Goal: Task Accomplishment & Management: Use online tool/utility

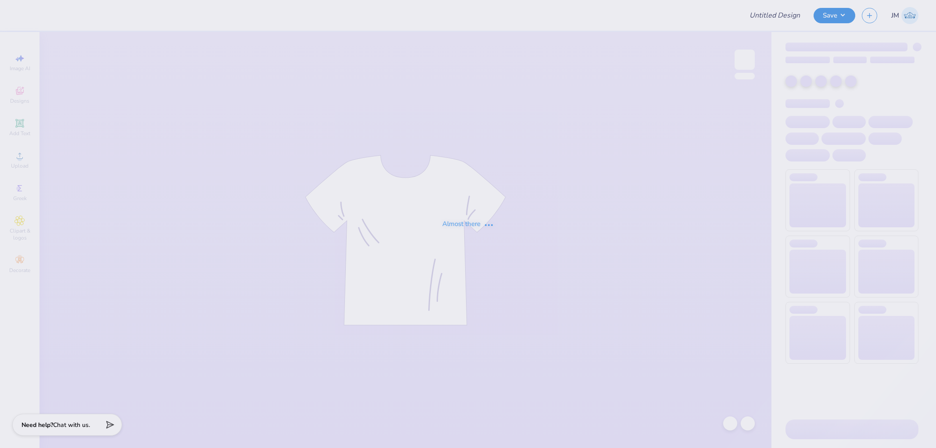
type input "Tiffany Kang : Pepperdine University"
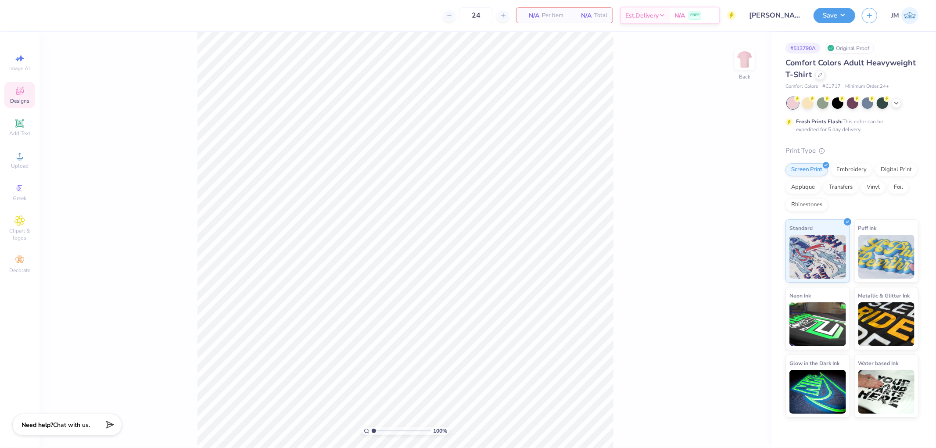
click at [11, 99] on span "Designs" at bounding box center [19, 100] width 19 height 7
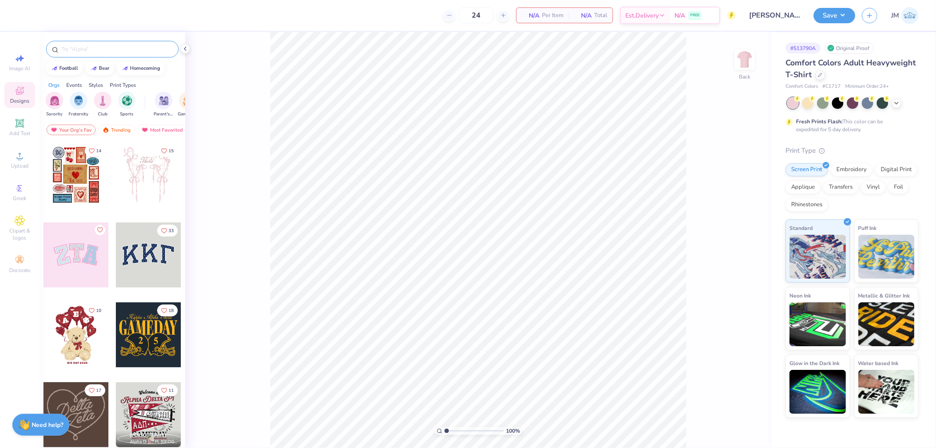
click at [113, 47] on input "text" at bounding box center [117, 49] width 112 height 9
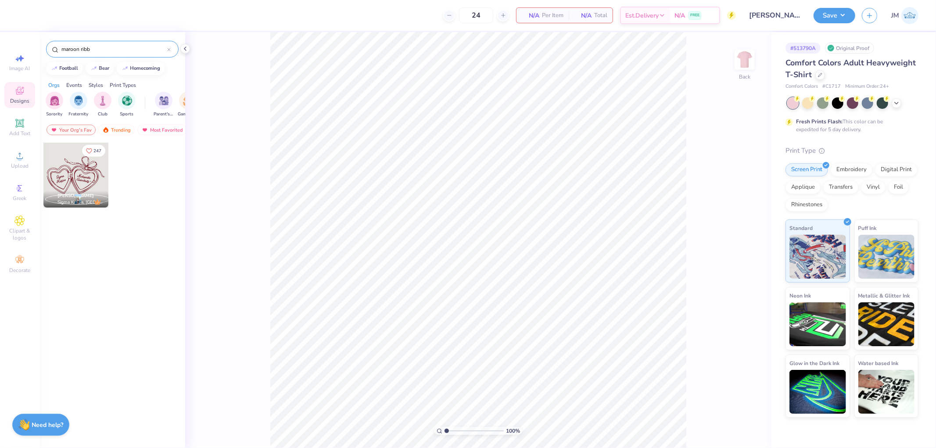
type input "maroon ribb"
click at [78, 164] on div at bounding box center [75, 175] width 65 height 65
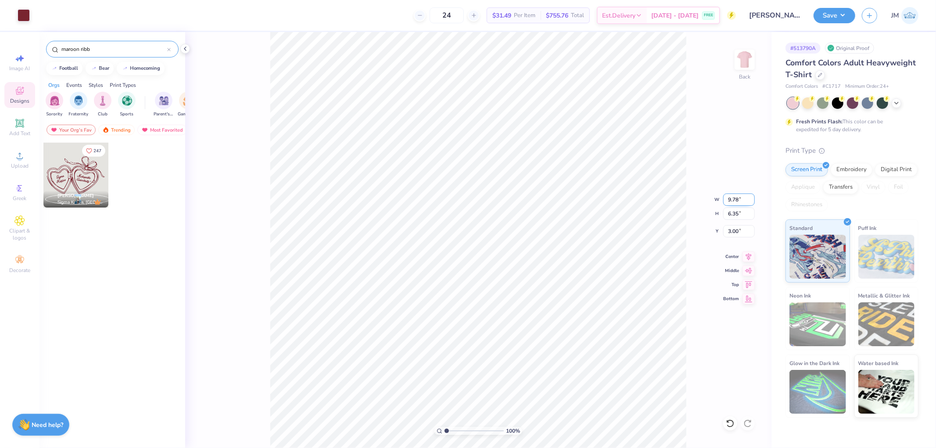
click at [743, 196] on input "9.78" at bounding box center [739, 199] width 32 height 12
type input "10.50"
type input "6.82"
click at [743, 229] on input "2.77" at bounding box center [739, 231] width 32 height 12
type input "3.00"
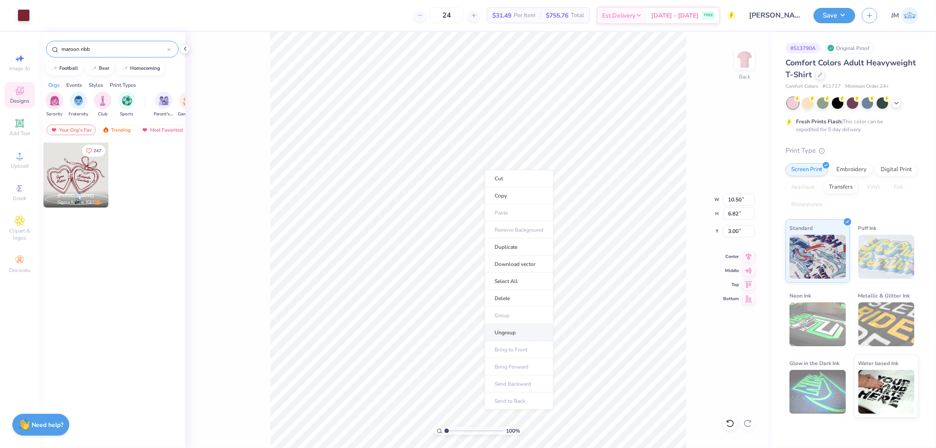
click at [512, 330] on li "Ungroup" at bounding box center [518, 332] width 69 height 17
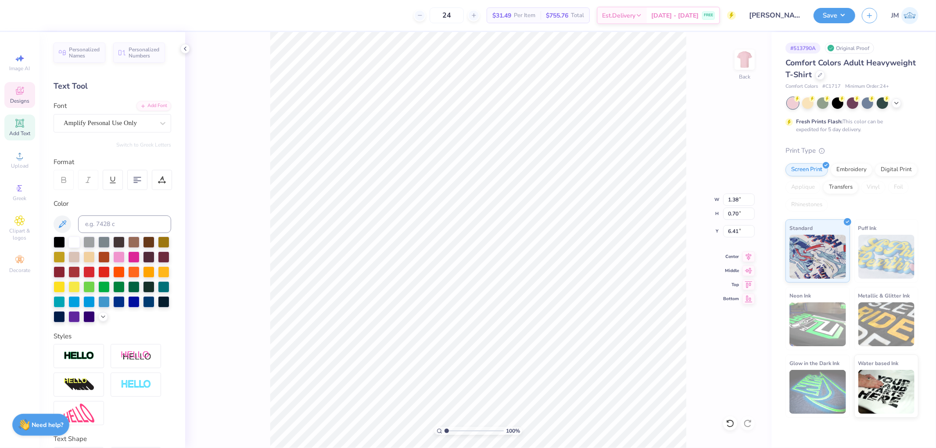
scroll to position [7, 1]
type textarea "Pi Beta"
type input "2.06"
type input "0.93"
type input "6.43"
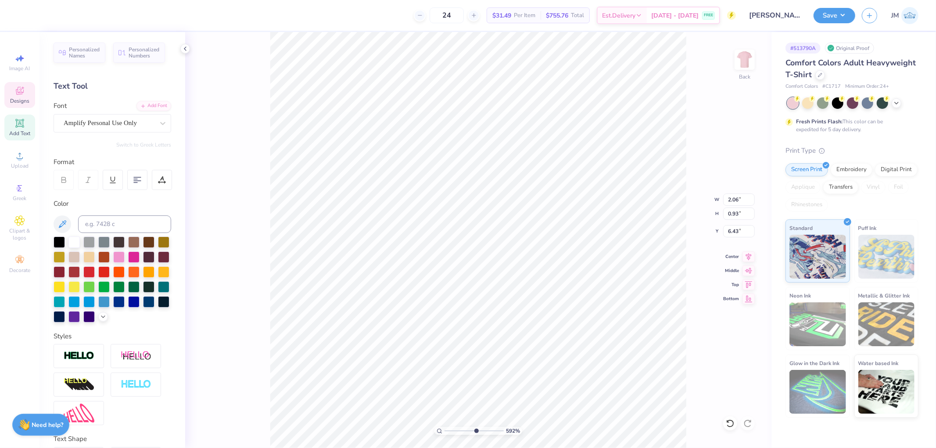
type input "5.92195860117477"
type input "1.67"
type input "0.76"
type input "7.09"
type input "5.92195860117477"
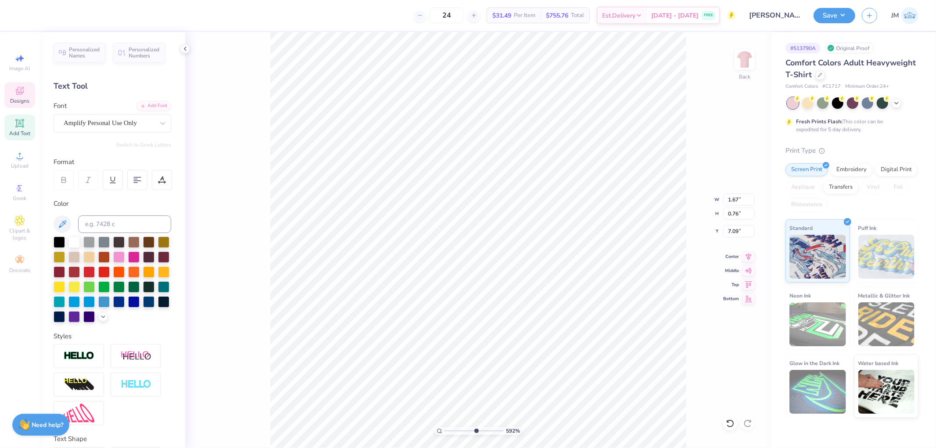
type textarea "P"
type input "5.92195860117477"
type textarea "Phi"
type input "5.92195860117477"
type input "0.87"
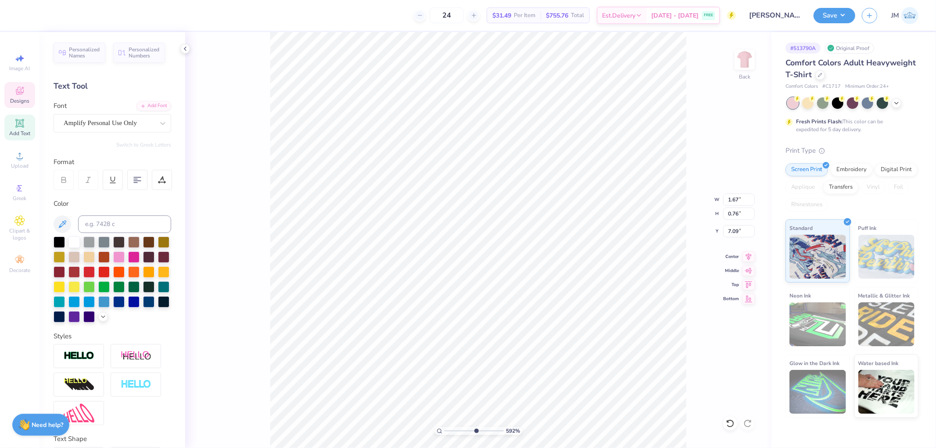
type input "0.69"
type input "7.12"
type input "5.92195860117477"
type input "7.09"
type input "3.27323292739071"
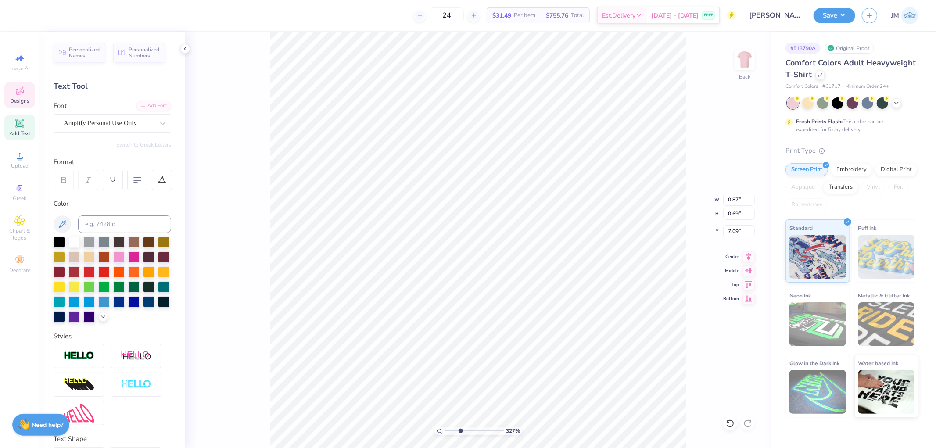
type input "2.45"
type input "0.89"
type input "6.20"
type input "3.27323292739071"
type textarea "G"
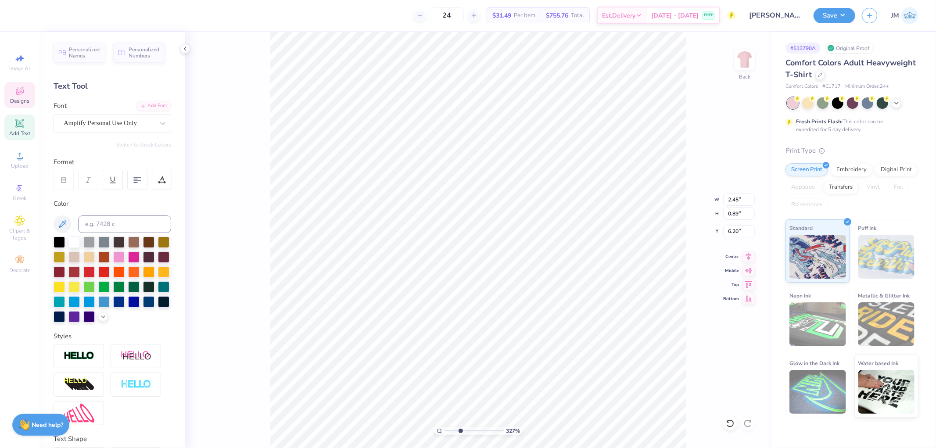
type input "3.27323292739071"
type textarea "Ga"
type input "3.27323292739071"
type textarea "Gals"
type input "3.27323292739071"
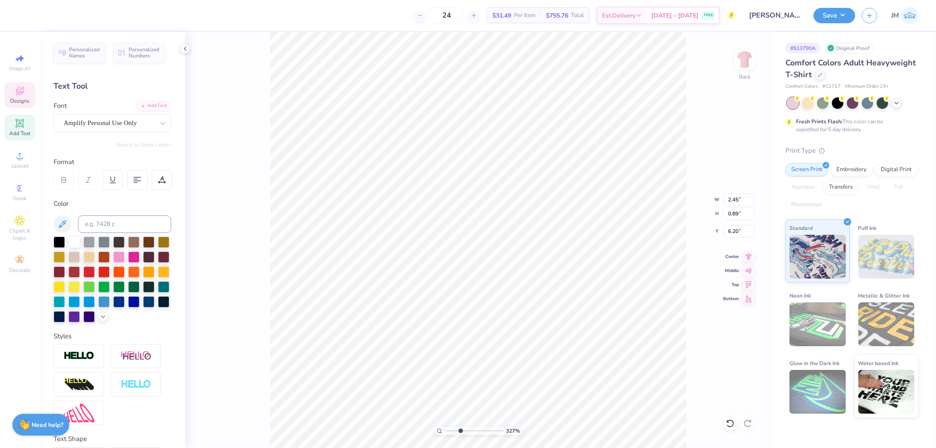
type input "1.08"
type input "0.68"
type input "6.34"
type input "1"
click at [519, 256] on li "Duplicate" at bounding box center [525, 254] width 69 height 17
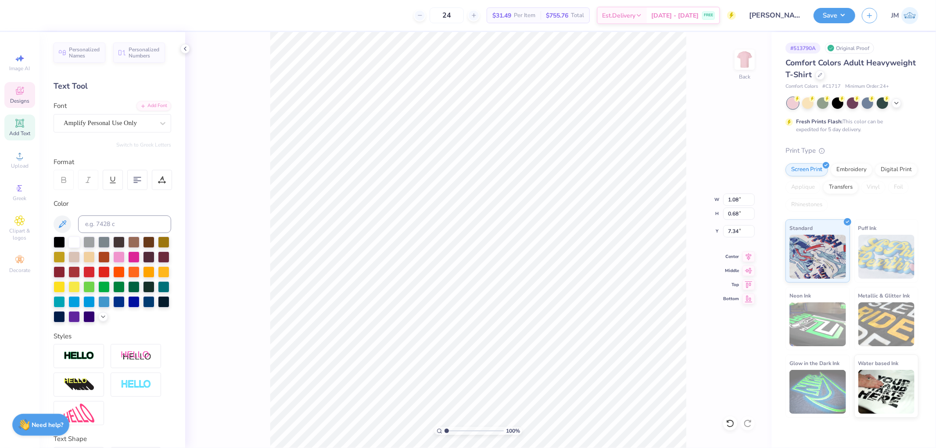
type input "7.34"
click at [529, 259] on li "Duplicate" at bounding box center [539, 263] width 69 height 17
type input "8.34"
type input "4.40272073700001"
type textarea "B"
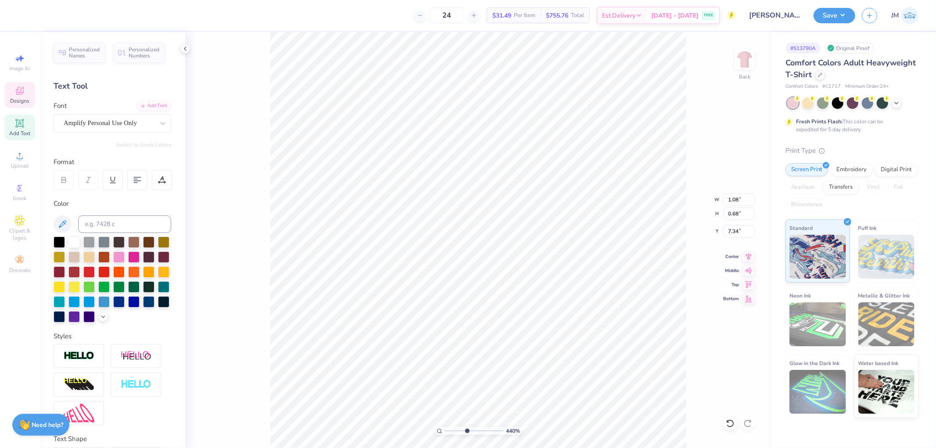
type input "4.40272073700001"
type textarea "Br"
type input "4.40272073700001"
type textarea "Bru"
type input "4.40272073700001"
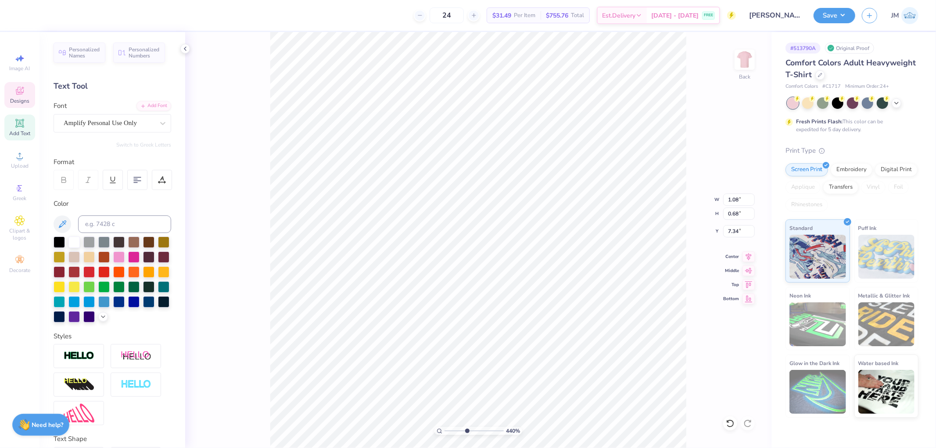
type textarea "Brun"
type input "4.40272073700001"
type textarea "Brunc"
type input "4.40272073700001"
type textarea "Brunch"
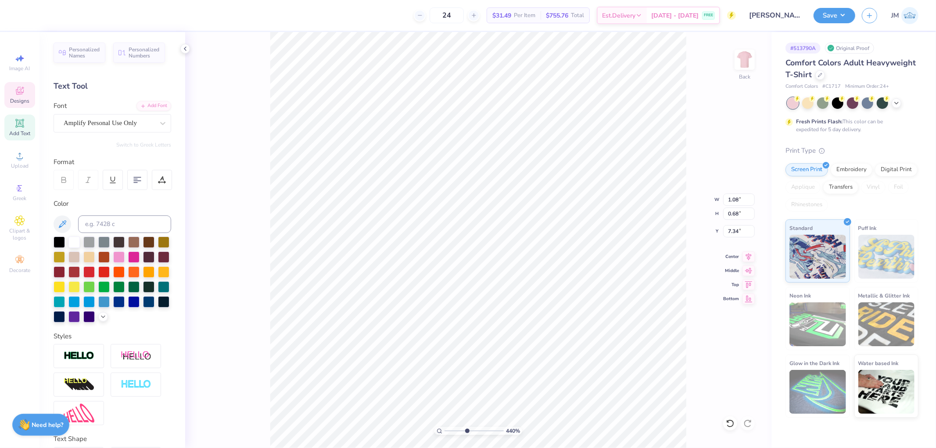
scroll to position [7, 1]
type input "4.40272073700001"
type input "1.75"
type input "0.78"
type input "7.32"
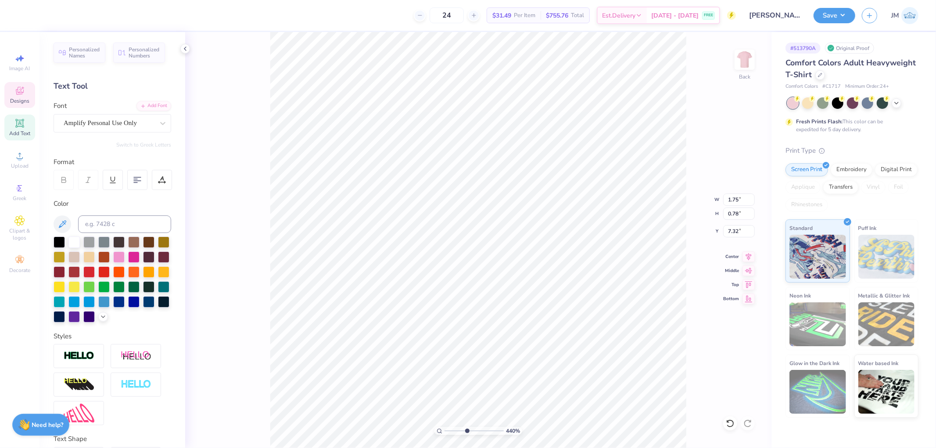
type input "4.40272073700001"
type input "6.93"
type input "4.40272073700001"
type input "1.08"
type input "0.68"
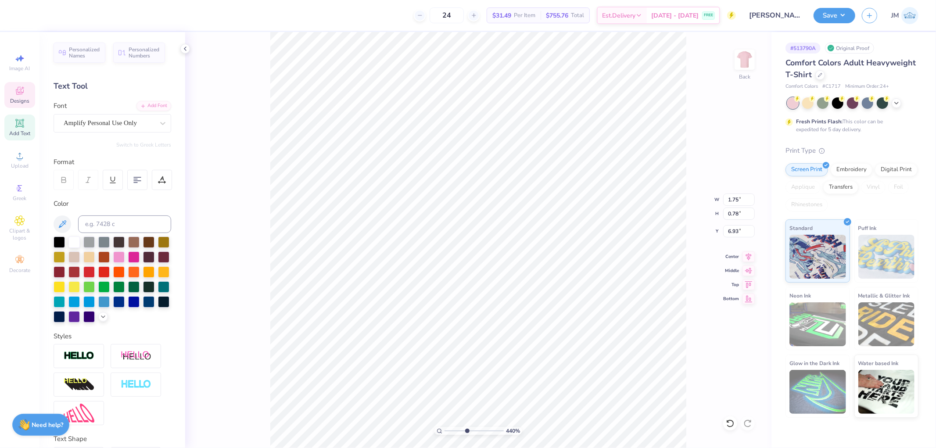
type input "8.34"
type input "4.40272073700001"
type textarea "2"
type input "4.40272073700001"
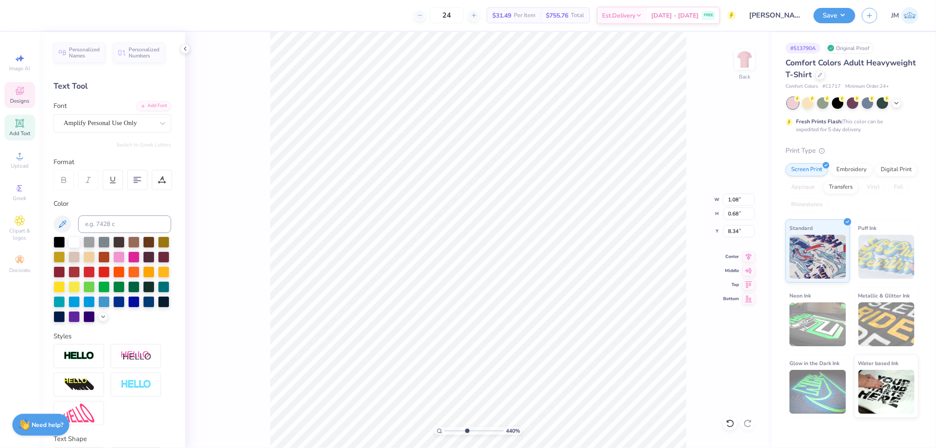
type textarea "202"
type input "4.40272073700001"
type textarea "2025"
type input "4.40272073700001"
type input "3.12"
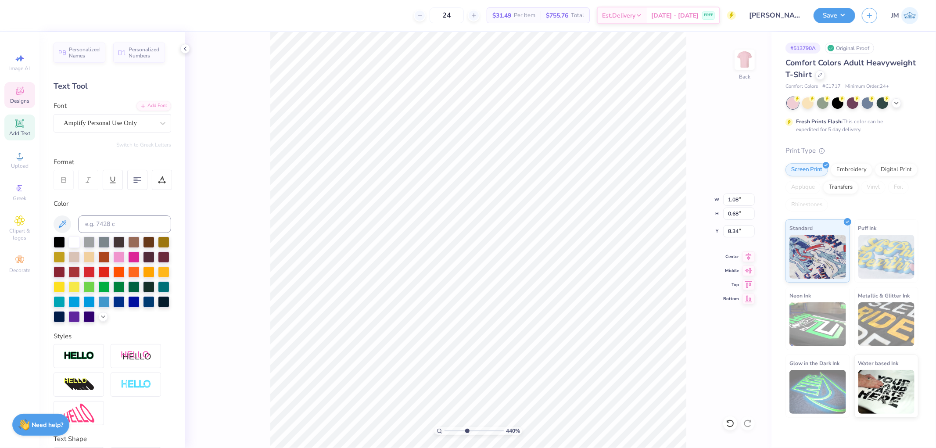
type input "1.17"
type input "8.13"
type input "4.40272073700001"
type input "1.75"
type input "0.78"
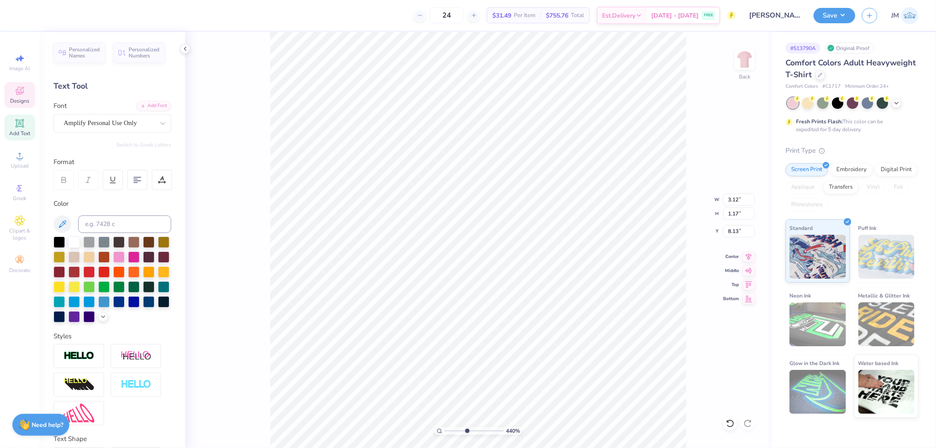
type input "6.93"
type input "4.40272073700001"
type input "3.12"
type input "1.17"
type input "8.13"
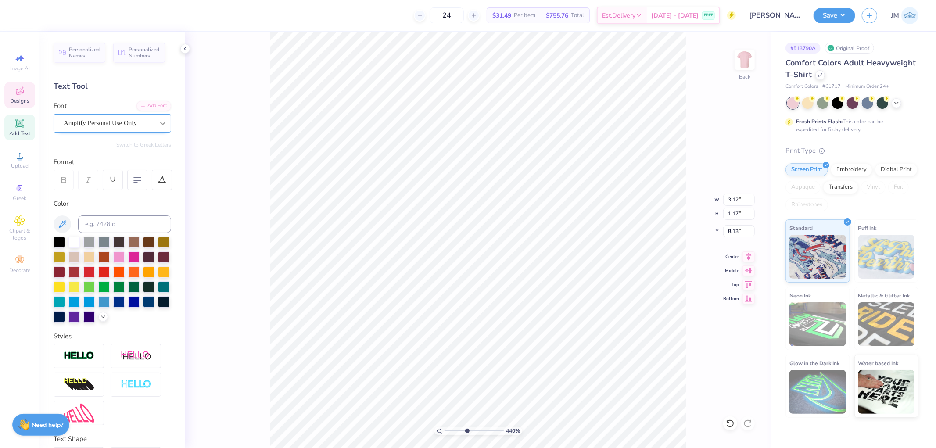
click at [160, 122] on icon at bounding box center [162, 123] width 5 height 3
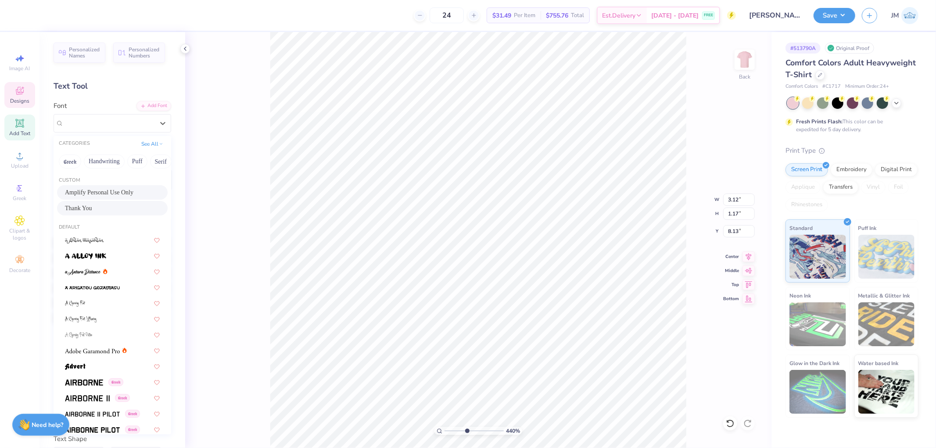
click at [115, 208] on div "Thank You" at bounding box center [112, 208] width 95 height 9
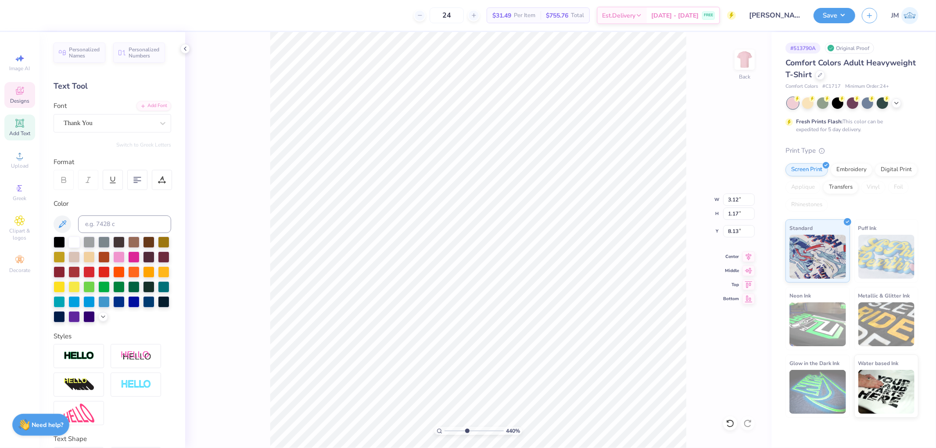
type input "4.40272073700001"
type input "2.28"
type input "0.89"
type input "8.25"
click at [161, 121] on div at bounding box center [163, 123] width 16 height 16
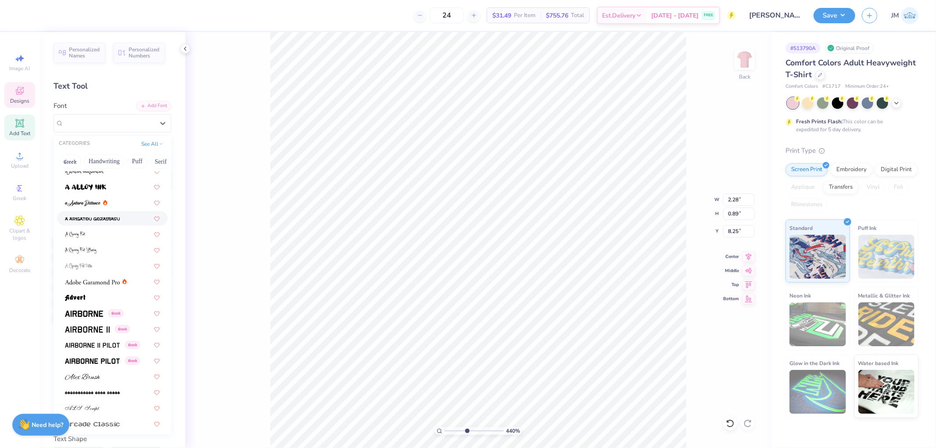
scroll to position [130, 0]
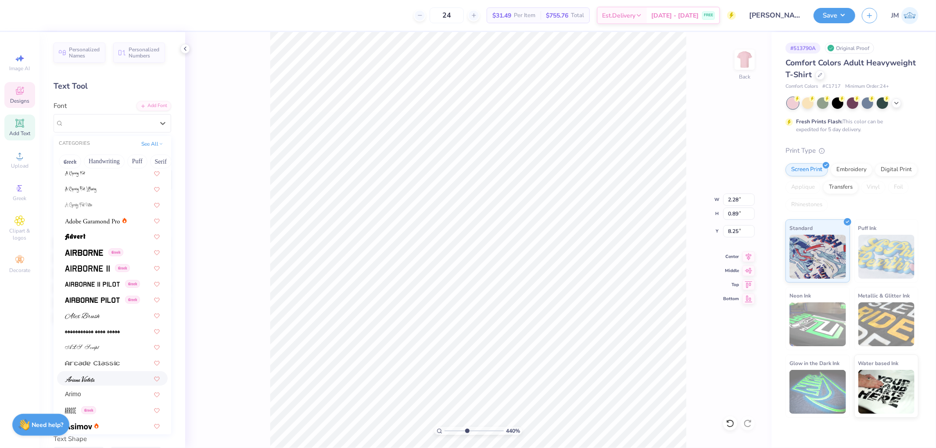
click at [103, 371] on div at bounding box center [112, 378] width 111 height 14
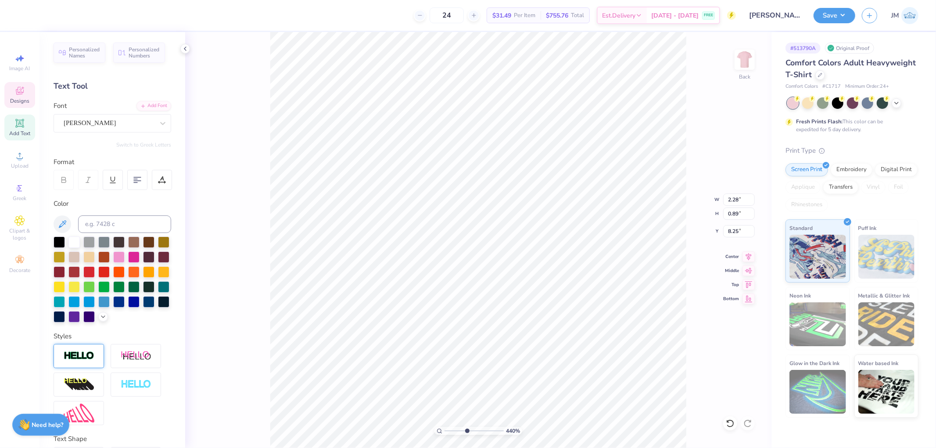
type input "4.40272073700001"
type input "1.19"
type input "0.54"
type input "8.43"
click at [160, 124] on icon at bounding box center [162, 123] width 5 height 3
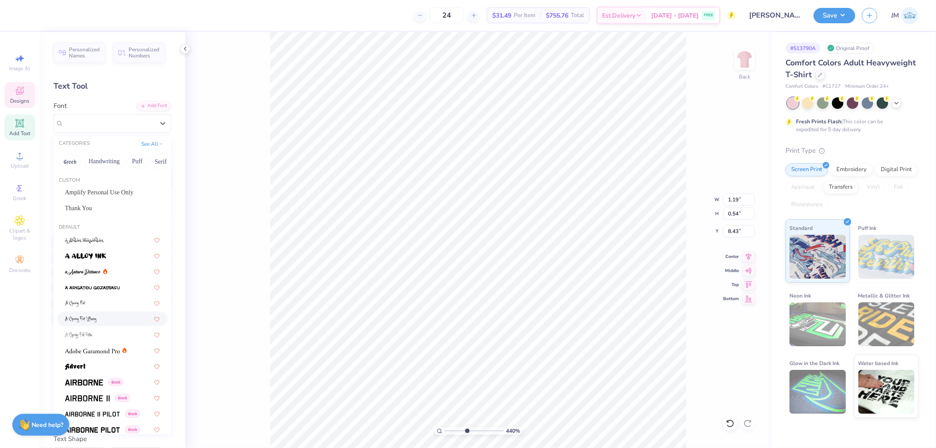
scroll to position [260, 0]
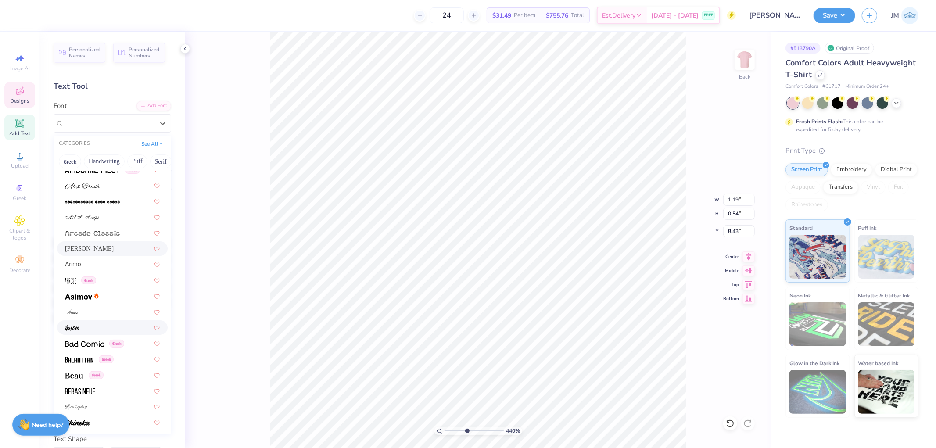
click at [115, 323] on div at bounding box center [112, 327] width 95 height 9
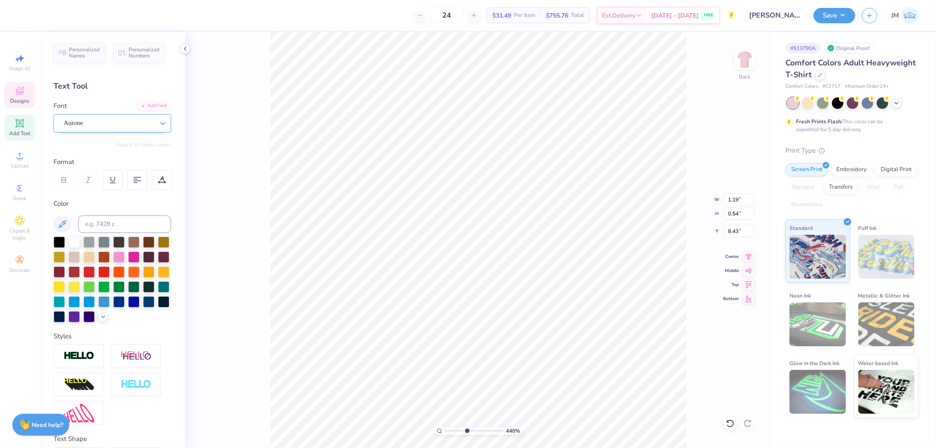
type input "4.40272073700001"
type input "1.33"
type input "0.63"
type input "8.37"
type input "4.40272073700001"
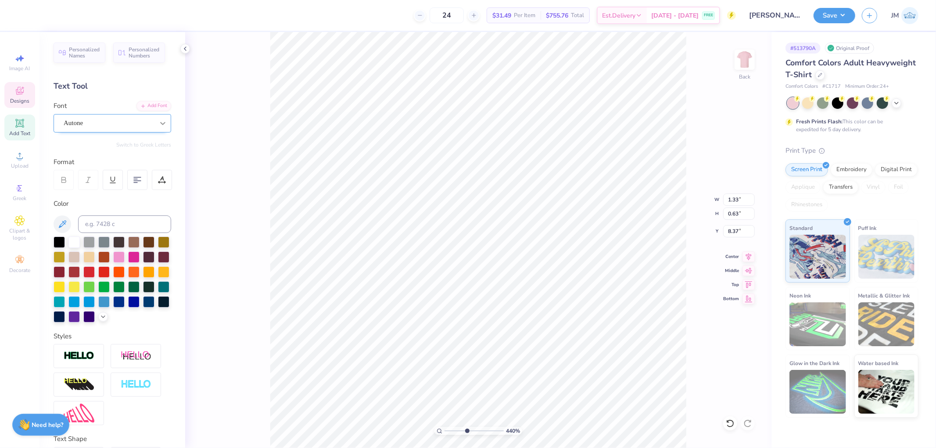
type input "7.66"
click at [158, 125] on icon at bounding box center [162, 123] width 9 height 9
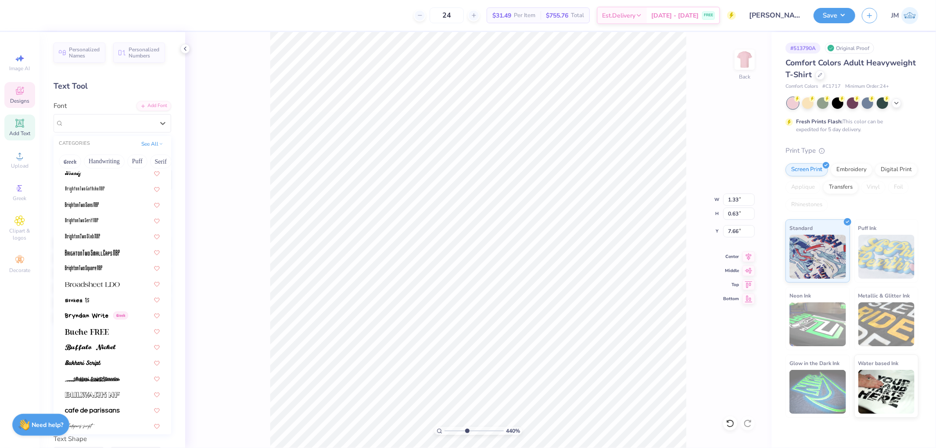
scroll to position [715, 0]
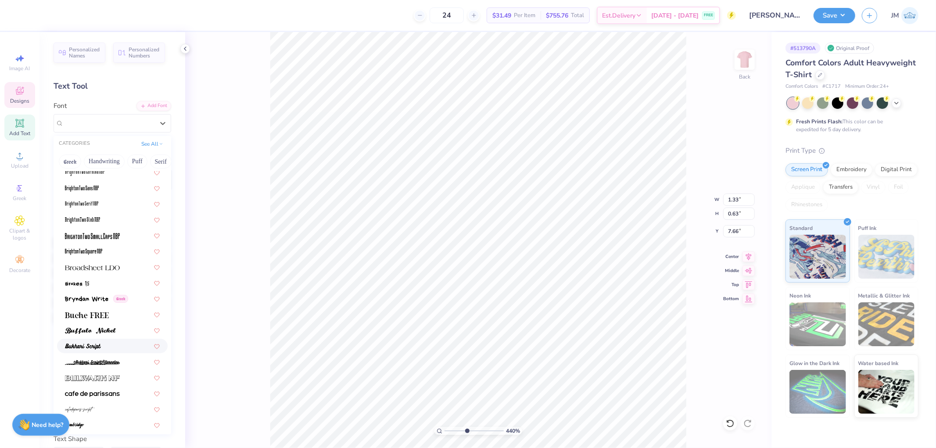
click at [109, 344] on div at bounding box center [112, 345] width 95 height 9
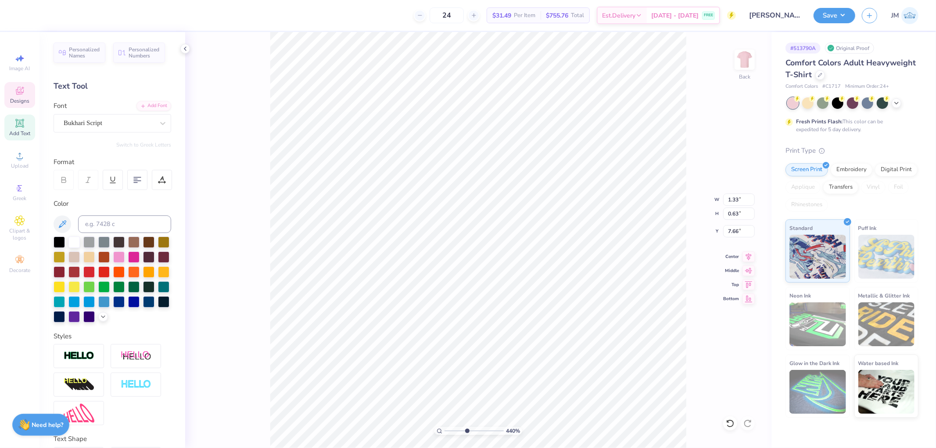
type input "4.40272073700001"
type input "2.17"
type input "0.97"
type input "7.51"
click at [160, 124] on icon at bounding box center [162, 123] width 5 height 3
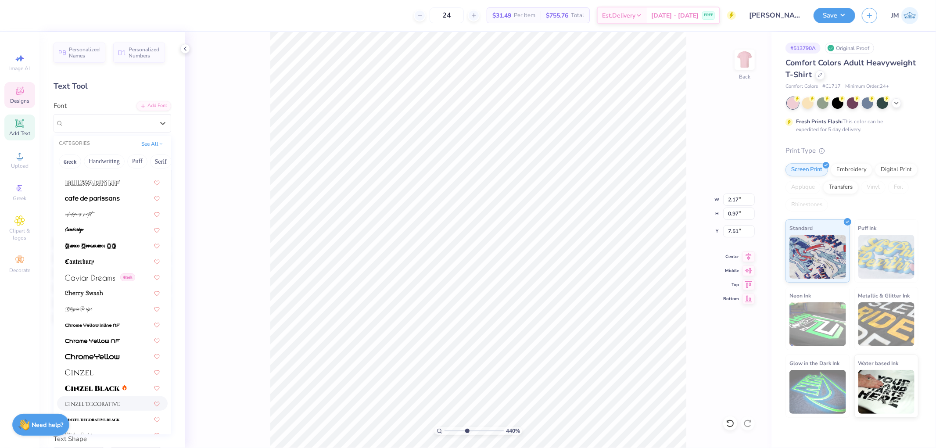
scroll to position [910, 0]
click at [91, 227] on div at bounding box center [112, 229] width 95 height 9
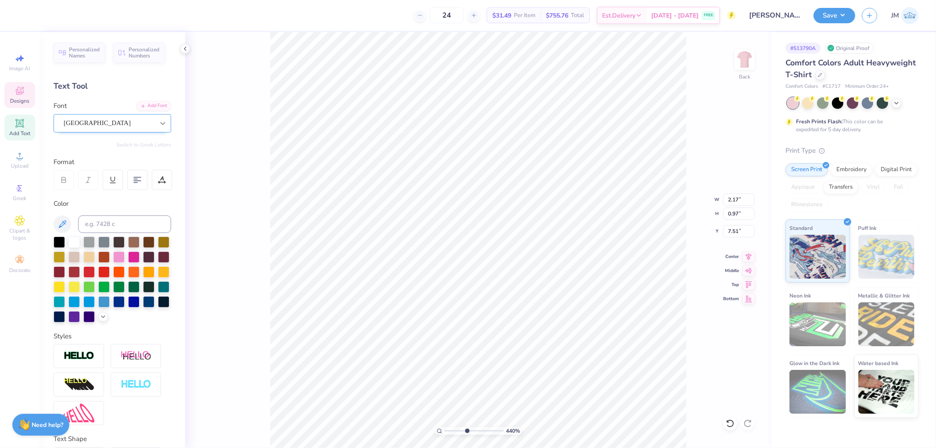
type input "4.40272073700001"
type input "1.76"
type input "0.80"
type input "7.59"
click at [158, 122] on icon at bounding box center [162, 123] width 9 height 9
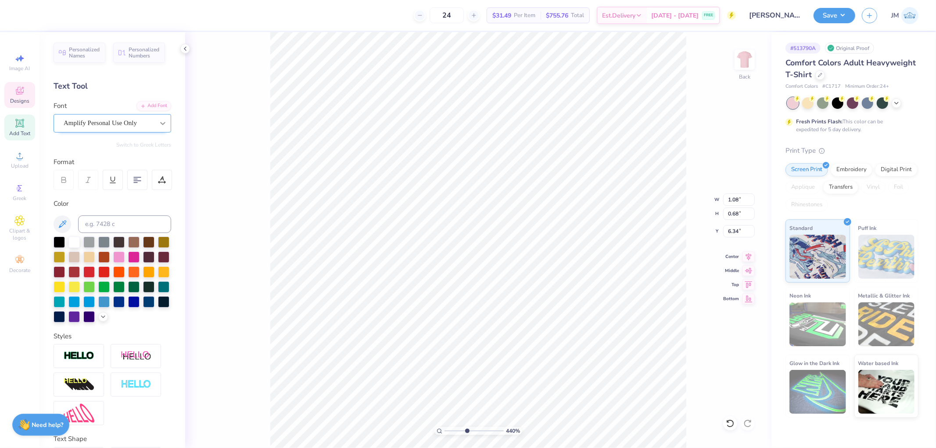
click at [160, 121] on div at bounding box center [163, 123] width 16 height 16
click at [21, 163] on span "Upload" at bounding box center [20, 165] width 18 height 7
click at [40, 12] on div at bounding box center [39, 14] width 12 height 12
type input "1.5599703423131"
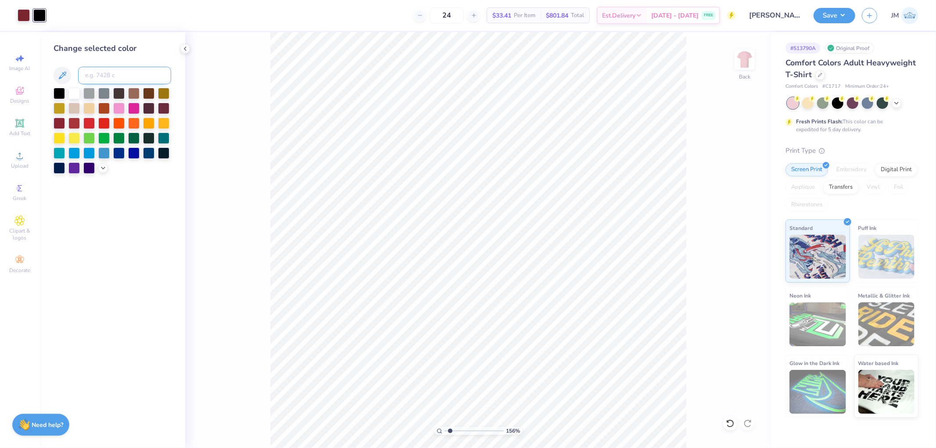
click at [103, 74] on input at bounding box center [124, 76] width 93 height 18
type input "188"
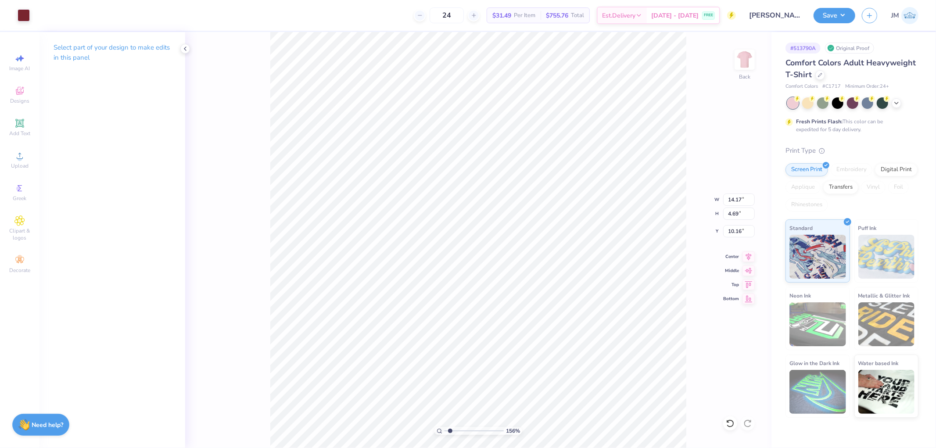
type input "1.5599703423131"
type input "1.85"
type input "0.61"
type input "14.23"
type input "4.40272058763601"
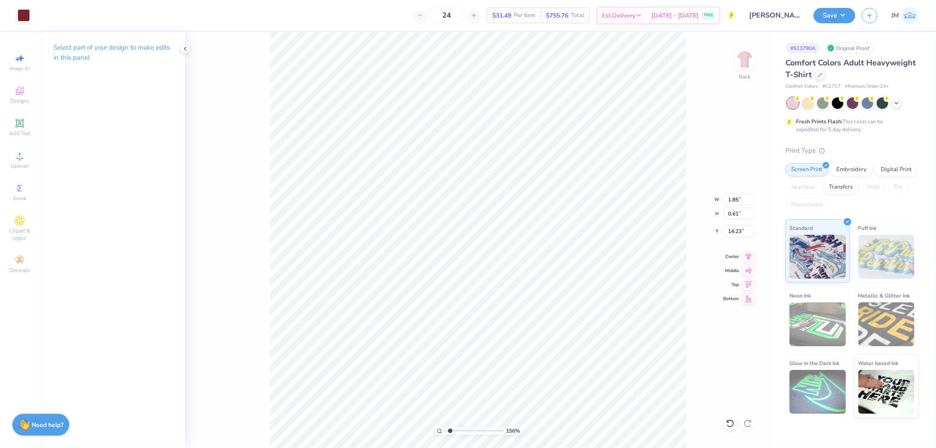
type input "7.72"
type input "7.96543650601256"
type input "8.04"
type input "7.96543650601256"
type input "1.31"
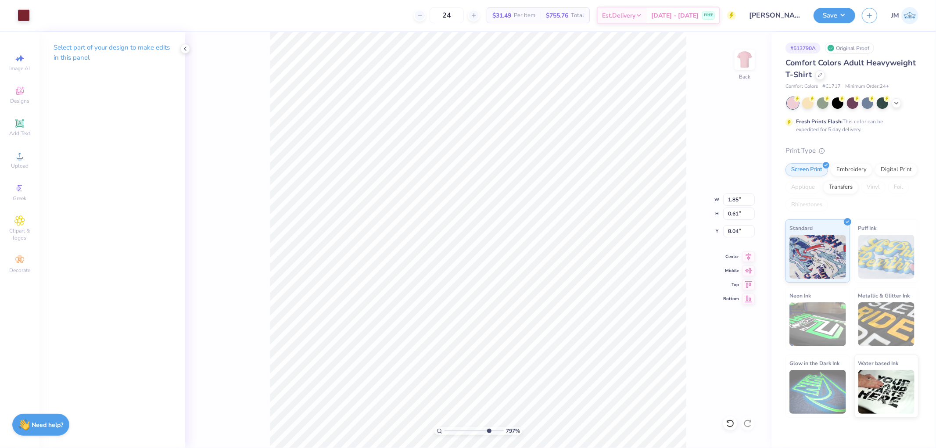
type input "0.43"
type input "8.22"
type input "7.96543650601256"
type input "7.76"
type input "7.96543650601256"
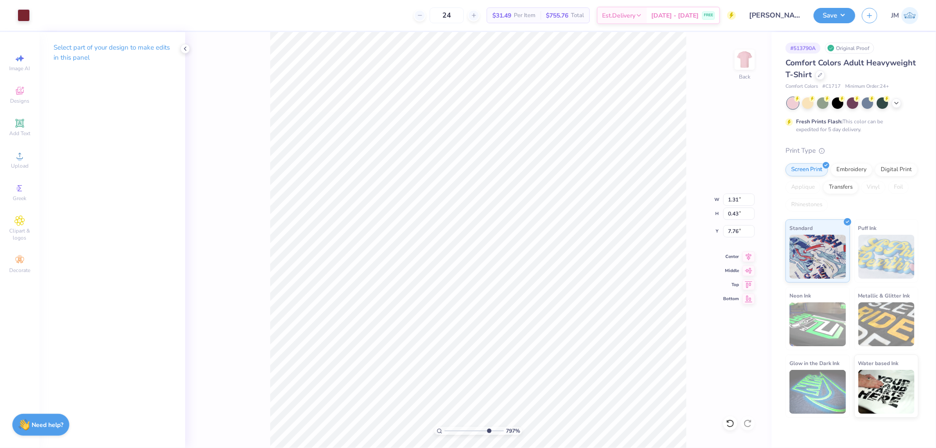
type input "1.35"
type input "0.54"
type input "7.72"
type input "7.96543650601256"
type input "1.36"
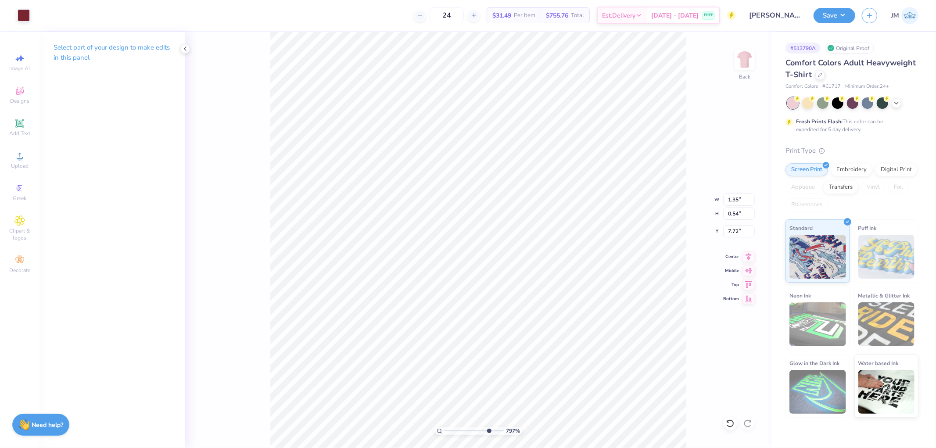
type input "0.56"
type input "7.71"
type input "4.40272051295401"
type input "7.65"
type input "1.34506789178113"
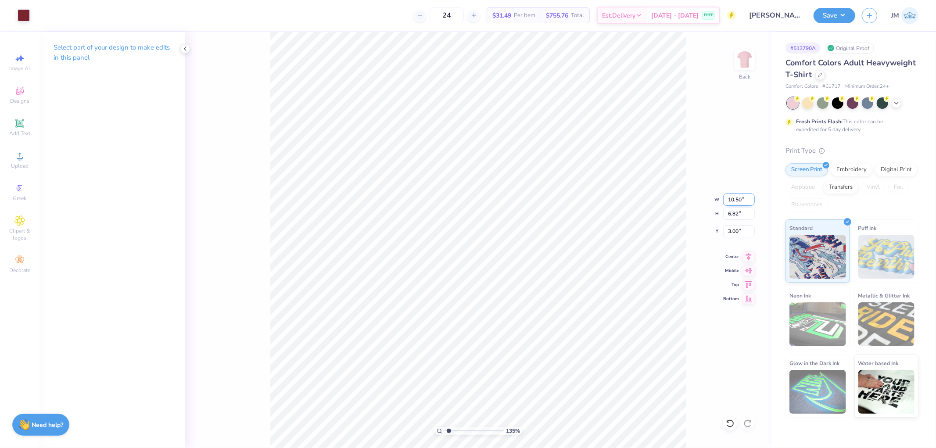
click at [739, 199] on input "10.50" at bounding box center [739, 199] width 32 height 12
type input "11"
type input "1.34506789178113"
type input "11.00"
type input "7.14"
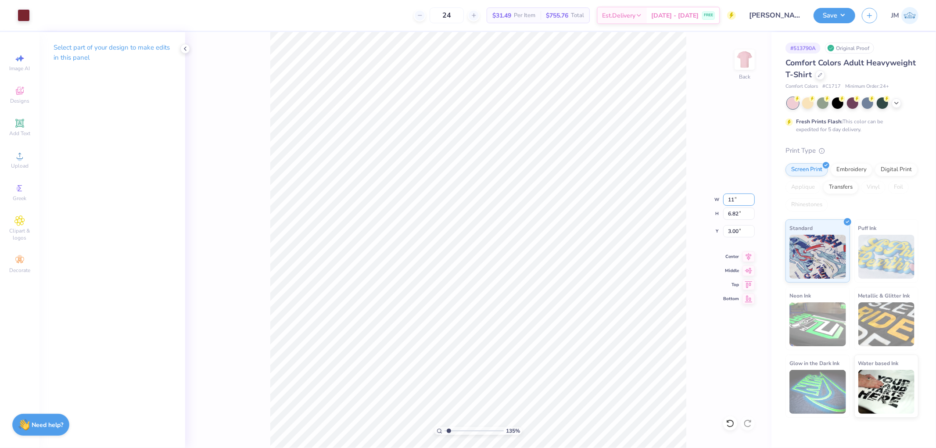
type input "2.84"
type input "12"
type input "1.34506789178113"
type input "12.00"
type input "7.79"
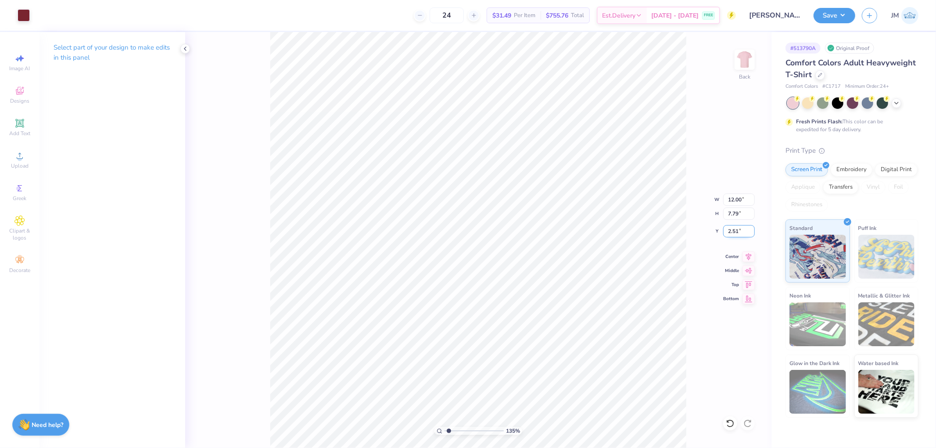
click at [740, 228] on input "2.51" at bounding box center [739, 231] width 32 height 12
type input "3"
type input "1.34506789178113"
type input "3.00"
click at [751, 253] on icon at bounding box center [748, 255] width 12 height 11
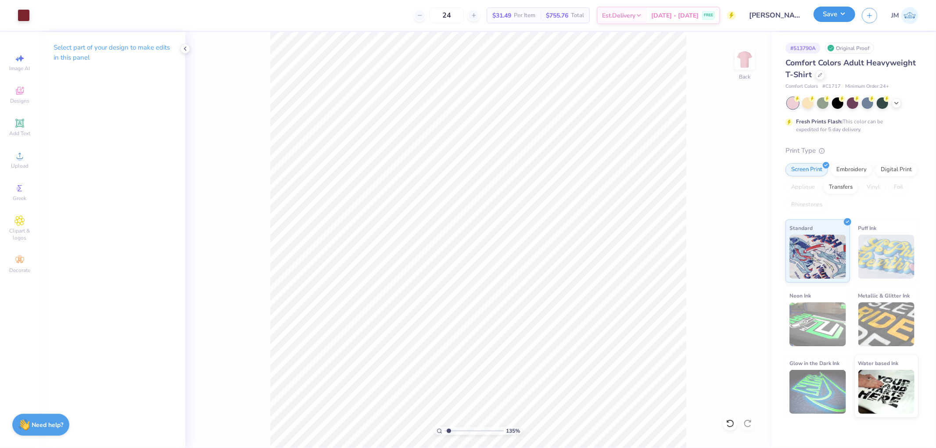
click at [840, 16] on button "Save" at bounding box center [834, 14] width 42 height 15
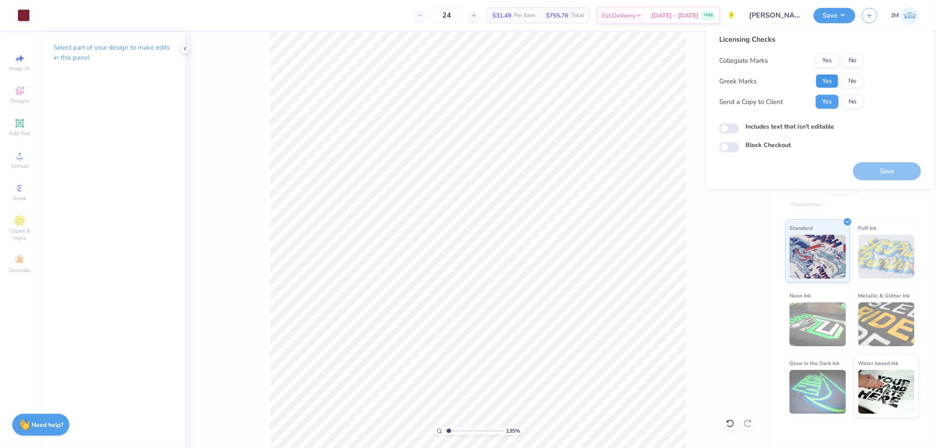
click at [831, 82] on button "Yes" at bounding box center [827, 81] width 23 height 14
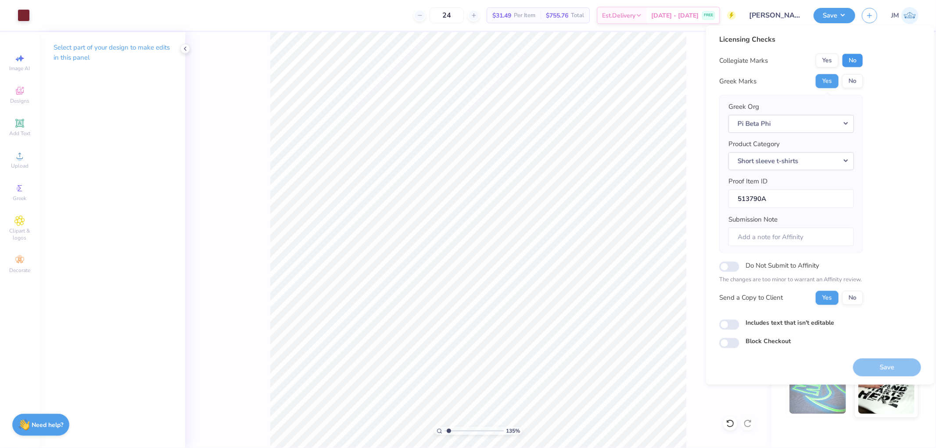
click at [854, 60] on button "No" at bounding box center [852, 61] width 21 height 14
click at [875, 372] on button "Save" at bounding box center [887, 367] width 68 height 18
type input "1.34506789178113"
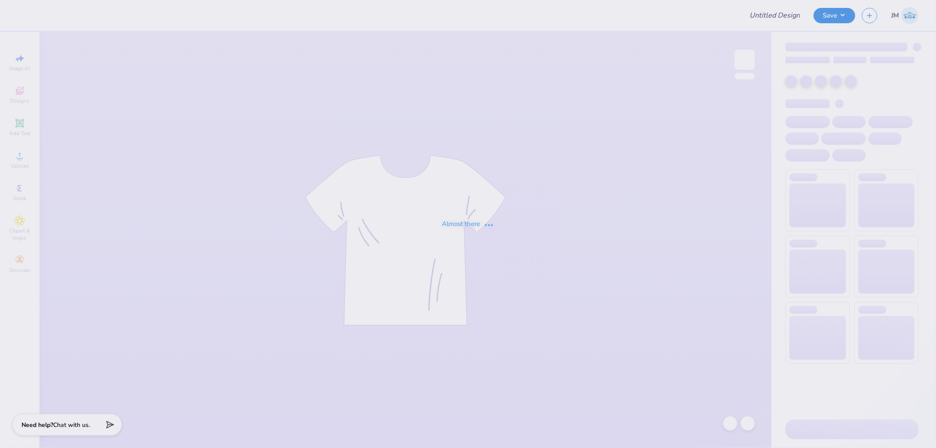
type input "tep game day"
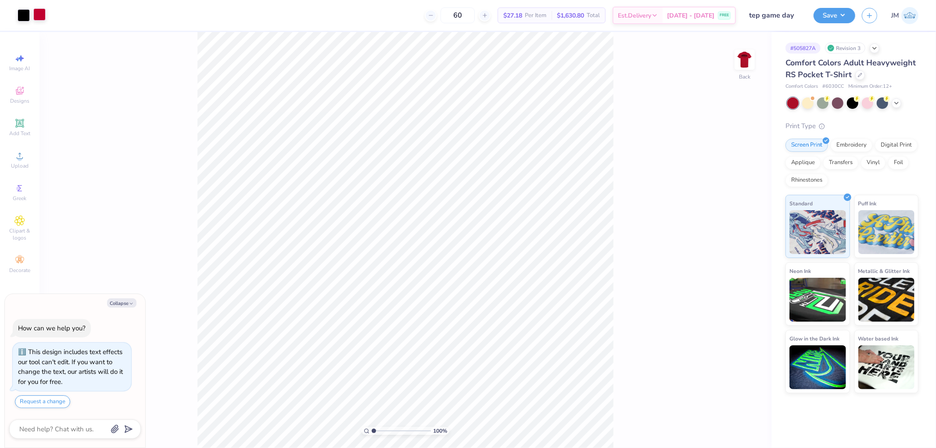
click at [42, 16] on div at bounding box center [39, 14] width 12 height 12
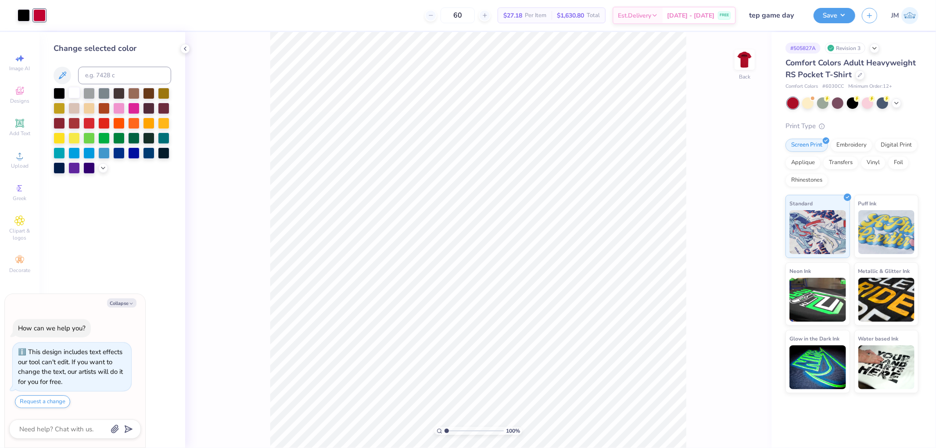
click at [73, 91] on div at bounding box center [73, 92] width 11 height 11
click at [745, 59] on img at bounding box center [744, 59] width 35 height 35
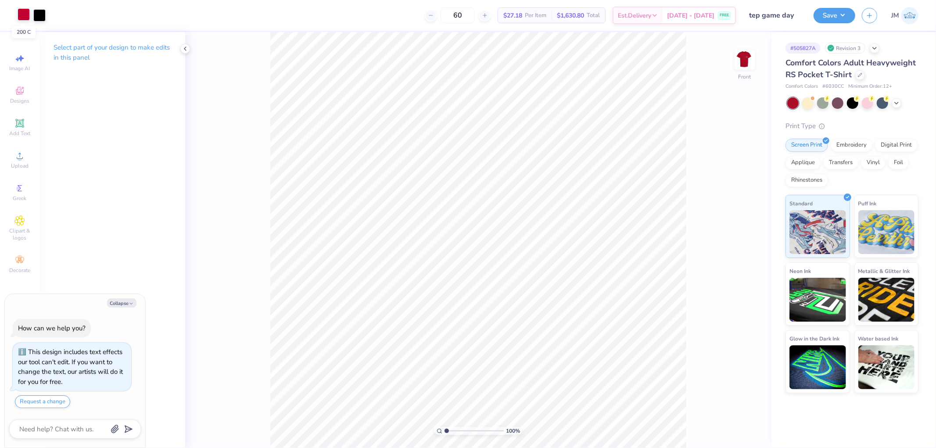
click at [21, 11] on div at bounding box center [24, 14] width 12 height 12
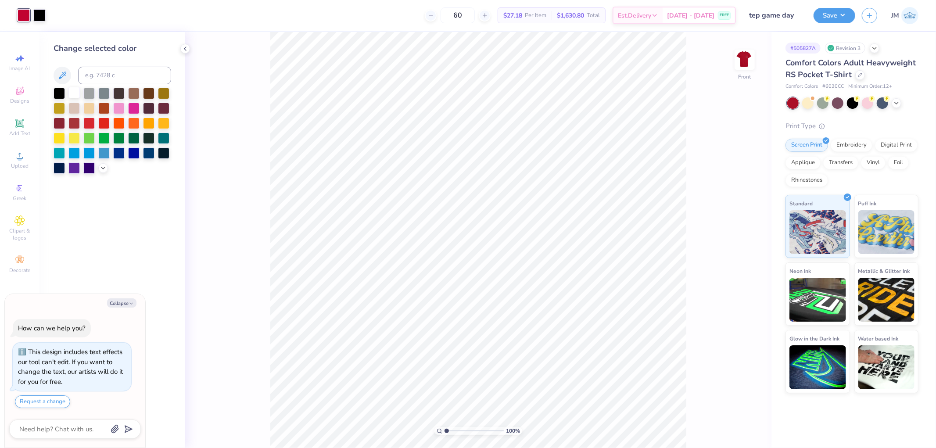
click at [73, 95] on div at bounding box center [73, 92] width 11 height 11
click at [251, 168] on div "100 % Front" at bounding box center [478, 240] width 586 height 416
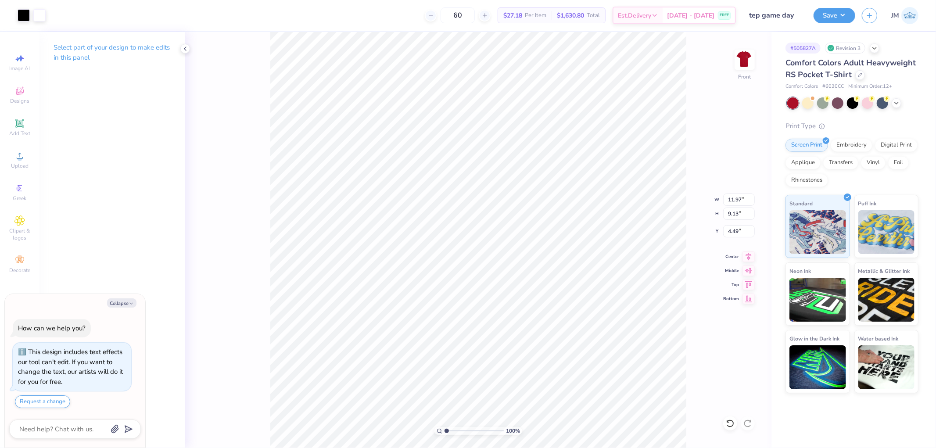
type textarea "x"
type input "9.68"
click at [729, 421] on icon at bounding box center [730, 423] width 9 height 9
type textarea "x"
type input "4.49"
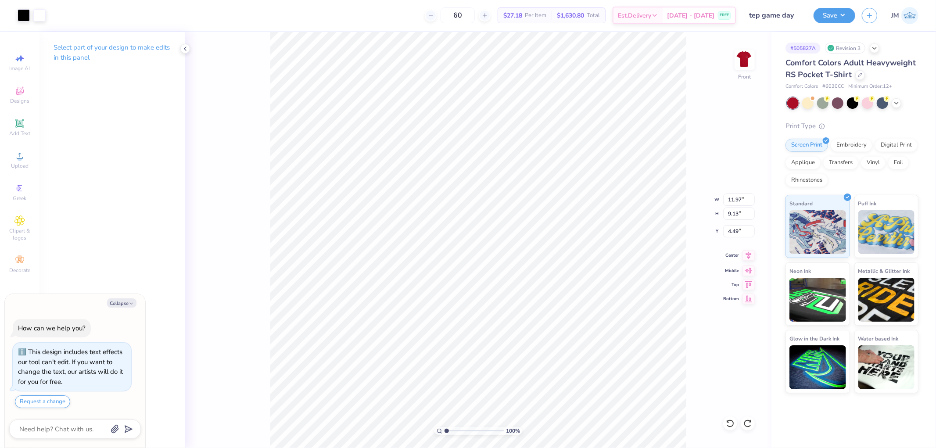
click at [748, 260] on icon at bounding box center [748, 255] width 12 height 11
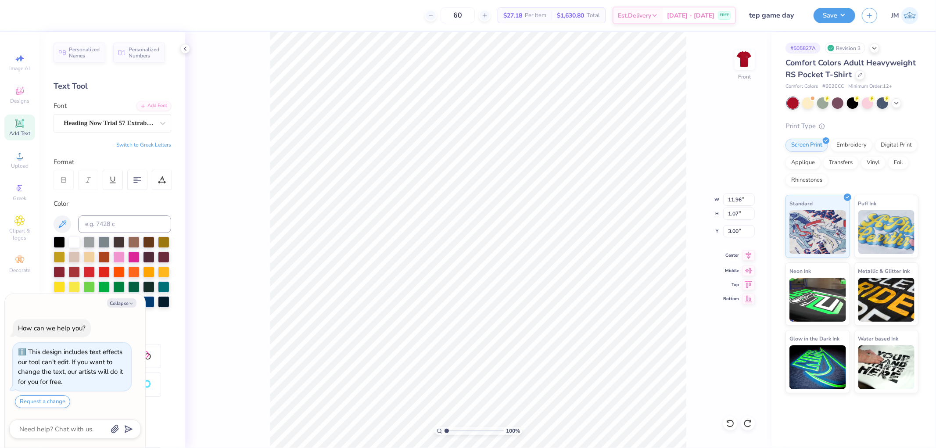
click at [746, 257] on icon at bounding box center [748, 255] width 12 height 11
type textarea "x"
type input "1.80920781763476"
type textarea "x"
type input "1.80920781763476"
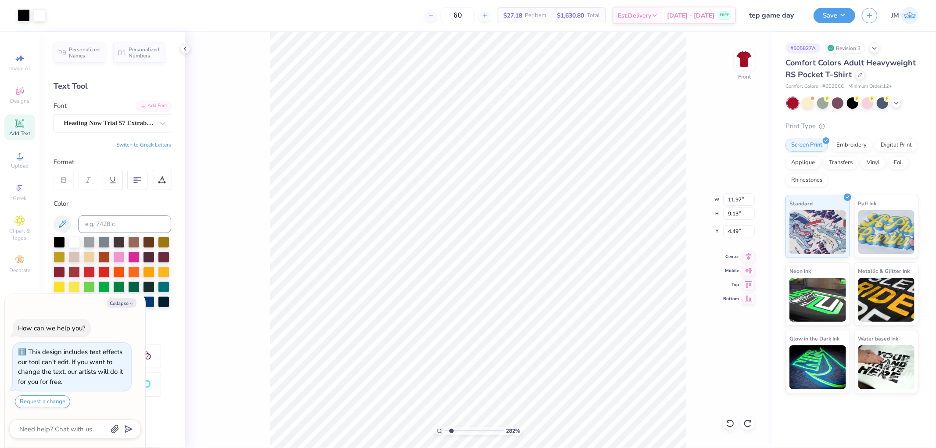
type textarea "x"
type input "2.82231053859122"
type textarea "x"
type input "2.82231053859122"
type textarea "x"
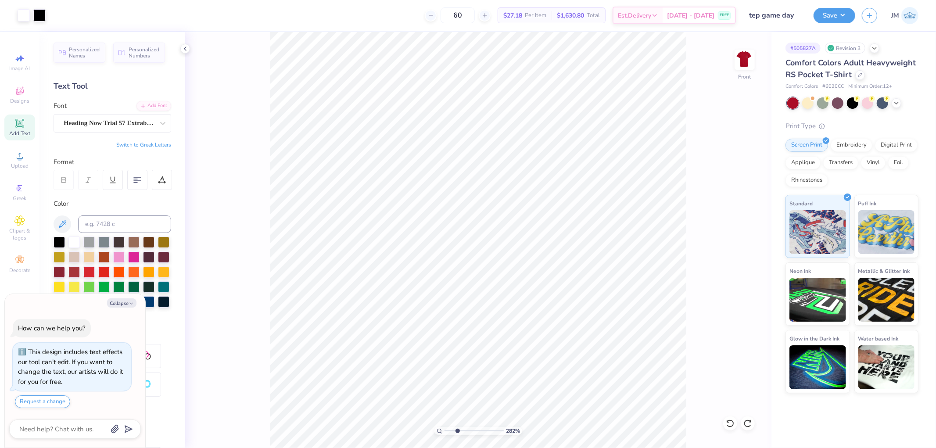
type input "2.82231053859122"
type textarea "x"
type input "2.82231053859122"
type textarea "x"
type input "1"
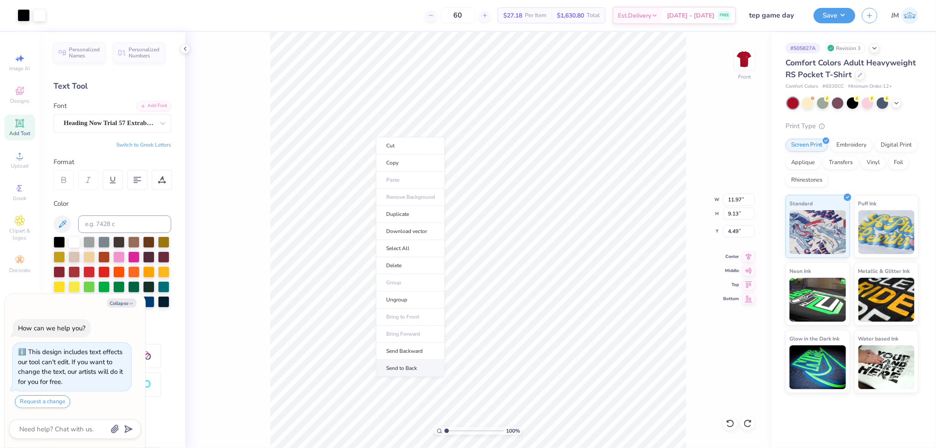
click at [415, 367] on li "Send to Back" at bounding box center [410, 368] width 69 height 17
type textarea "x"
drag, startPoint x: 439, startPoint y: 428, endPoint x: 448, endPoint y: 429, distance: 9.2
click at [444, 428] on input "range" at bounding box center [473, 431] width 59 height 8
type input "1.80920781763476"
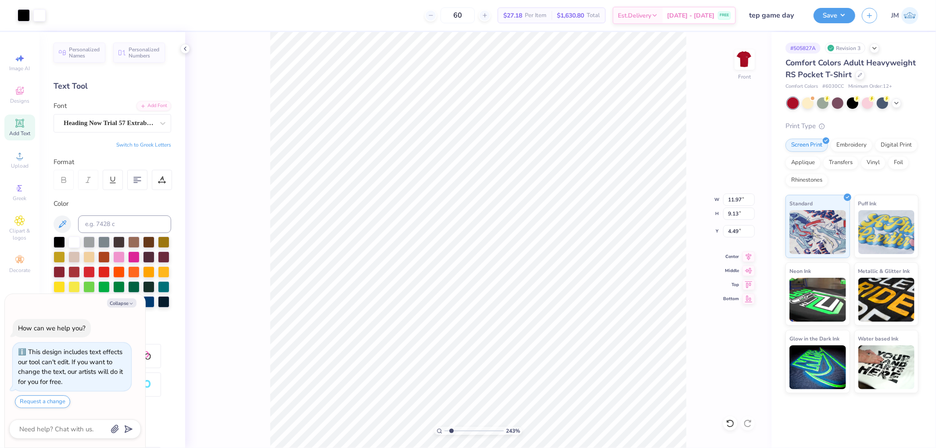
type textarea "x"
type input "2.43350746889644"
type textarea "x"
type input "2.43350746889644"
type textarea "x"
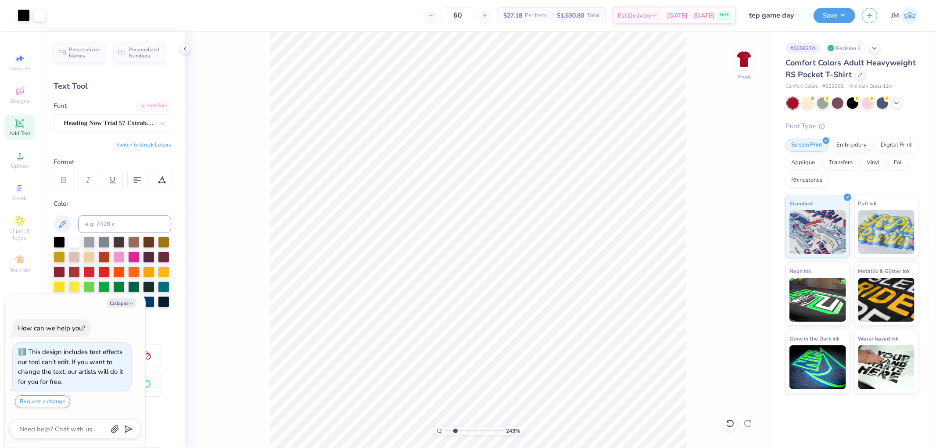
type input "2.43350746889644"
type textarea "x"
type input "2.43350746889644"
type textarea "x"
type input "2.43350746889644"
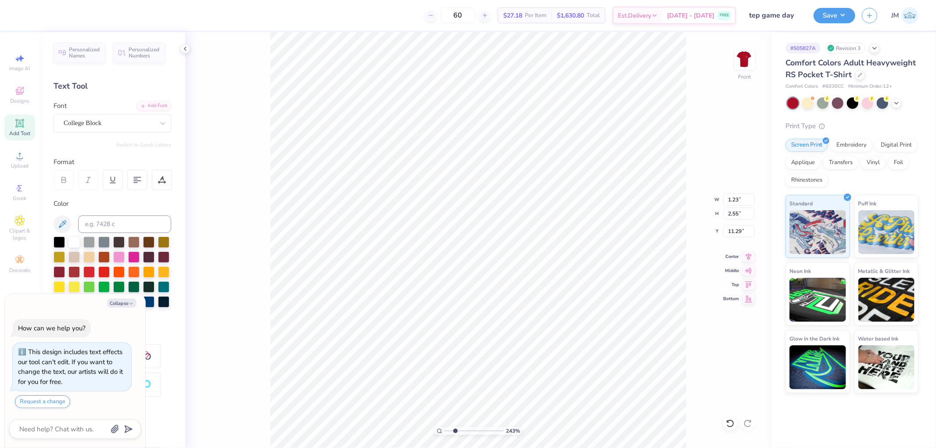
scroll to position [7, 1]
type textarea "SEP. SEP. 9 sep.16 sep.23 oct. 7"
type textarea "x"
type input "2.43350746889644"
type textarea "SE SEP. 9 sep.16 sep.23 oct. 7"
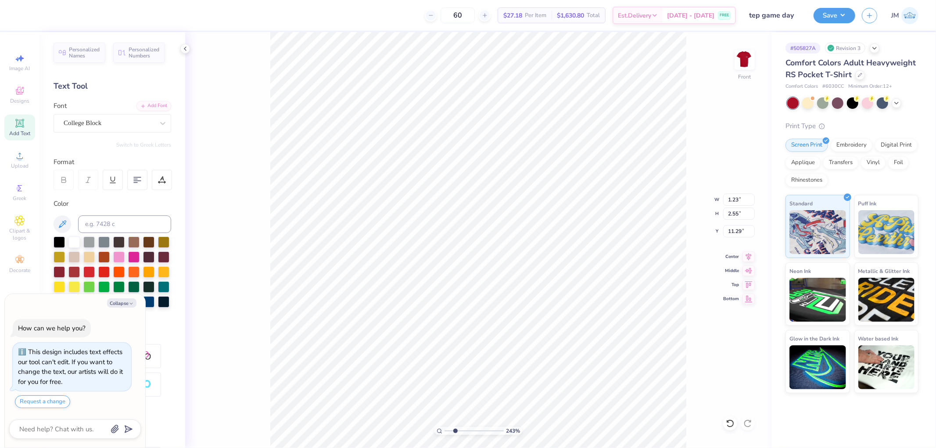
type textarea "x"
type input "2.43350746889644"
type textarea "SEP. 9 sep.16 sep.23 oct. 7"
type textarea "x"
type input "2.43350746889644"
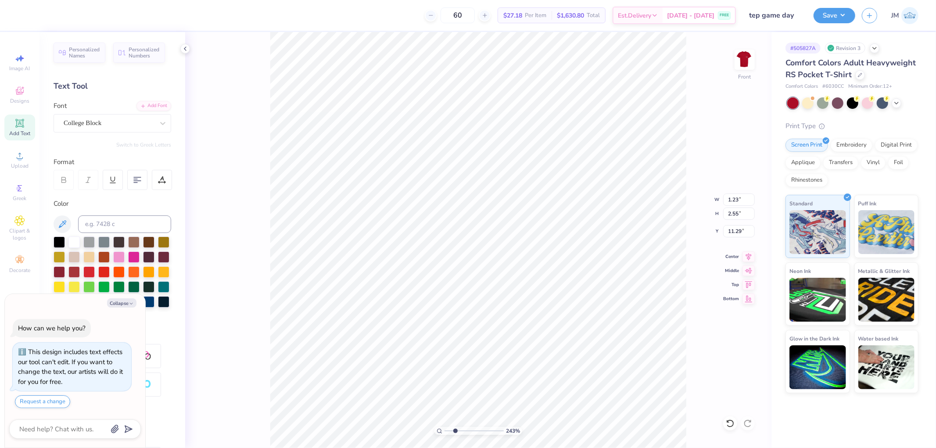
type textarea "x"
type input "2.43350746889644"
type textarea "A SEP. 9 sep.16 sep.23 oct. 7"
type textarea "x"
type input "2.43350746889644"
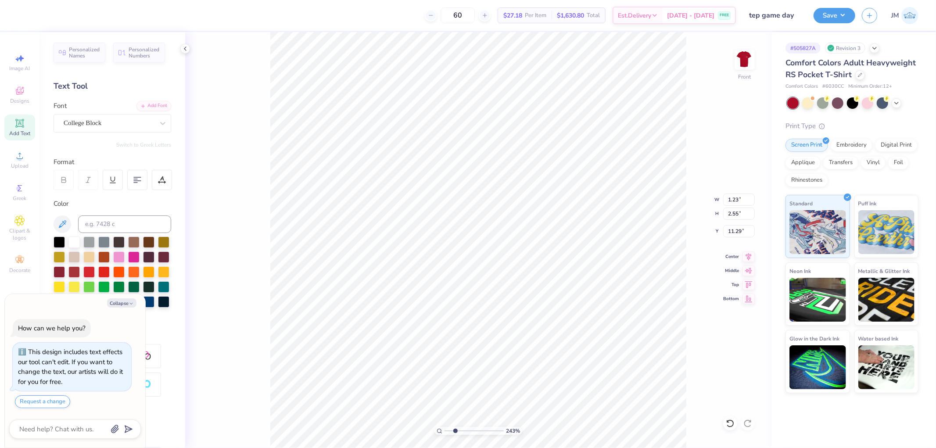
type textarea "AUG SEP. 9 sep.16 sep.23 oct. 7"
type textarea "x"
type input "2.43350746889644"
type textarea "AUG 3 SEP. 9 sep.16 sep.23 oct. 7"
type textarea "x"
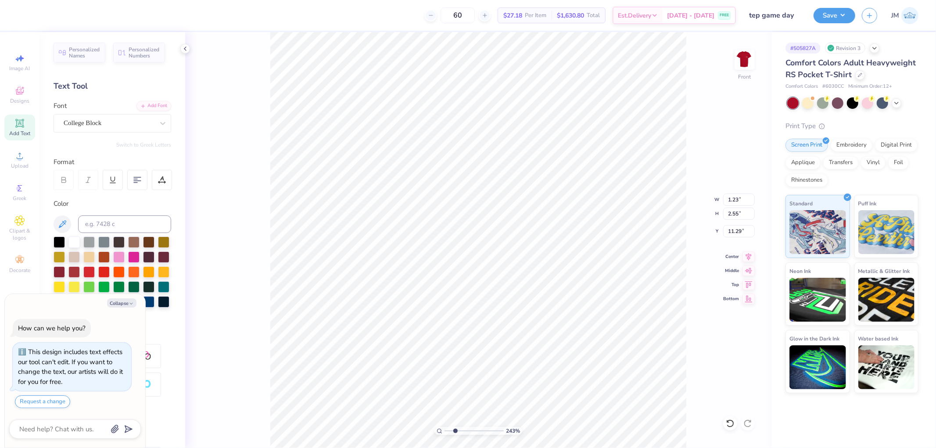
type input "2.43350746889644"
type textarea "AUG SEP. 9 sep.16 sep.23 oct. 7"
type textarea "x"
type input "2.43350746889644"
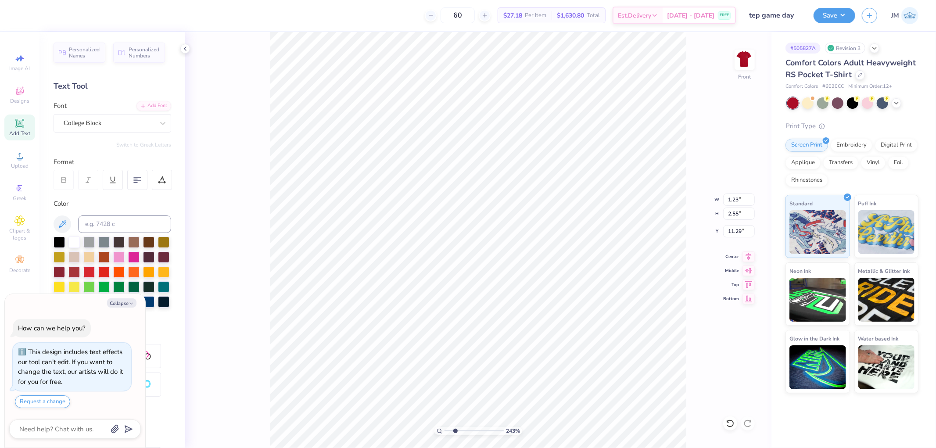
type textarea "AUG/ SEP. 9 sep.16 sep.23 oct. 7"
type textarea "x"
type input "2.43350746889644"
type textarea "AUG SEP. 9 sep.16 sep.23 oct. 7"
type textarea "x"
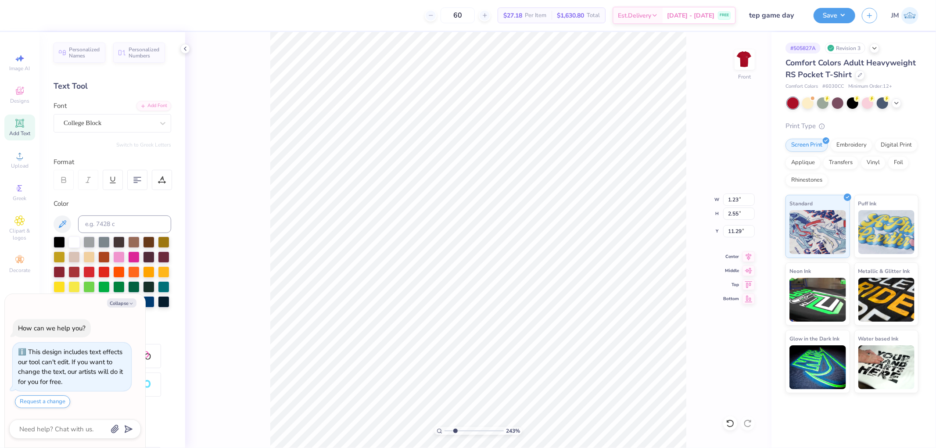
type input "2.43350746889644"
type textarea "AUG. SEP. 9 sep.16 sep.23 oct. 7"
type textarea "x"
type input "2.43350746889644"
type textarea "AUG. 30 SEP. 9 sep.16 sep.23 oct. 7"
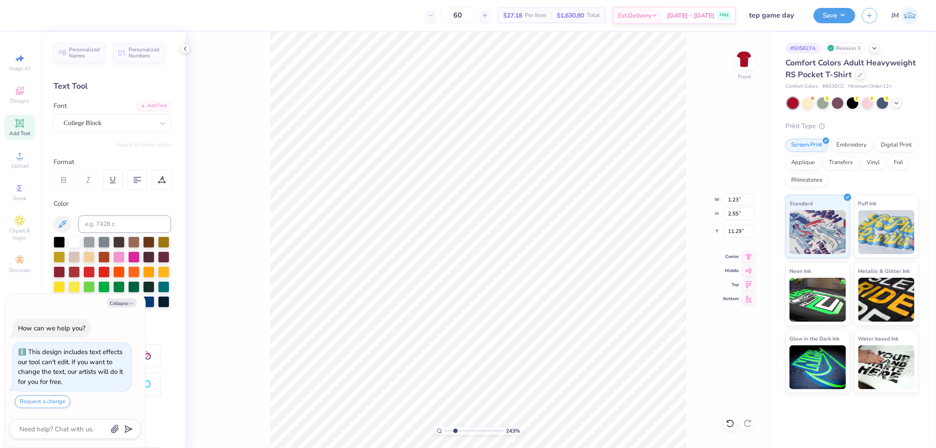
type textarea "x"
type input "2.43350746889644"
type textarea "AUG. 30 SEP. 9 sep.16 sep.23 oct. 7"
type textarea "x"
type input "2.43350746889644"
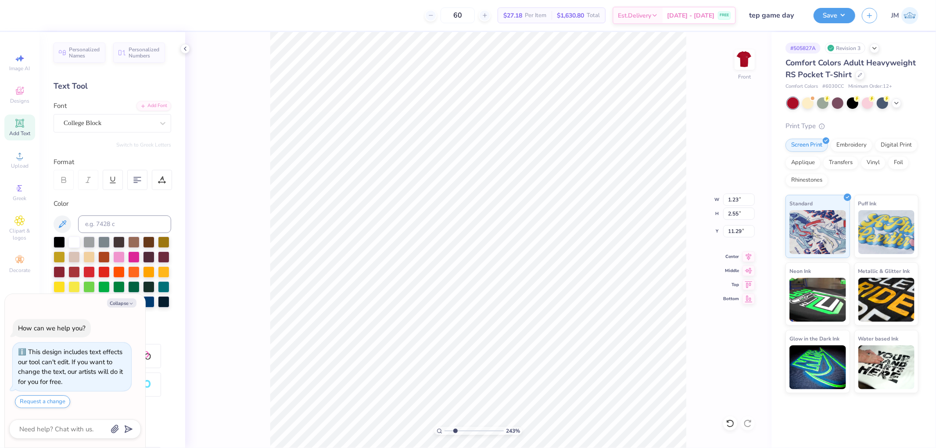
type textarea "x"
type input "2.43350746889644"
type textarea "x"
type input "2.43350746889644"
type textarea "x"
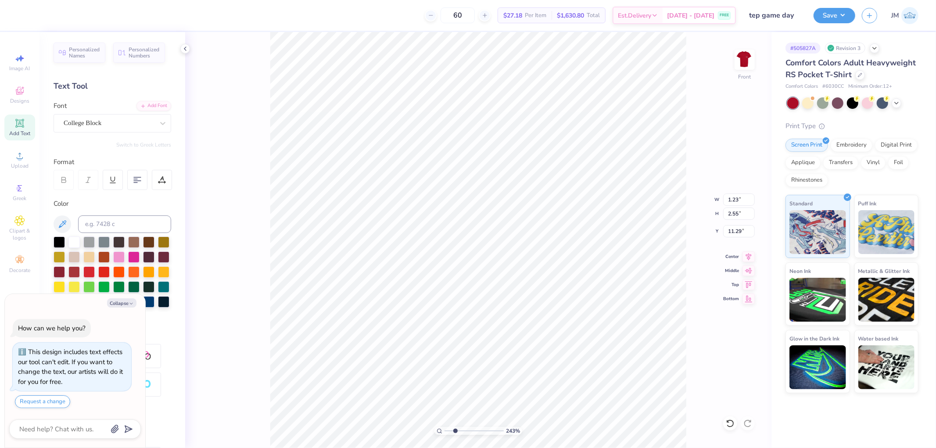
type input "2.43350746889644"
type textarea "AUG. 30 SEP. sep.16 sep.23 oct. 7"
type textarea "x"
type input "2.43350746889644"
type textarea "AUG. 30 SEP. 6 sep.16 sep.23 oct. 7"
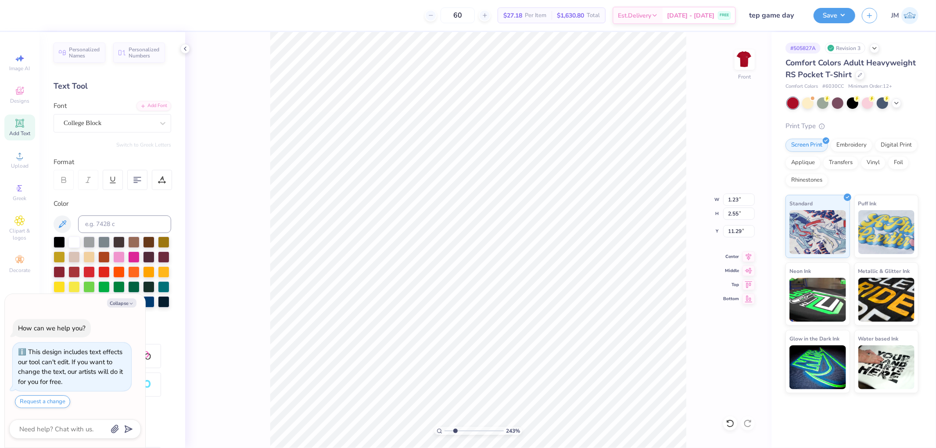
type textarea "x"
type input "2.43350746889644"
type input "1.37"
type input "11.25"
type input "2.43350746889644"
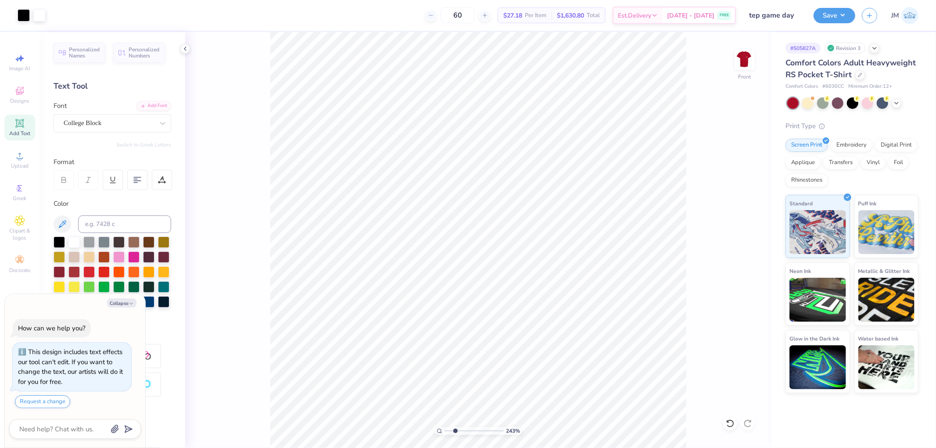
type textarea "x"
type input "2.43350746889644"
type textarea "x"
type input "2.43350746889644"
type textarea "x"
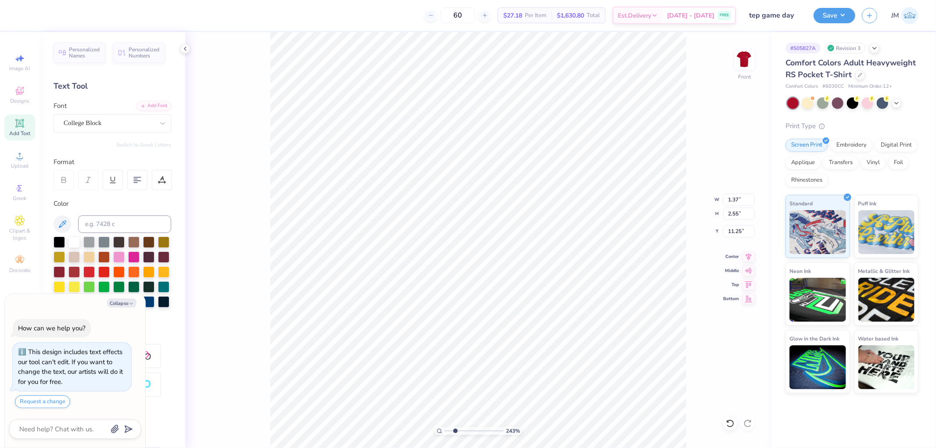
type input "2.43350746889644"
type textarea "AUG. 30 SEP. 6 sep.1 sep.23 oct. 7"
type textarea "x"
type input "2.43350746889644"
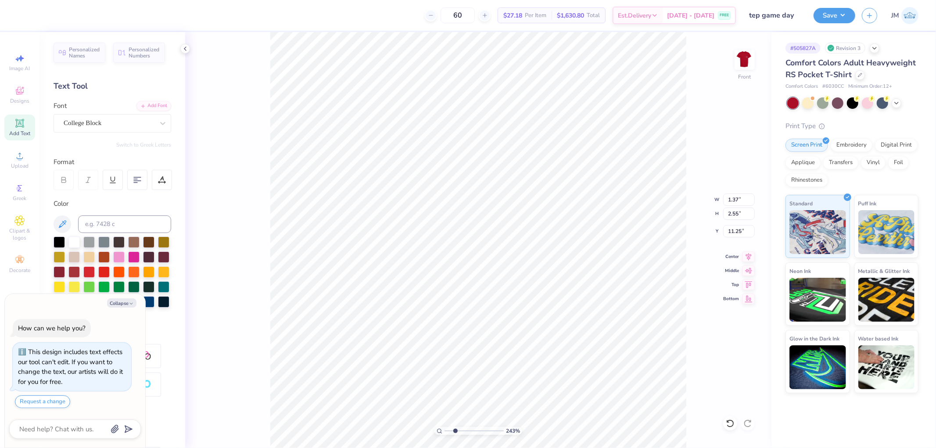
type textarea "AUG. 30 SEP. 6 sep.13 sep.23 oct. 7"
type textarea "x"
type input "2.43350746889644"
type textarea "x"
type input "2.43350746889644"
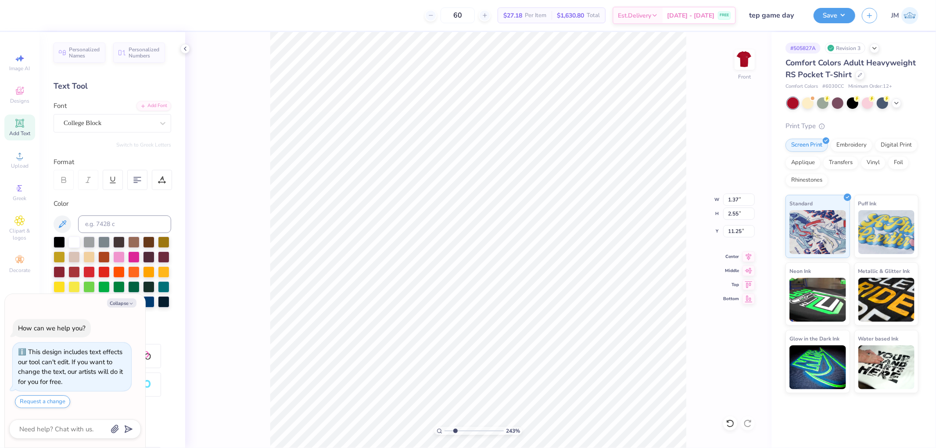
scroll to position [9, 1]
type textarea "AUG. 30 SEP. 6 sep.13 sep.27 oct. 7"
type textarea "x"
type input "2.43350746889644"
type textarea "AUG. 30 SEP. 6 sep.13 sep.27 oct. 7"
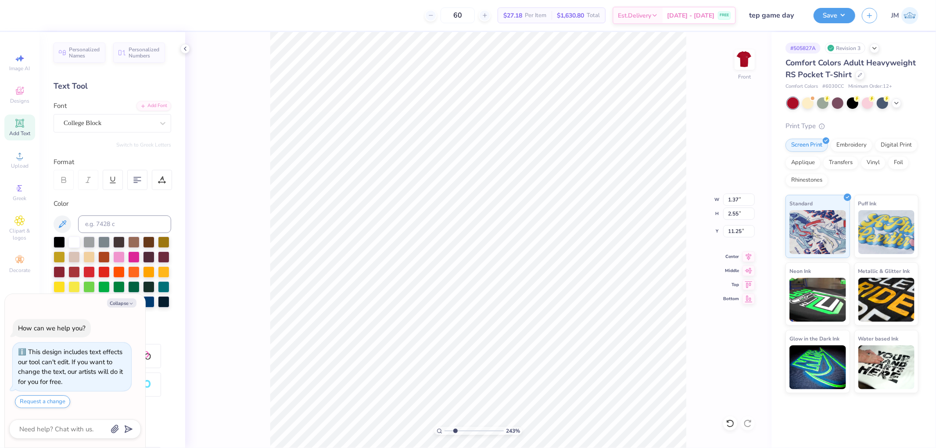
type textarea "x"
type input "2.43350746889644"
type textarea "x"
type input "2.43350746889644"
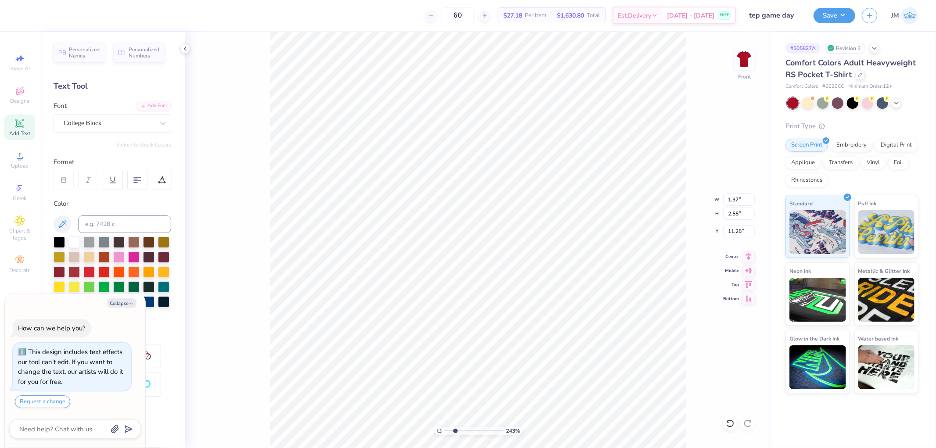
type textarea "AUG. 30 SEP. 6 sep.13 sep.27 oct. 4"
type textarea "x"
type input "2.43350746889644"
type textarea "x"
type input "2.43350746889644"
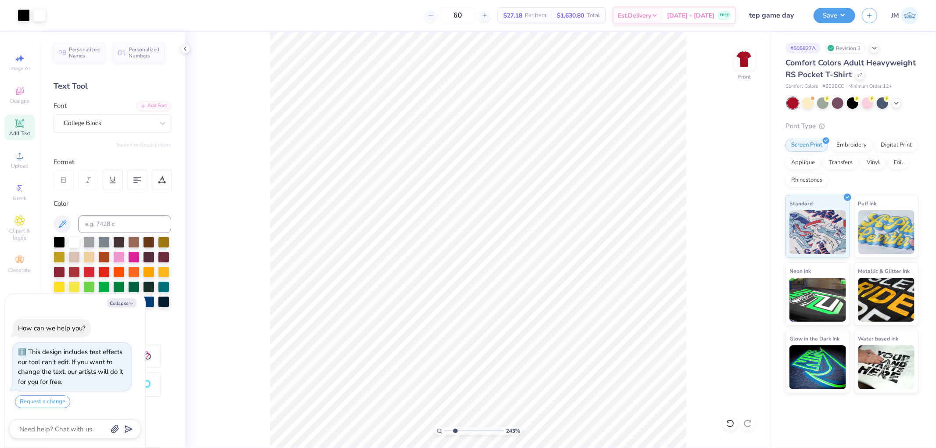
type textarea "x"
type input "2.43350746889644"
type textarea "x"
type input "2.43350746889644"
type textarea "x"
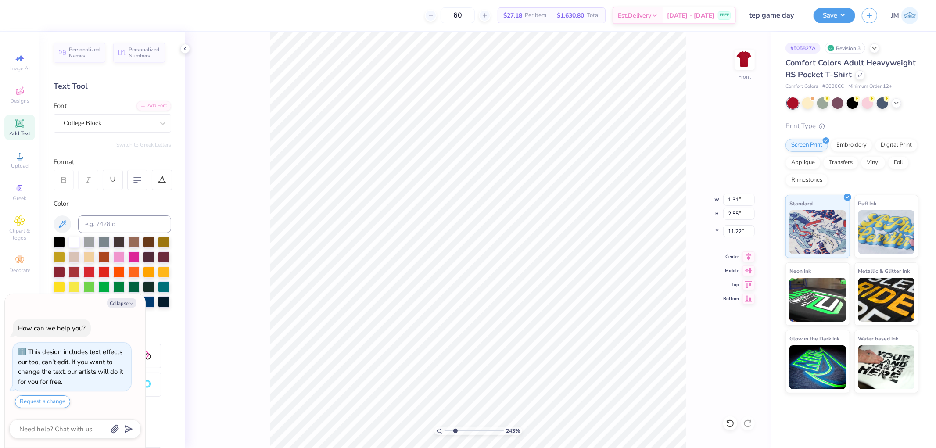
type input "2.43350746889644"
type textarea "x"
type input "2.43350746889644"
type textarea "OCT.1 OCT. 28 NOV.4 nOV. 11 nOV. 18"
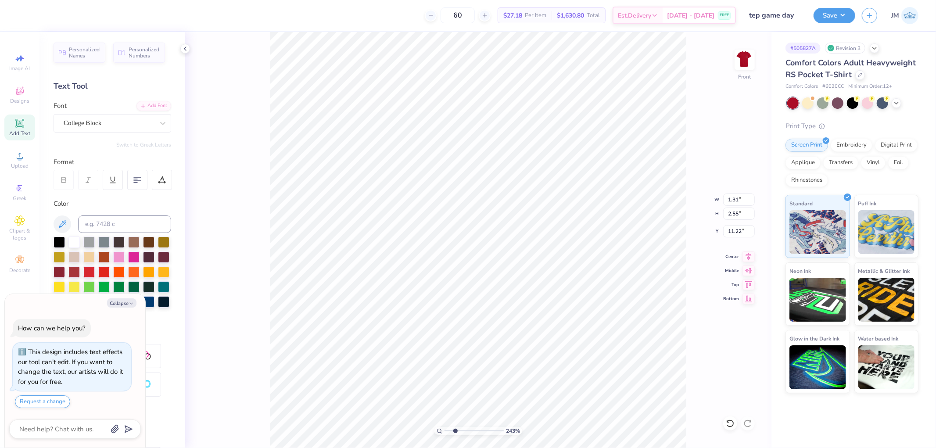
type textarea "x"
type input "2.43350746889644"
type textarea "OCT.11 OCT. 28 NOV.4 nOV. 11 nOV. 18"
type textarea "x"
type input "2.43350746889644"
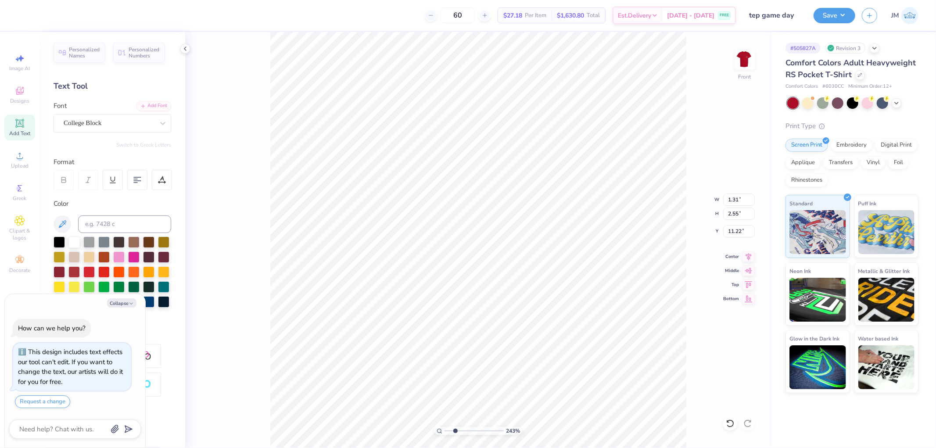
scroll to position [7, 2]
type textarea "OCT.11 OCT. 28 NOV.4 nOV. 11 nOV. 18"
type textarea "x"
type input "2.43350746889644"
type textarea "OCT.11 OCT. 8 NOV.4 nOV. 11 nOV. 18"
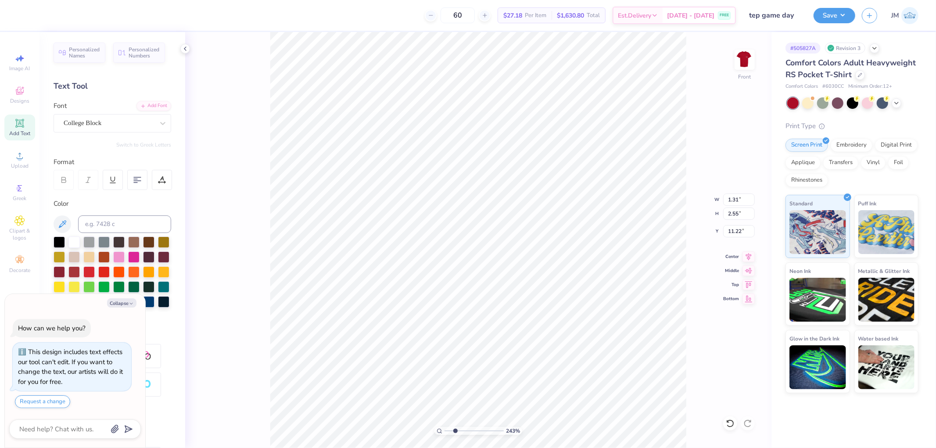
type textarea "x"
type input "2.43350746889644"
type textarea "OCT.11 OCT. 18 NOV.4 nOV. 11 nOV. 18"
type textarea "x"
type input "2.43350746889644"
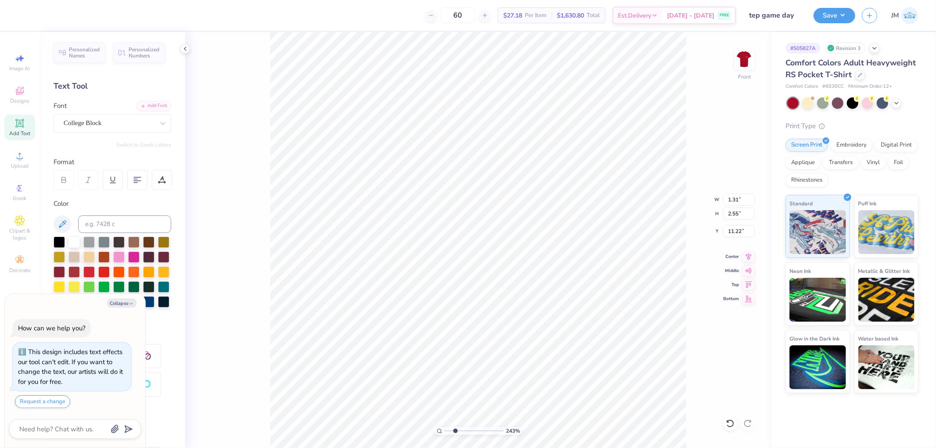
type textarea "OCT.11 OCT. 18 NOV. nOV. 11 nOV. 18"
type textarea "x"
type input "2.43350746889644"
type textarea "OCT.11 OCT. 18 NOV.1 nOV. 11 nOV. 18"
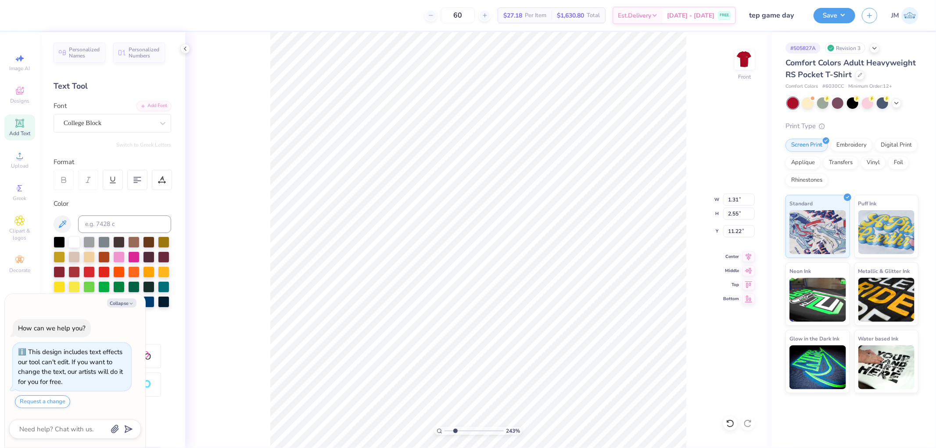
type textarea "x"
type input "2.43350746889644"
type textarea "OCT.11 OCT. 18 NOV. 1 nOV. 11 nOV. 18"
type textarea "x"
type input "2.43350746889644"
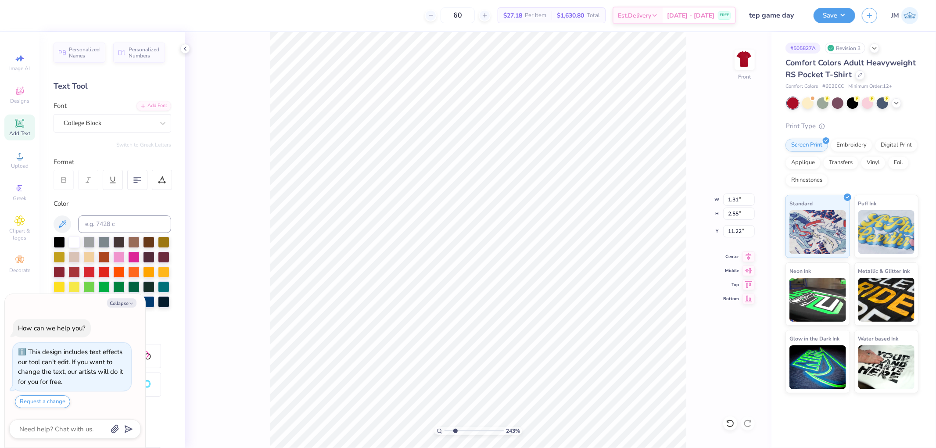
type textarea "OCT.11 OCT. 18 NOV. 1 nOV. 11 nOV. 18"
type textarea "x"
type input "2.43350746889644"
type textarea "OCT.11 OCT. 18 NOV. 1 nOV. 1 nOV. 18"
type textarea "x"
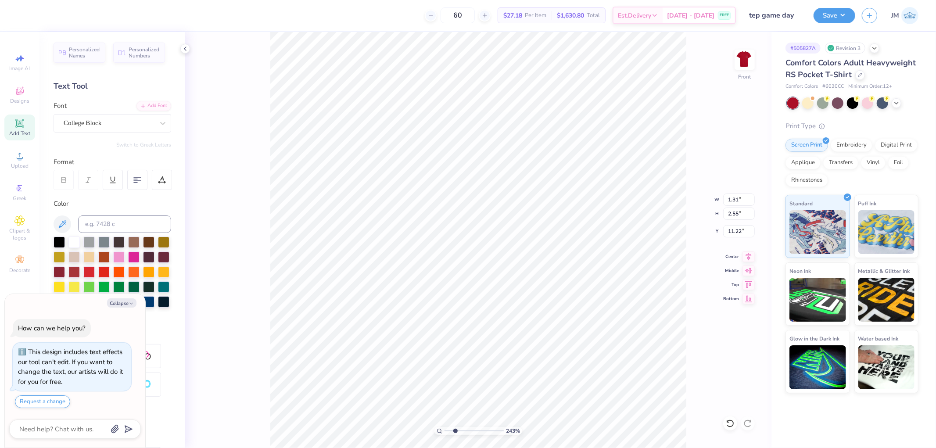
type input "2.43350746889644"
type textarea "OCT.11 OCT. 18 NOV. 1 nOV. 8 nOV. 18"
type textarea "x"
type input "2.43350746889644"
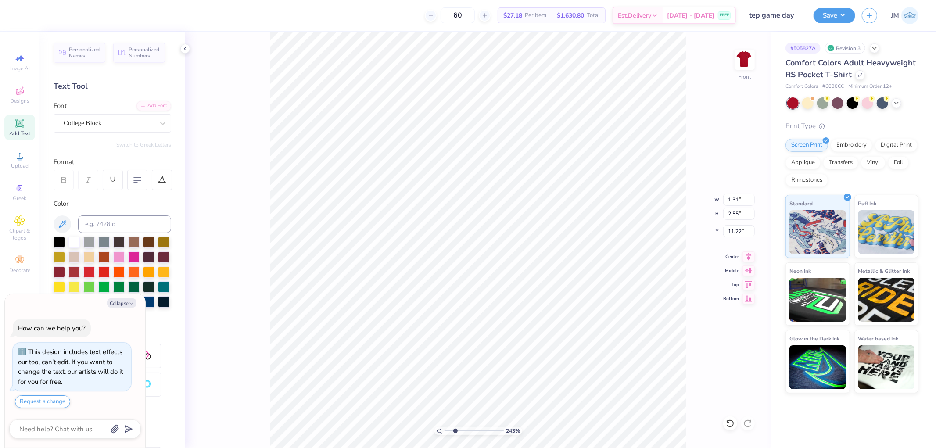
type textarea "OCT.11 OCT. 18 NOV. 1 nOV. 8 nOV. 18"
type textarea "x"
type input "2.43350746889644"
type textarea "OCT.11 OCT. 18 NOV. 1 nOV. 8 nOV. 1"
type textarea "x"
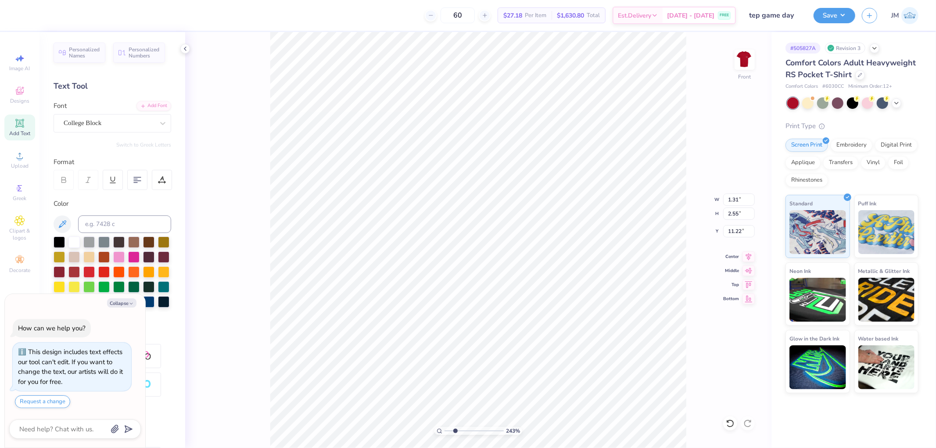
type input "2.43350746889644"
type textarea "OCT.11 OCT. 18 NOV. 1 nOV. 8 nOV. 15"
type textarea "x"
type input "2.43350746889644"
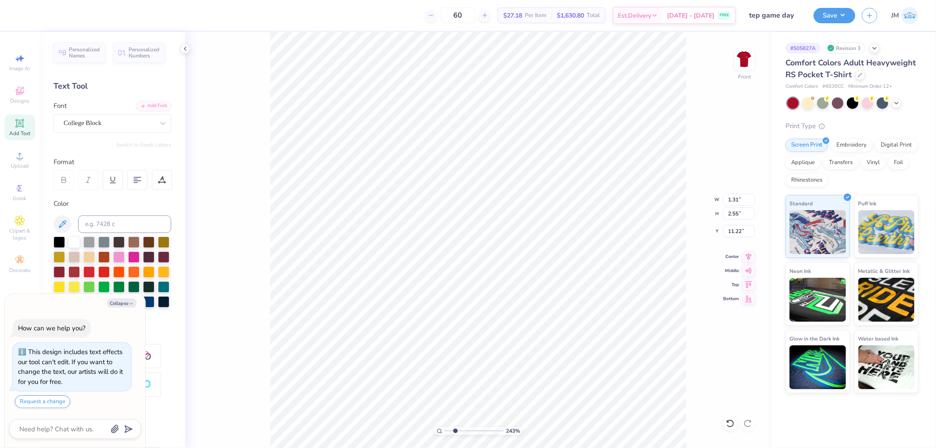
type textarea "x"
type input "2.43350746889644"
type textarea "OCT.11 OCT. 18 NOV. 1 nOV. 8 nOV. 15"
type textarea "x"
type input "2.43350746889644"
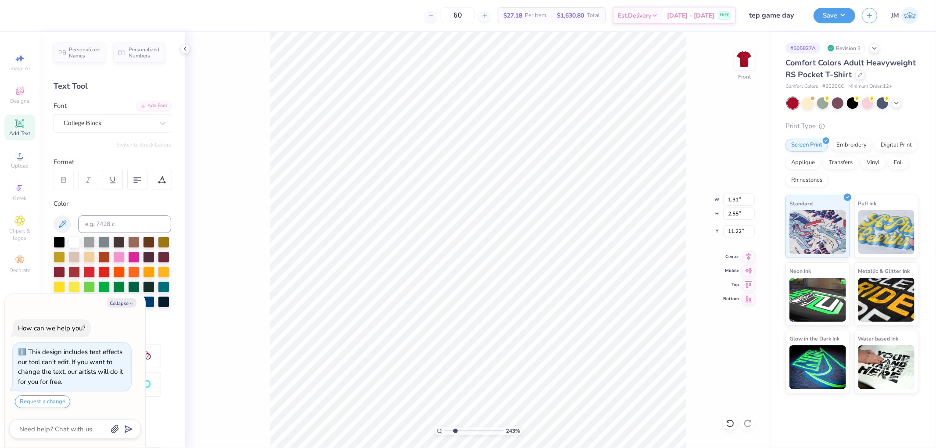
scroll to position [11, 1]
type textarea "OCT.11 OCT. 18 NOV. 1 nOV. 8 nOV. 15 N"
type textarea "x"
type input "2.43350746889644"
type textarea "OCT.11 OCT. 18 NOV. 1 nOV. 8 nOV. 15 NOV"
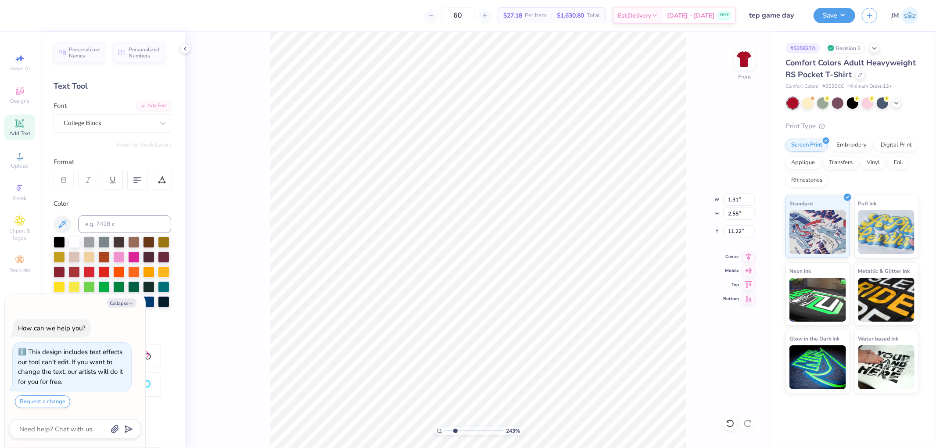
type textarea "x"
type input "2.43350746889644"
type textarea "OCT.11 OCT. 18 NOV. 1 nOV. 8 nOV. 15 NOV"
type textarea "x"
type input "2.43350746889644"
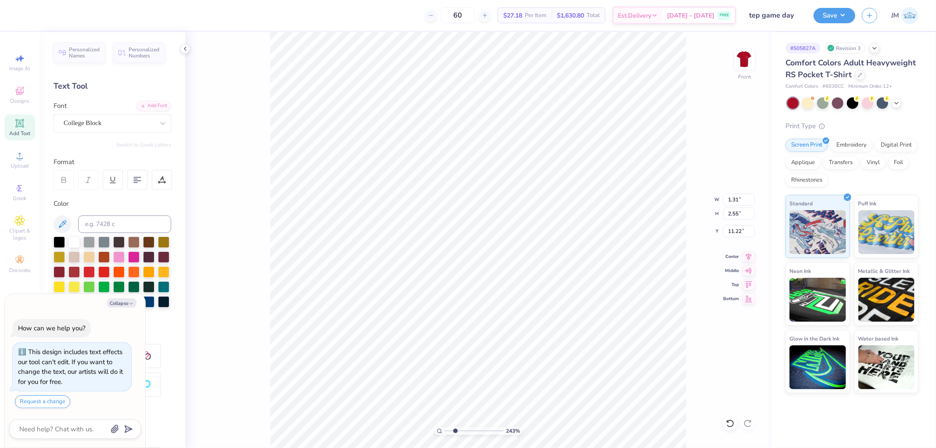
type textarea "OCT.11 OCT. 18 NOV. 1 nOV. 8 nOV. 15 NOV"
type textarea "x"
type input "2.43350746889644"
type textarea "OCT.11 OCT. 18 NOV. 1 nOV. 8 nOV. 15 NOV."
type textarea "x"
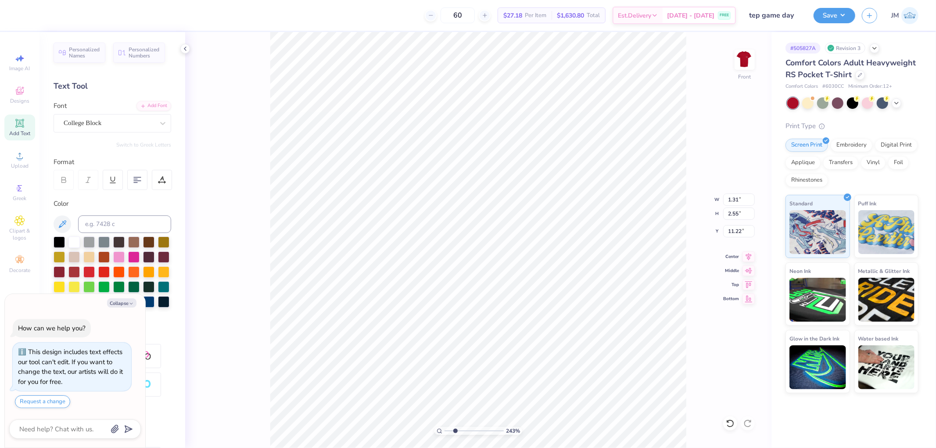
type input "2.43350746889644"
type textarea "OCT.11 OCT. 18 NOV. 1 nOV. 8 nOV. 15 NOV. 22"
type textarea "x"
type input "2.43350746889644"
type textarea "OCT.11 OCT. 18 NOV. 1 nOV. 8 nOV. 15 NOV. 22"
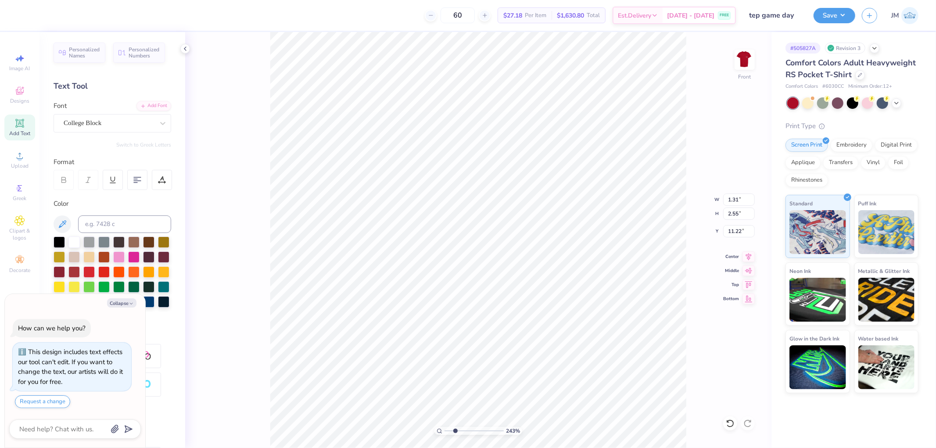
type textarea "x"
type input "2.43350746889644"
type textarea "OCT.11 OCT. 18 NOV. 1 nOV. 8 nOV. 15 NOV. 22"
type textarea "x"
type input "2.43350746889644"
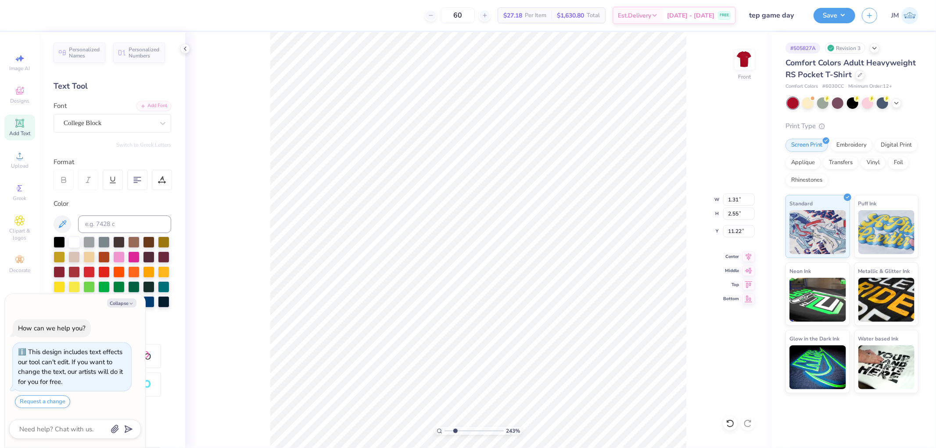
scroll to position [11, 1]
type textarea "OCT.11 OCT. 18 NOV. 1 nOV. 8 nOV. 15 NOV. 22 N"
type textarea "x"
type input "2.43350746889644"
type textarea "OCT.11 OCT. 18 NOV. 1 nOV. 8 nOV. 15 NOV. 22 NO"
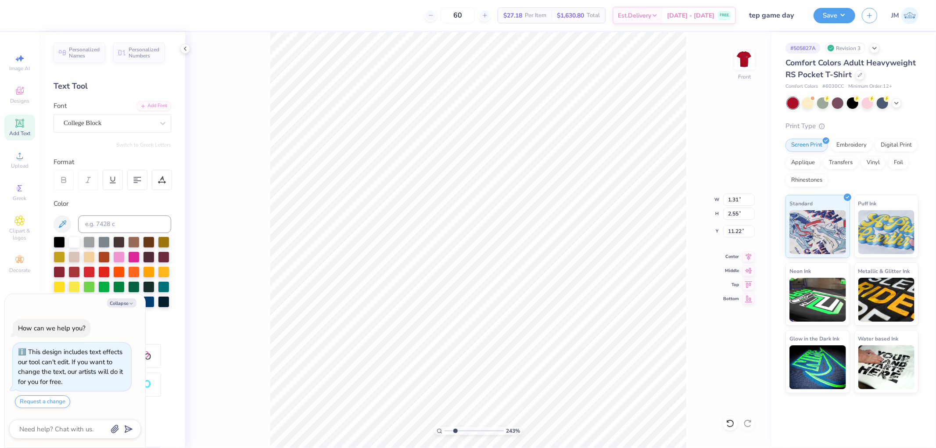
type textarea "x"
type input "2.43350746889644"
type textarea "OCT.11 OCT. 18 NOV. 1 nOV. 8 nOV. 15 NOV. 22 NOV"
type textarea "x"
type input "2.43350746889644"
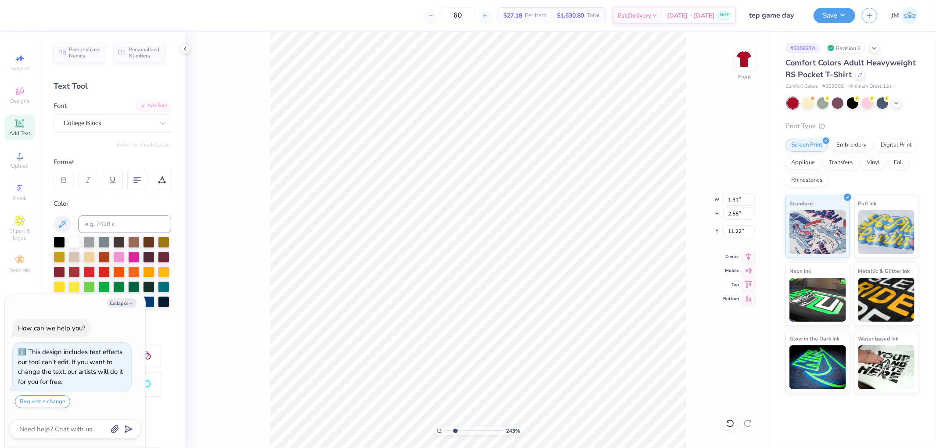
type textarea "OCT.11 OCT. 18 NOV. 1 nOV. 8 nOV. 15 NOV. 22 NOV"
click at [738, 234] on input "11.29" at bounding box center [739, 231] width 32 height 12
click at [733, 233] on input "10.69" at bounding box center [739, 231] width 32 height 12
click at [735, 229] on input "10.98" at bounding box center [739, 231] width 32 height 12
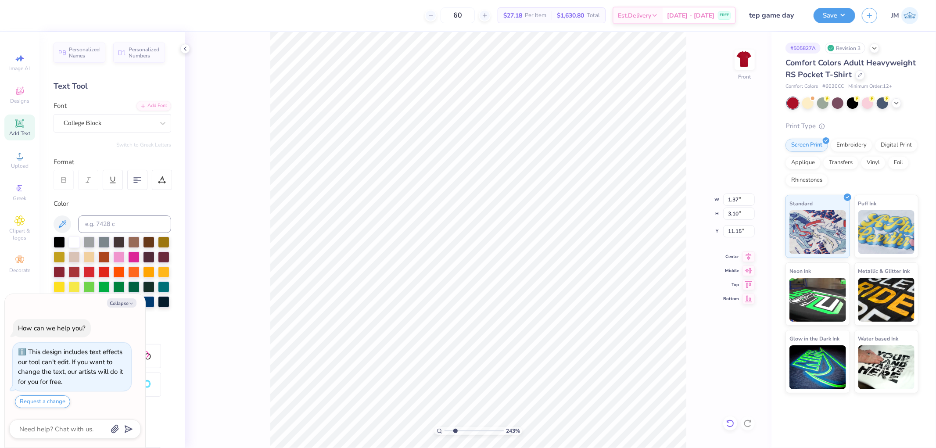
click at [730, 425] on icon at bounding box center [730, 423] width 9 height 9
click at [740, 231] on input "11.52" at bounding box center [739, 231] width 32 height 12
click at [730, 423] on icon at bounding box center [730, 423] width 9 height 9
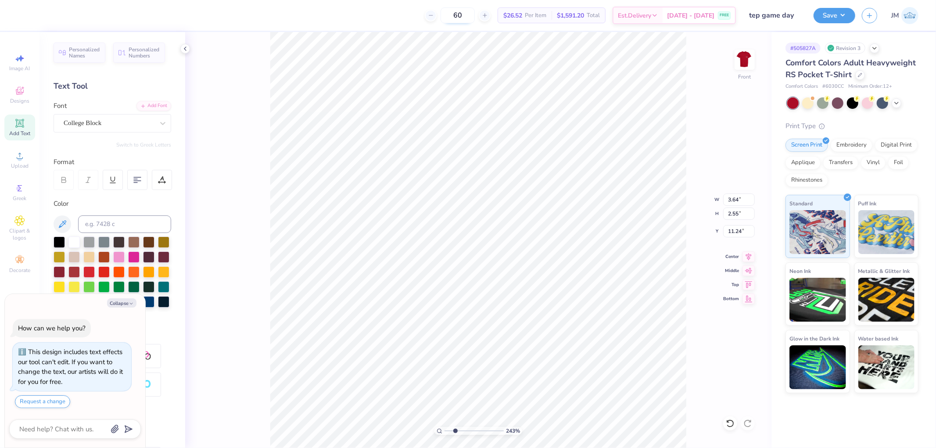
scroll to position [11, 2]
click at [741, 199] on input "3.64" at bounding box center [739, 199] width 32 height 12
click at [741, 215] on input "3.13" at bounding box center [739, 214] width 32 height 12
click at [742, 226] on input "10.95" at bounding box center [739, 231] width 32 height 12
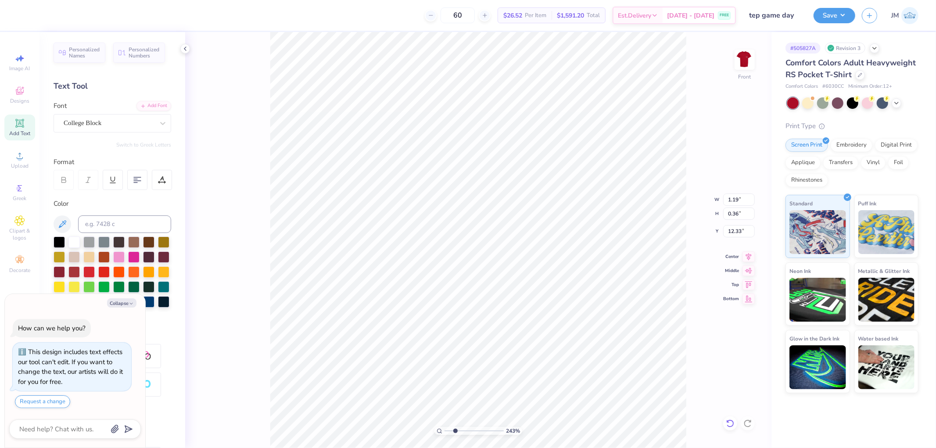
click at [726, 420] on icon at bounding box center [730, 423] width 9 height 9
click at [688, 216] on div "243 % Front W 4.39 4.39 " H 2.58 2.58 " Y 11.22 11.22 " Center Middle Top Bottom" at bounding box center [478, 240] width 586 height 416
click at [730, 421] on icon at bounding box center [730, 423] width 9 height 9
click at [733, 426] on icon at bounding box center [730, 423] width 9 height 9
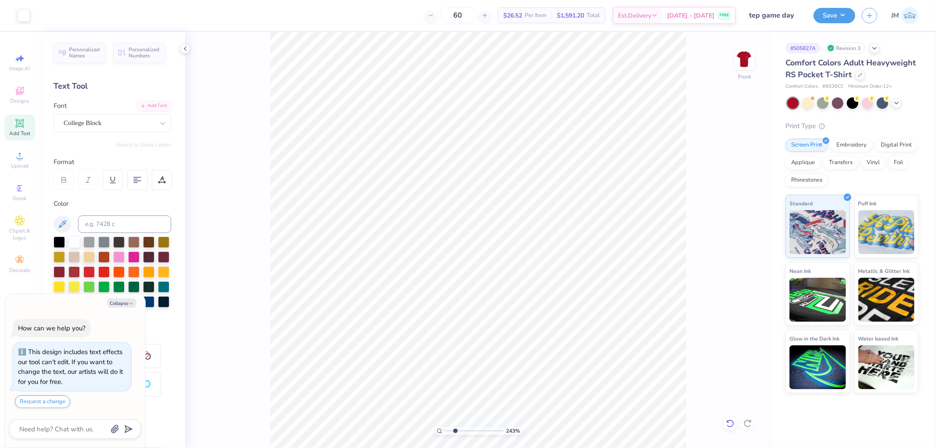
click at [730, 422] on icon at bounding box center [730, 423] width 9 height 9
click at [737, 228] on input "10.96" at bounding box center [739, 231] width 32 height 12
click at [751, 253] on icon at bounding box center [748, 255] width 12 height 11
click at [16, 126] on icon at bounding box center [19, 123] width 8 height 8
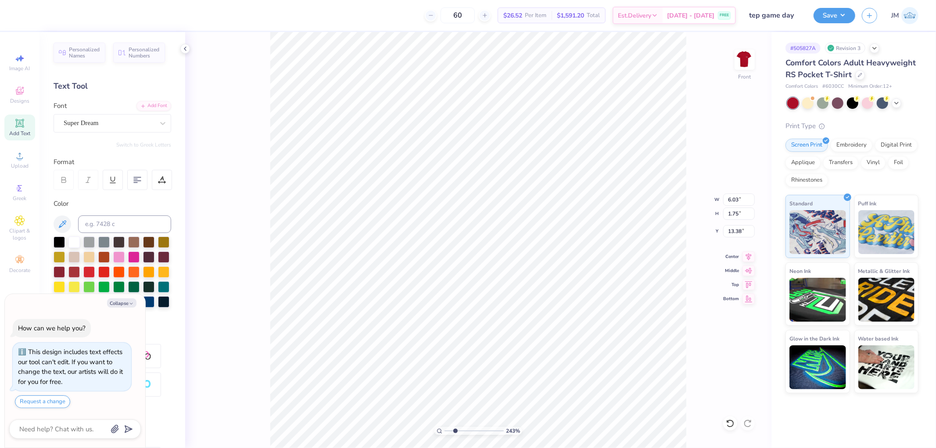
scroll to position [7, 1]
click at [158, 122] on icon at bounding box center [162, 123] width 9 height 9
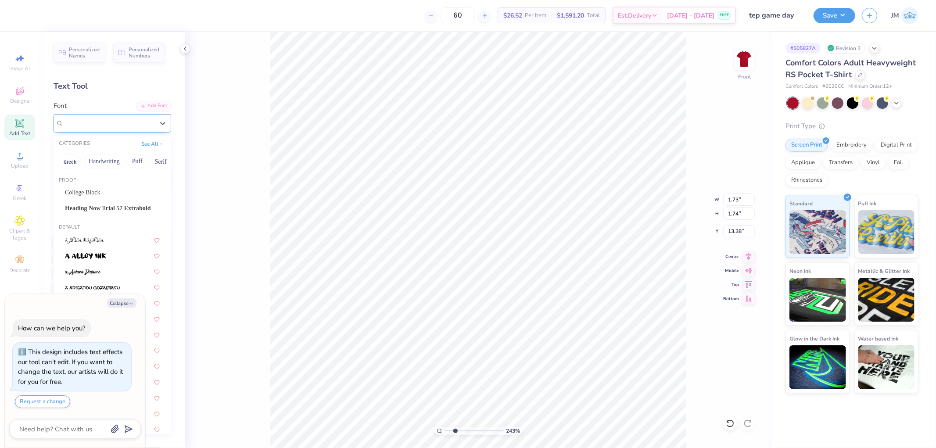
click at [115, 119] on div "Super Dream" at bounding box center [109, 123] width 90 height 10
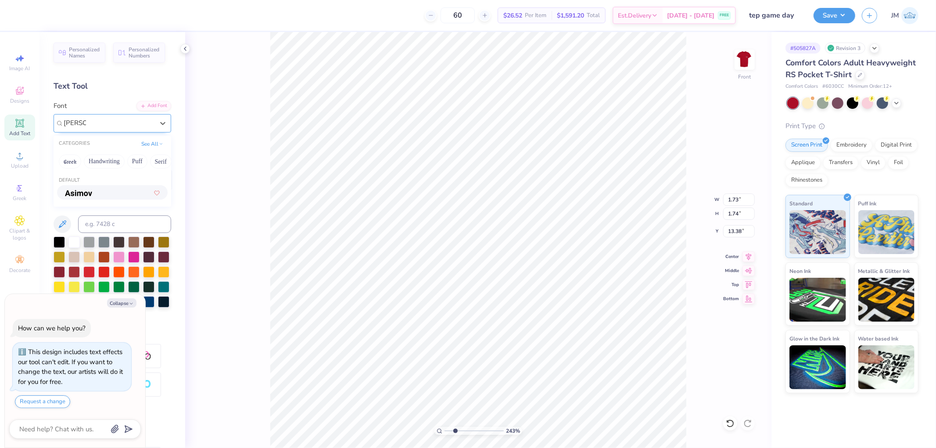
click at [122, 190] on div at bounding box center [112, 192] width 95 height 9
click at [729, 214] on input "1.82" at bounding box center [739, 214] width 32 height 12
click at [434, 257] on li "Duplicate" at bounding box center [445, 256] width 69 height 17
drag, startPoint x: 447, startPoint y: 430, endPoint x: 439, endPoint y: 427, distance: 8.1
click at [444, 427] on input "range" at bounding box center [473, 431] width 59 height 8
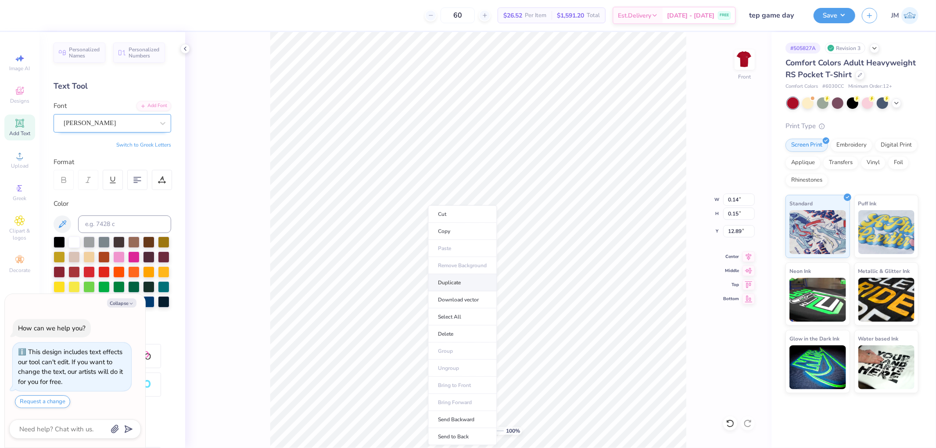
click at [461, 280] on li "Duplicate" at bounding box center [462, 282] width 69 height 17
click at [730, 419] on icon at bounding box center [730, 423] width 9 height 9
click at [616, 280] on li "Duplicate" at bounding box center [637, 282] width 69 height 17
click at [490, 237] on li "Duplicate" at bounding box center [512, 238] width 69 height 17
click at [501, 229] on li "Duplicate" at bounding box center [510, 237] width 69 height 17
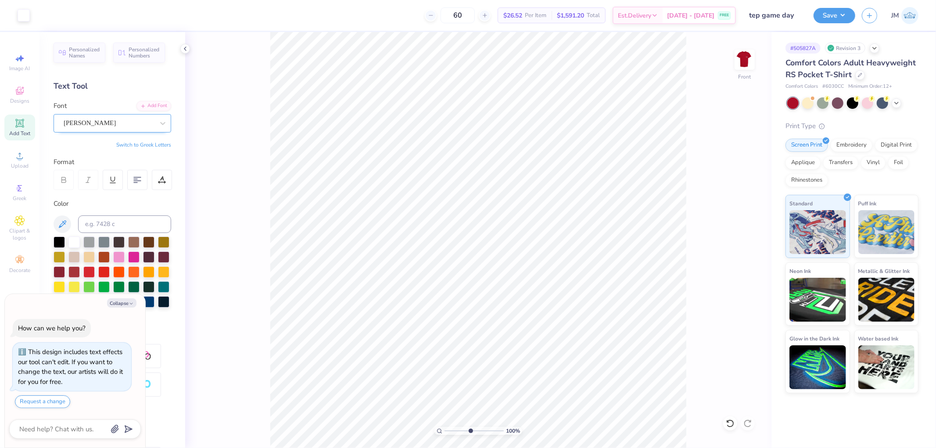
drag, startPoint x: 446, startPoint y: 432, endPoint x: 429, endPoint y: 424, distance: 18.3
click at [444, 427] on input "range" at bounding box center [473, 431] width 59 height 8
click at [582, 286] on li "Duplicate" at bounding box center [584, 282] width 69 height 17
click at [20, 156] on icon at bounding box center [19, 155] width 11 height 11
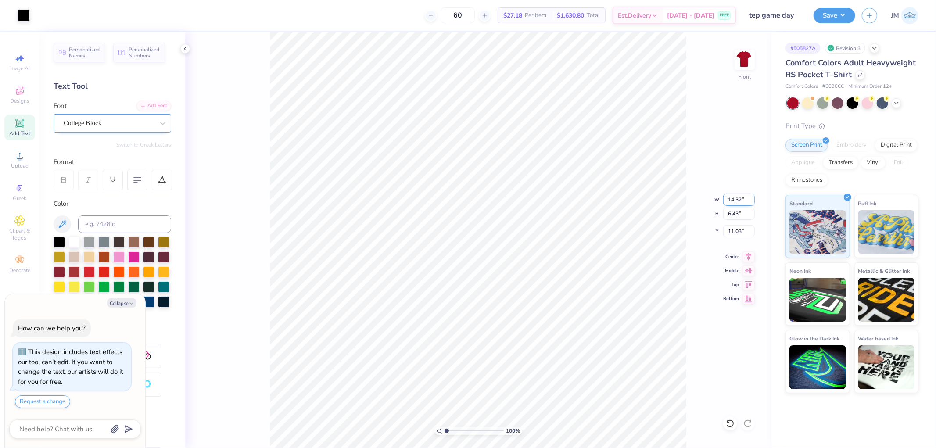
click at [730, 202] on input "14.32" at bounding box center [739, 199] width 32 height 12
click at [744, 228] on input "11.56" at bounding box center [739, 231] width 32 height 12
click at [748, 57] on img at bounding box center [744, 59] width 35 height 35
click at [588, 271] on li "Download vector" at bounding box center [569, 269] width 69 height 17
click at [23, 165] on span "Upload" at bounding box center [20, 165] width 18 height 7
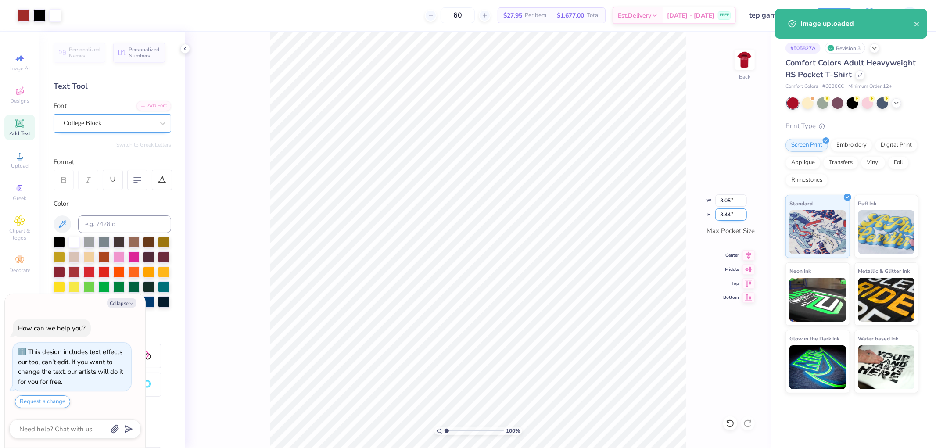
click at [726, 214] on input "3.44" at bounding box center [731, 214] width 32 height 12
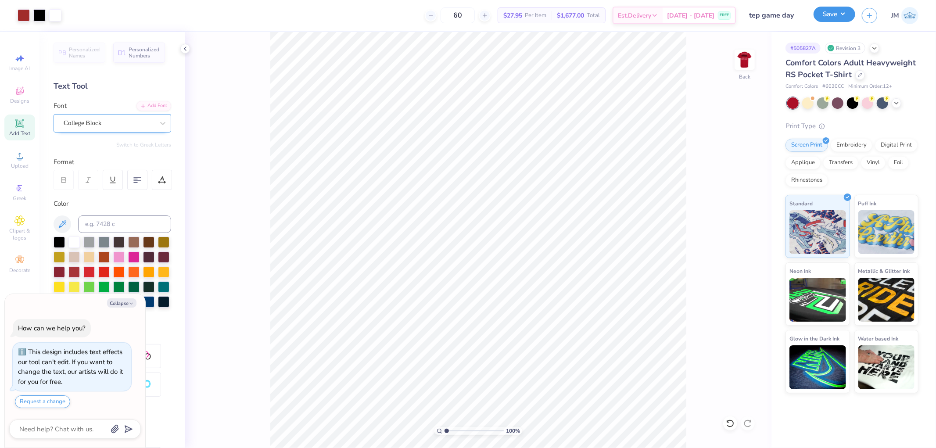
click at [844, 11] on button "Save" at bounding box center [834, 14] width 42 height 15
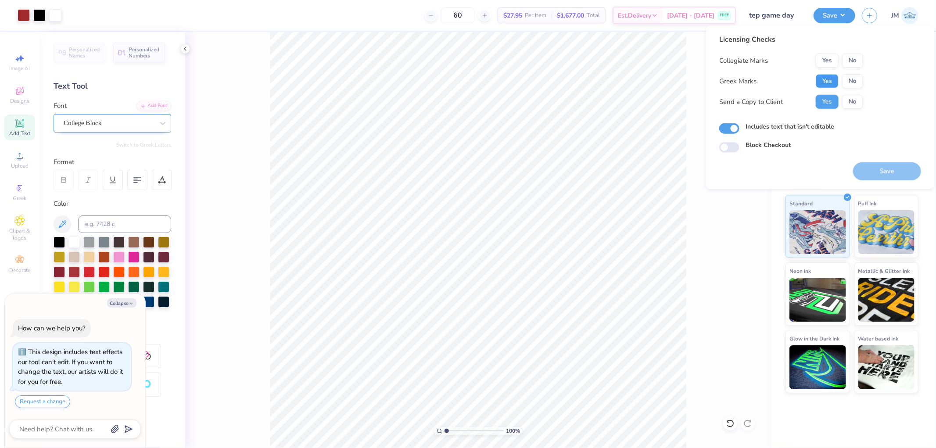
drag, startPoint x: 832, startPoint y: 78, endPoint x: 832, endPoint y: 72, distance: 6.2
click at [832, 77] on button "Yes" at bounding box center [827, 81] width 23 height 14
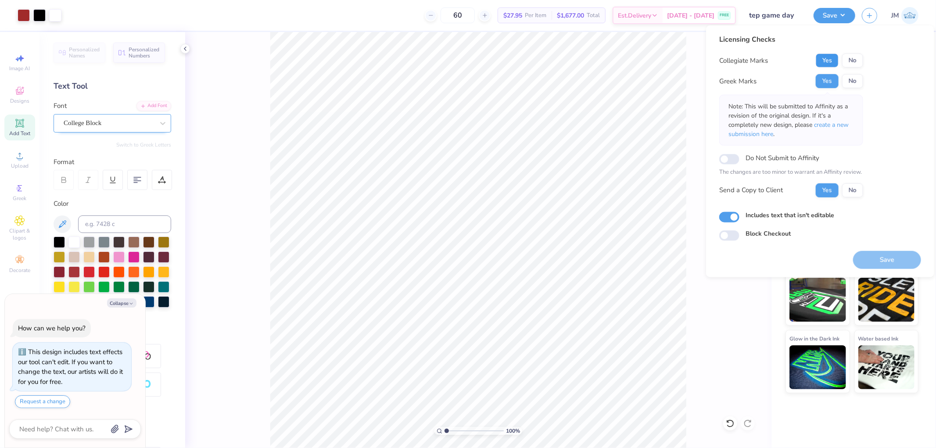
click at [832, 55] on button "Yes" at bounding box center [827, 61] width 23 height 14
click at [834, 125] on span "create a new submission here" at bounding box center [788, 130] width 120 height 18
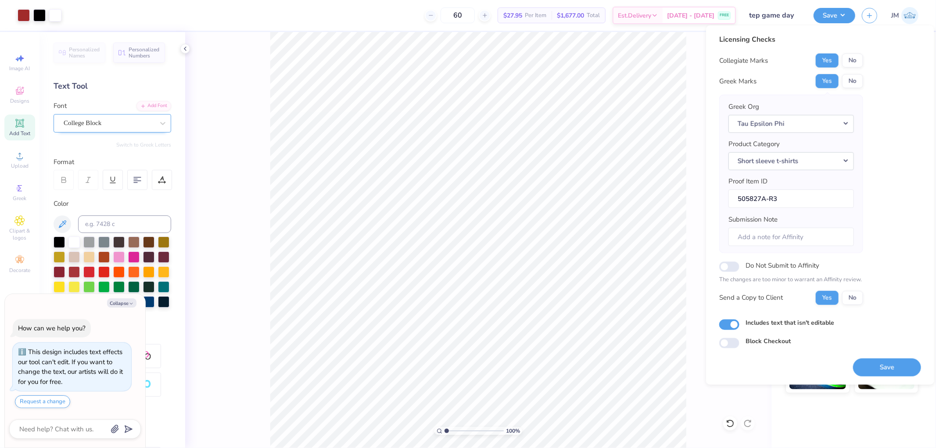
click at [893, 358] on div "Save" at bounding box center [887, 362] width 68 height 28
click at [894, 372] on button "Save" at bounding box center [887, 367] width 68 height 18
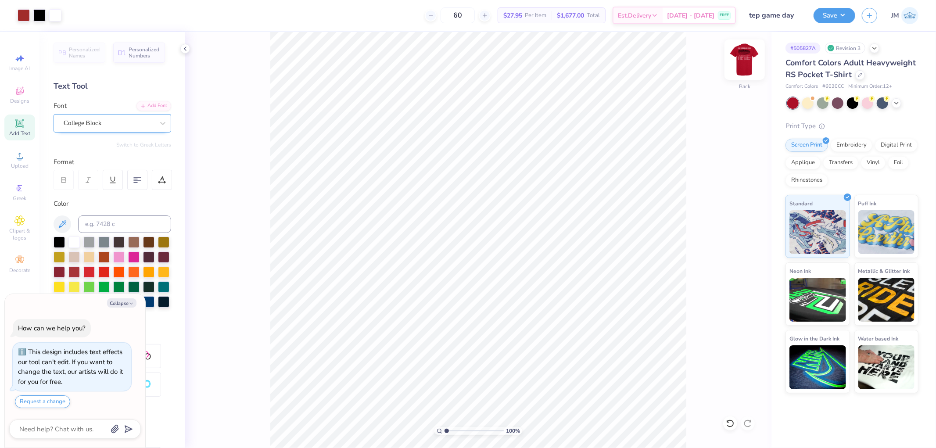
click at [744, 62] on img at bounding box center [744, 59] width 35 height 35
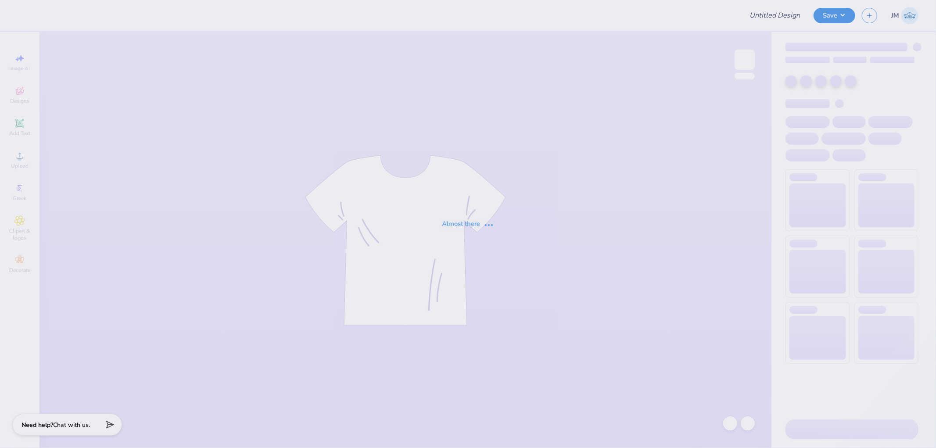
type input "Catholic Campus Ministries Merch"
type input "15"
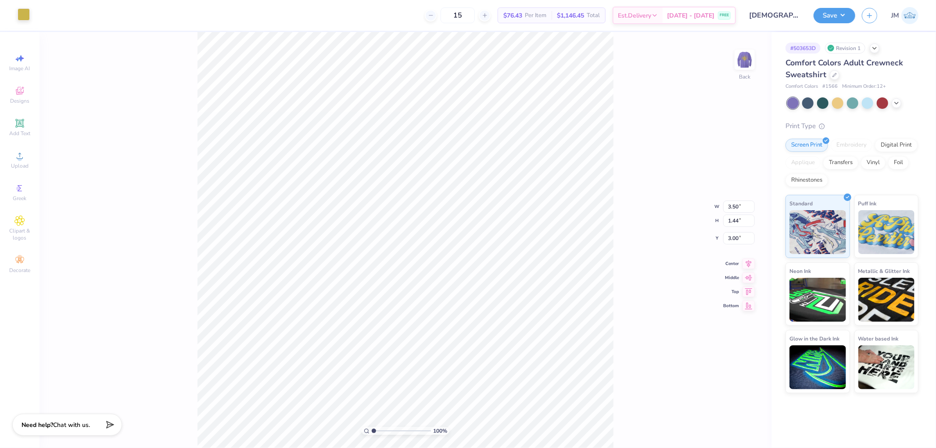
click at [26, 11] on div at bounding box center [24, 14] width 12 height 12
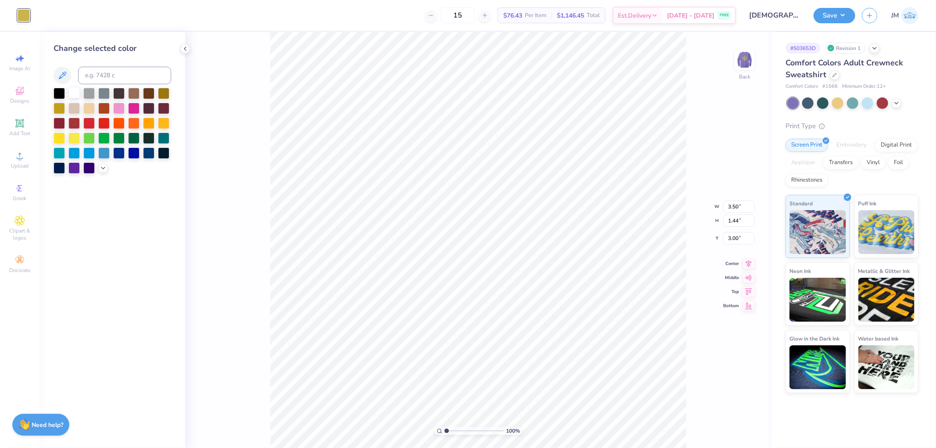
click at [73, 92] on div at bounding box center [73, 92] width 11 height 11
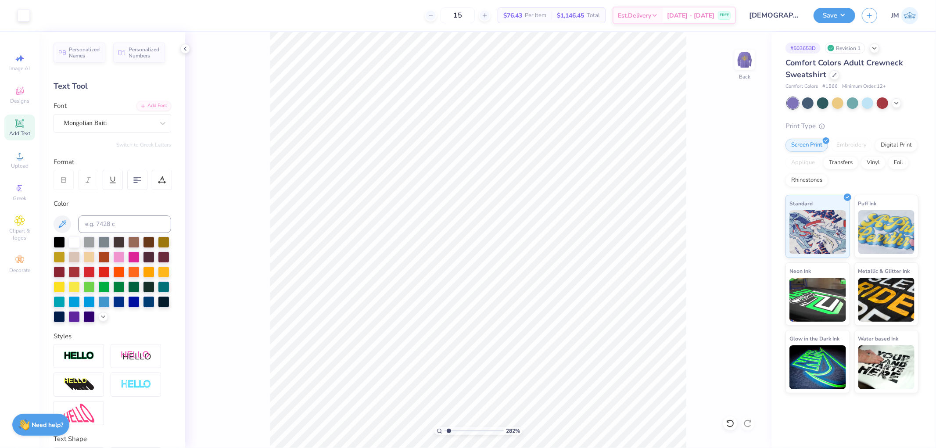
type input "1"
click at [743, 65] on img at bounding box center [744, 59] width 35 height 35
click at [551, 301] on li "Ungroup" at bounding box center [546, 303] width 69 height 17
click at [578, 319] on li "Group" at bounding box center [583, 322] width 69 height 17
type input "12.50"
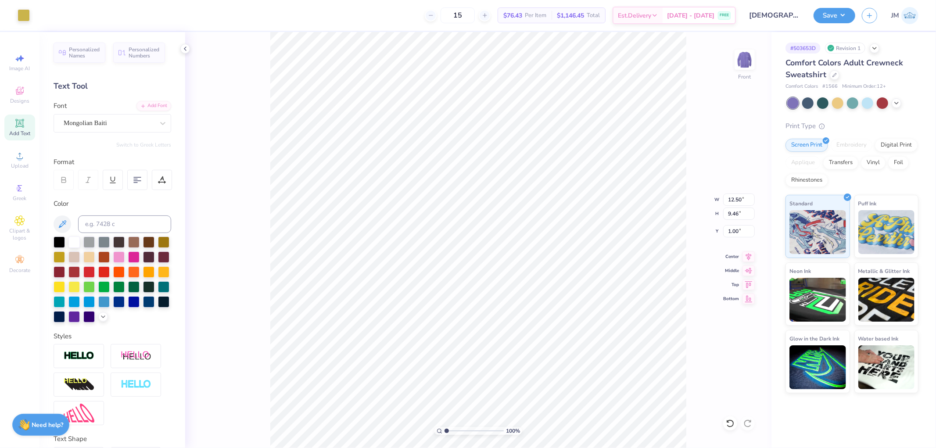
type input "9.46"
click at [731, 423] on icon at bounding box center [730, 423] width 9 height 9
type input "1.00"
click at [23, 14] on div at bounding box center [24, 14] width 12 height 12
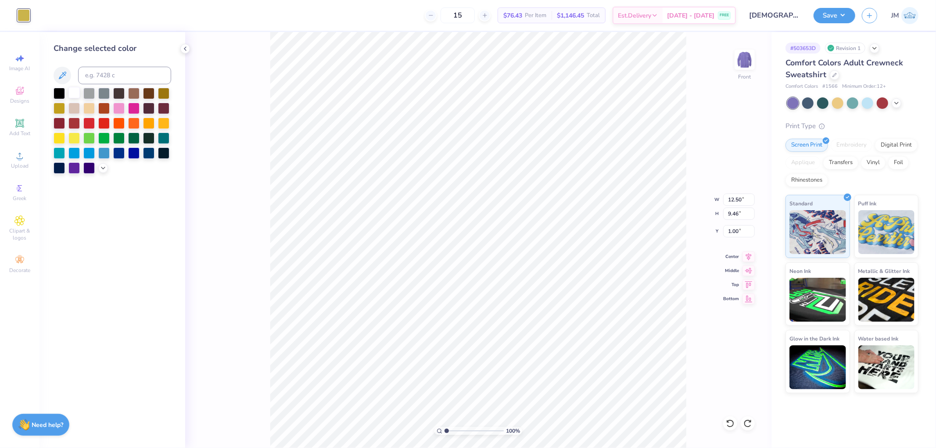
click at [68, 90] on div at bounding box center [73, 92] width 11 height 11
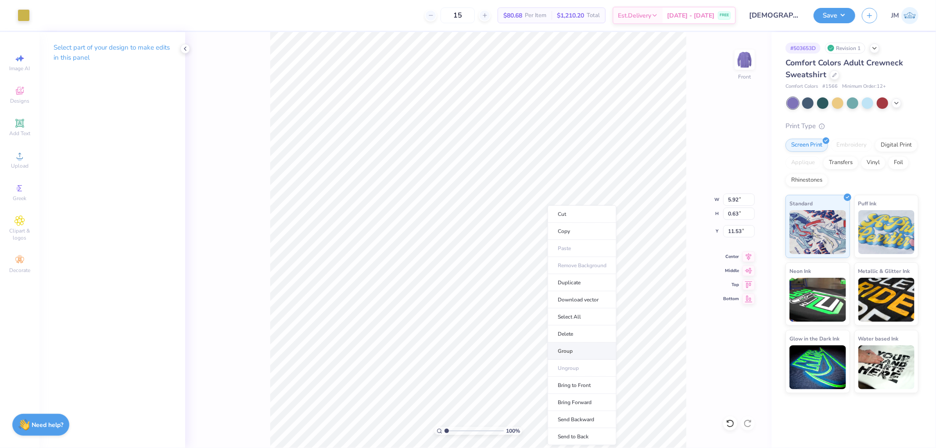
click at [571, 345] on li "Group" at bounding box center [581, 351] width 69 height 17
type input "5.92195860117477"
type input "0.15"
type input "0.17"
type input "12.54"
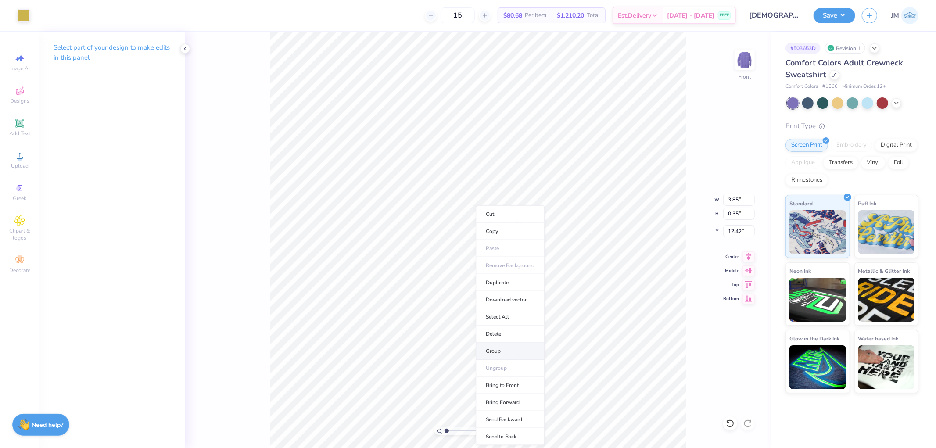
click at [518, 346] on li "Group" at bounding box center [510, 351] width 69 height 17
type input "2.43350746889644"
type input "5.92"
type input "0.63"
type input "11.53"
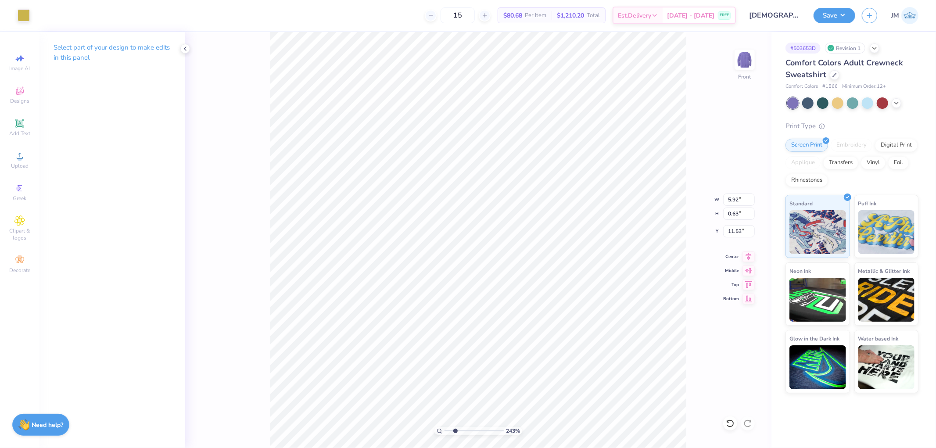
type input "2.43350746889644"
type input "1.25"
click at [27, 14] on div at bounding box center [24, 14] width 12 height 12
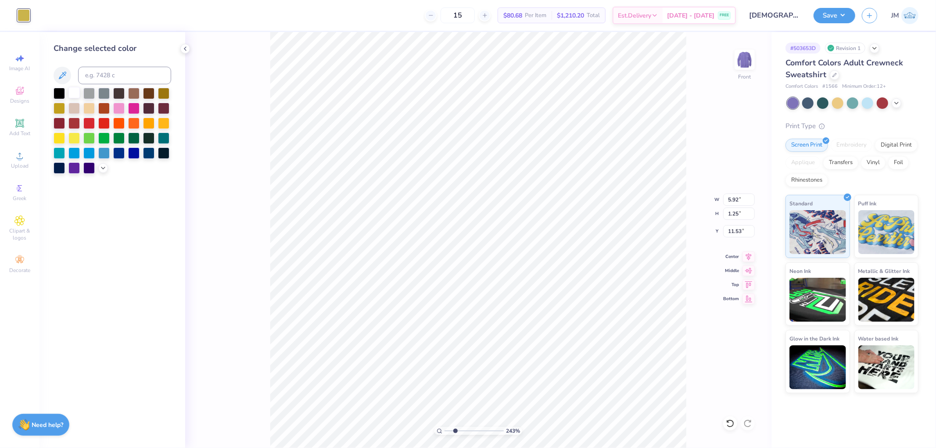
click at [71, 88] on div at bounding box center [73, 92] width 11 height 11
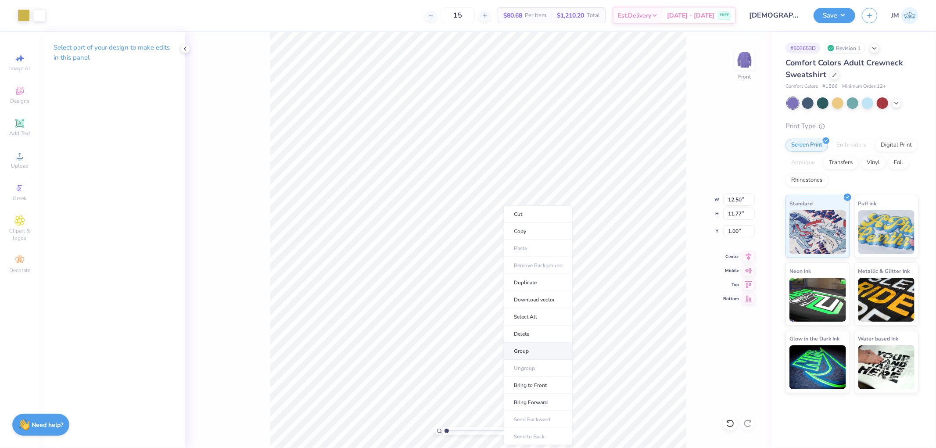
click at [525, 354] on li "Group" at bounding box center [538, 351] width 69 height 17
click at [452, 430] on input "range" at bounding box center [473, 431] width 59 height 8
drag, startPoint x: 450, startPoint y: 430, endPoint x: 429, endPoint y: 426, distance: 21.6
type input "1"
click at [444, 427] on input "range" at bounding box center [473, 431] width 59 height 8
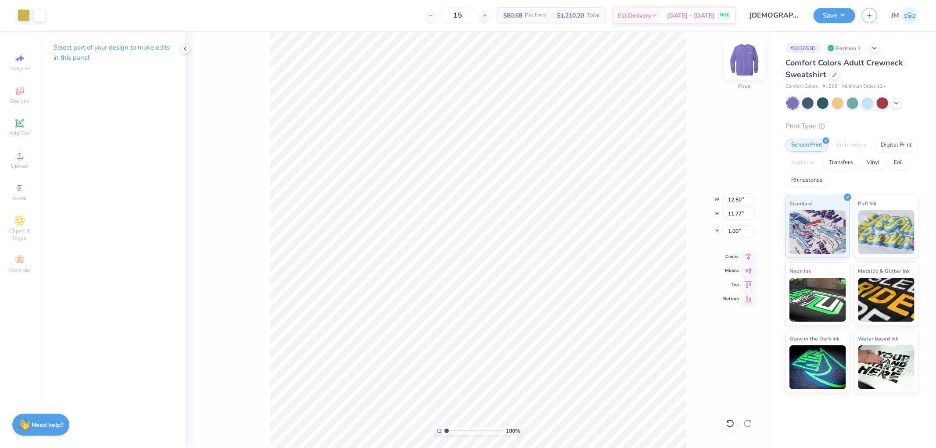
click at [751, 64] on img at bounding box center [744, 59] width 35 height 35
drag, startPoint x: 843, startPoint y: 16, endPoint x: 845, endPoint y: 25, distance: 8.6
click at [844, 16] on button "Save" at bounding box center [834, 15] width 42 height 15
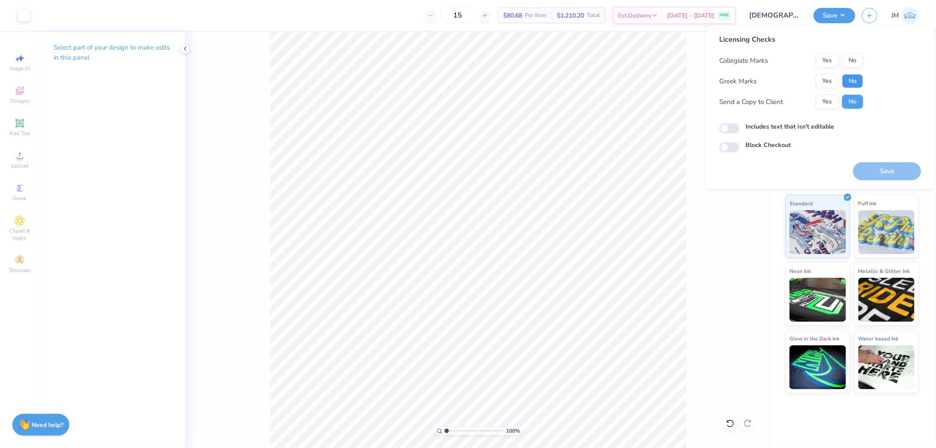
click at [845, 79] on button "No" at bounding box center [852, 81] width 21 height 14
click at [851, 62] on button "No" at bounding box center [852, 61] width 21 height 14
click at [862, 172] on button "Save" at bounding box center [887, 171] width 68 height 18
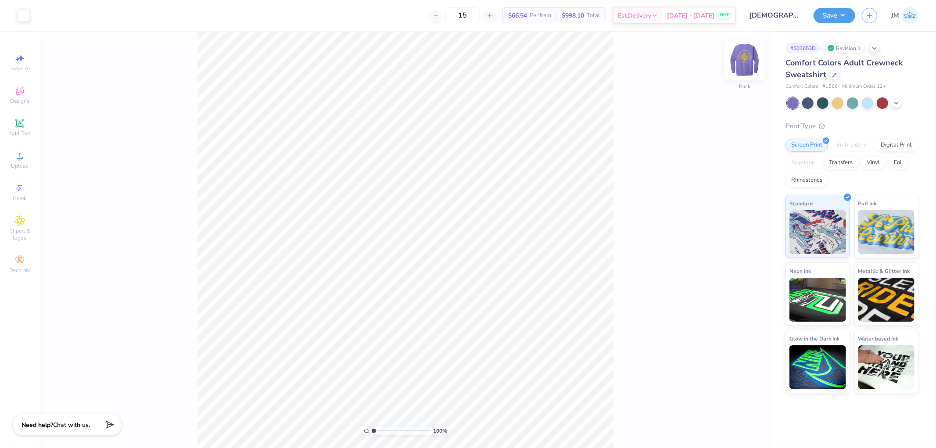
click at [752, 59] on img at bounding box center [744, 59] width 35 height 35
click at [40, 15] on div at bounding box center [39, 14] width 12 height 12
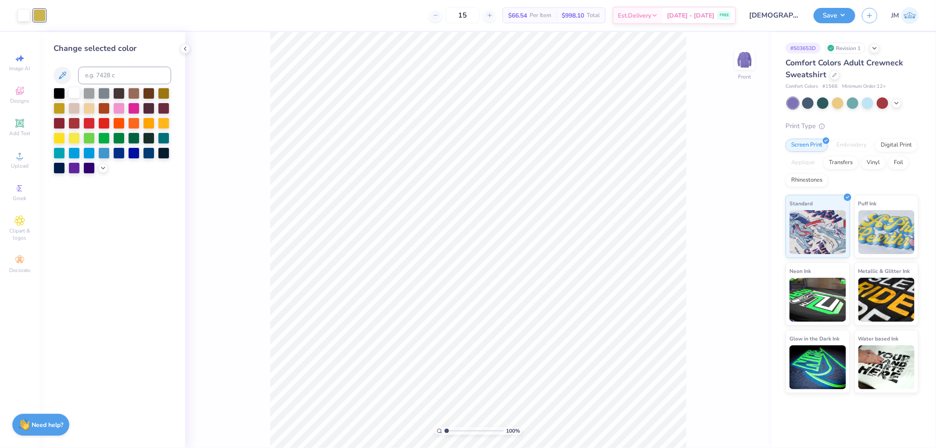
click at [72, 91] on div at bounding box center [73, 92] width 11 height 11
click at [848, 14] on button "Save" at bounding box center [834, 14] width 42 height 15
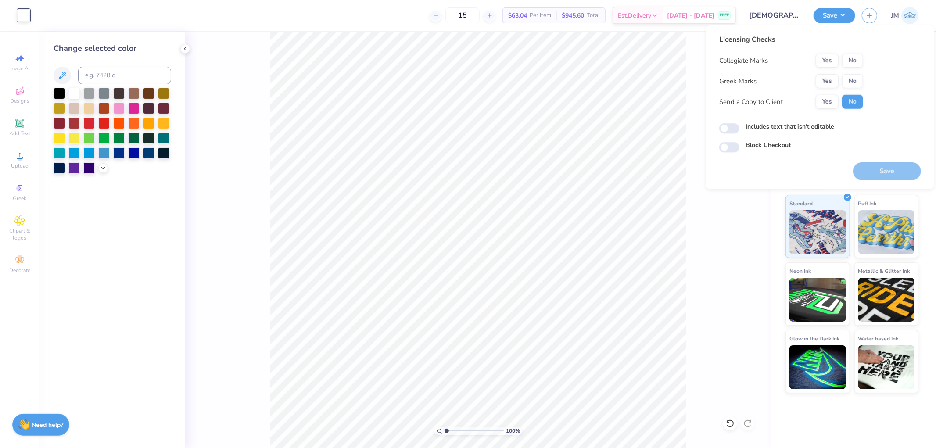
click at [851, 89] on div "Collegiate Marks Yes No Greek Marks Yes No Send a Copy to Client Yes No" at bounding box center [791, 81] width 144 height 55
click at [852, 84] on button "No" at bounding box center [852, 81] width 21 height 14
click at [855, 67] on button "No" at bounding box center [852, 61] width 21 height 14
click at [878, 168] on button "Save" at bounding box center [887, 171] width 68 height 18
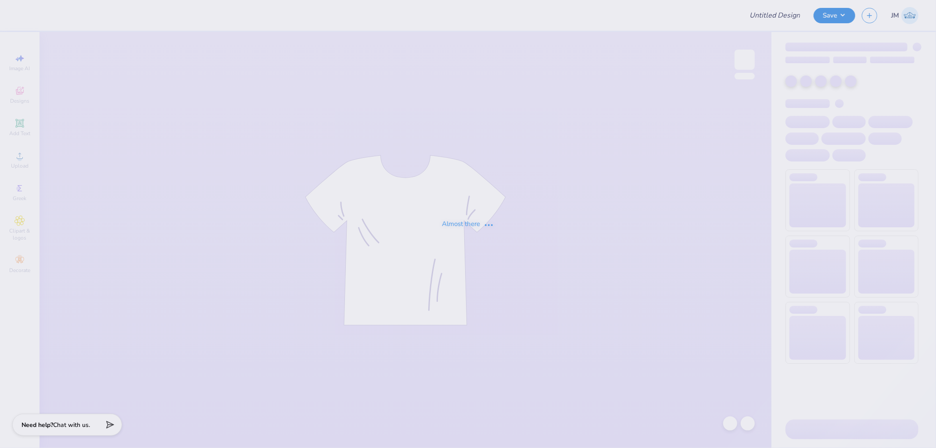
type input "GPhi Parents Weekend - Bike"
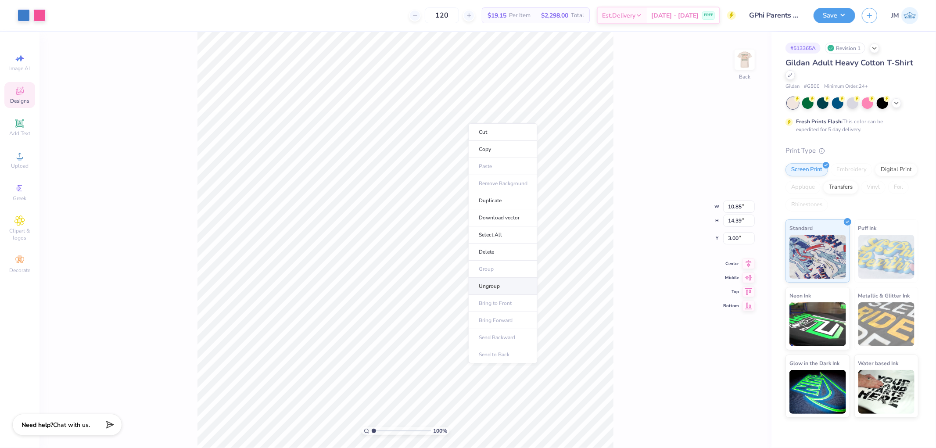
click at [500, 287] on li "Ungroup" at bounding box center [503, 286] width 69 height 17
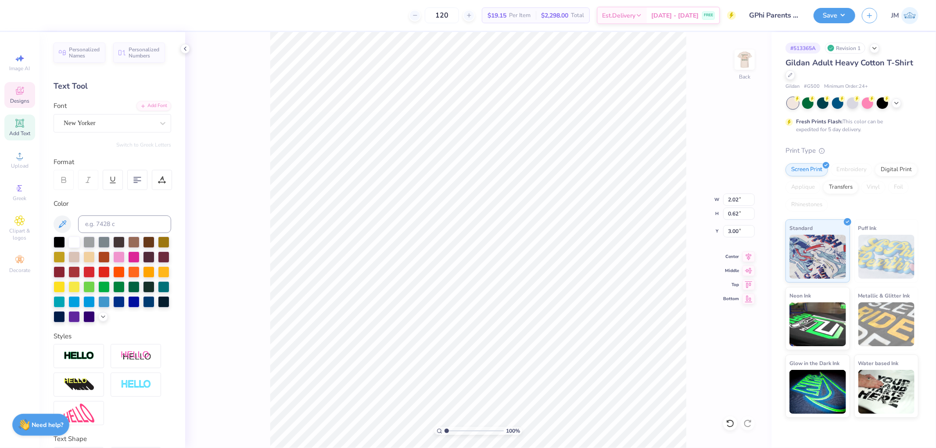
scroll to position [7, 1]
type textarea "2025"
click at [20, 164] on span "Upload" at bounding box center [20, 165] width 18 height 7
type input "2.04"
type input "0.61"
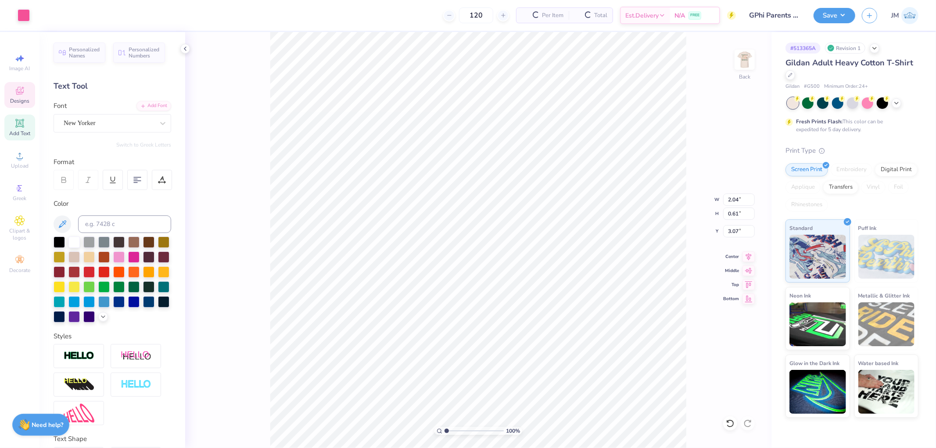
type input "3.07"
click at [740, 214] on input "5.78" at bounding box center [739, 214] width 32 height 12
type input ".61"
type input "1.58"
type input "0.61"
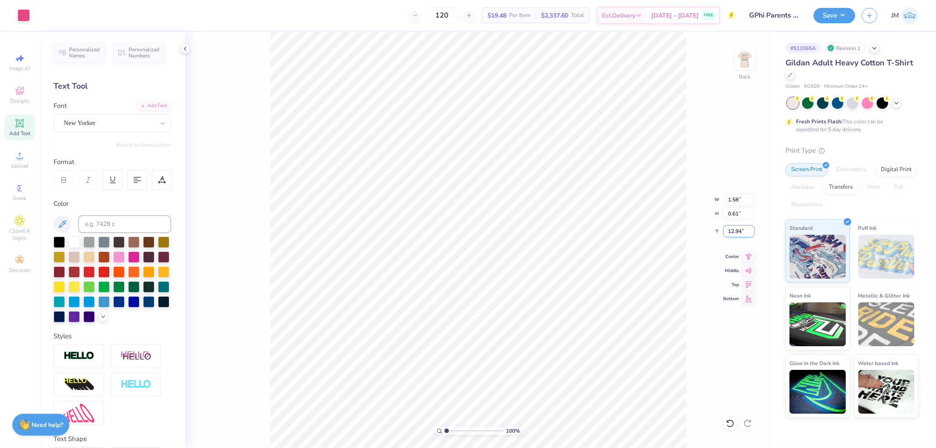
click at [744, 228] on input "12.94" at bounding box center [739, 231] width 32 height 12
type input "3.00"
click at [730, 230] on input "3.07" at bounding box center [739, 231] width 32 height 12
type input "3.00"
type input "1.58"
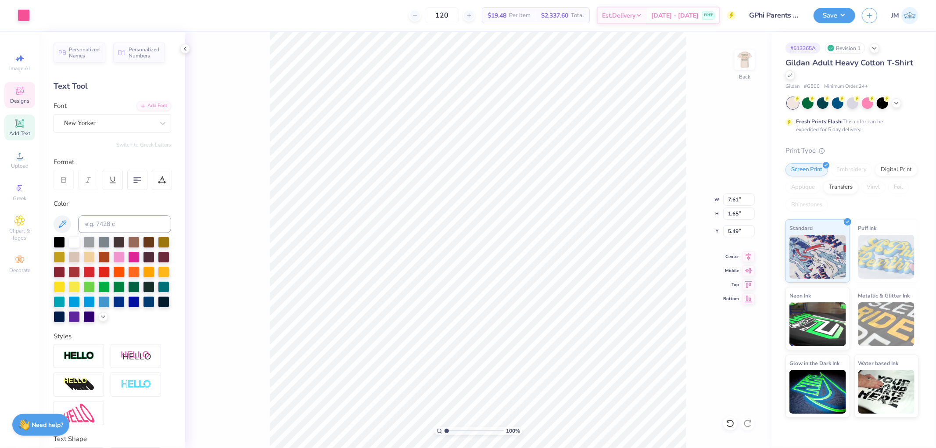
type input "7.61"
type input "1.65"
type input "5.49"
click at [752, 253] on icon at bounding box center [748, 255] width 12 height 11
type textarea "GPhi"
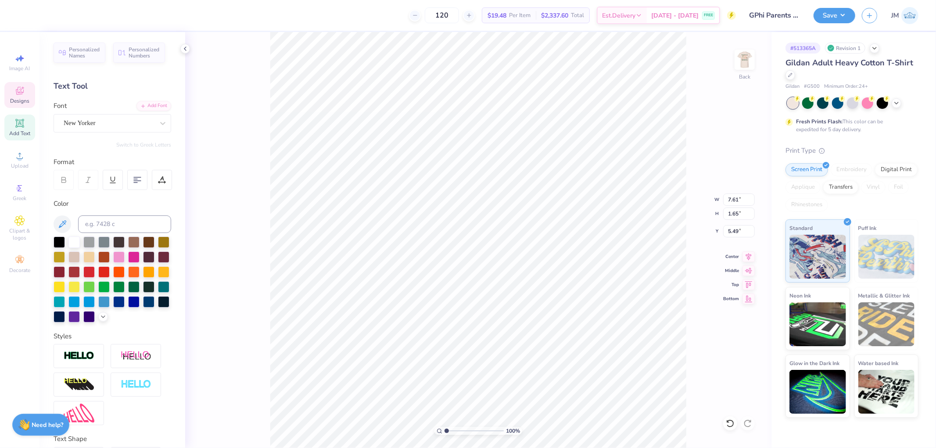
type input "4.30"
type input "1.60"
type input "5.68"
click at [751, 256] on icon at bounding box center [748, 255] width 12 height 11
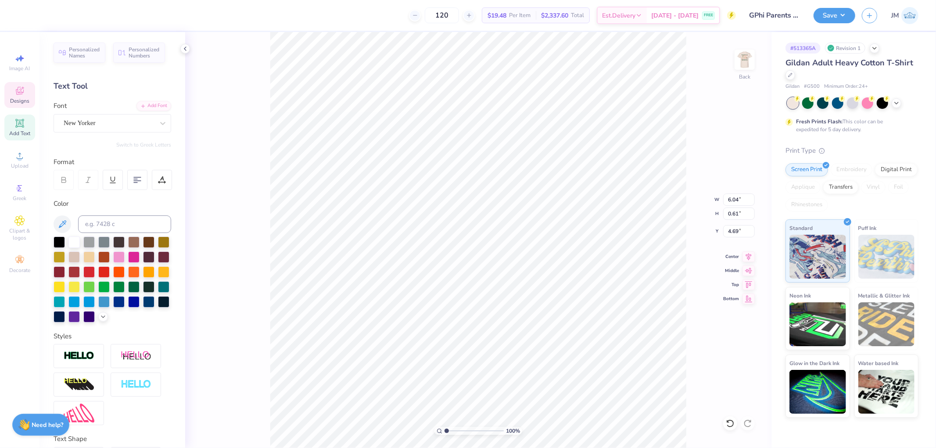
type textarea "PARENTS WEEKEND"
type input "6.70"
type input "0.57"
type input "4.78"
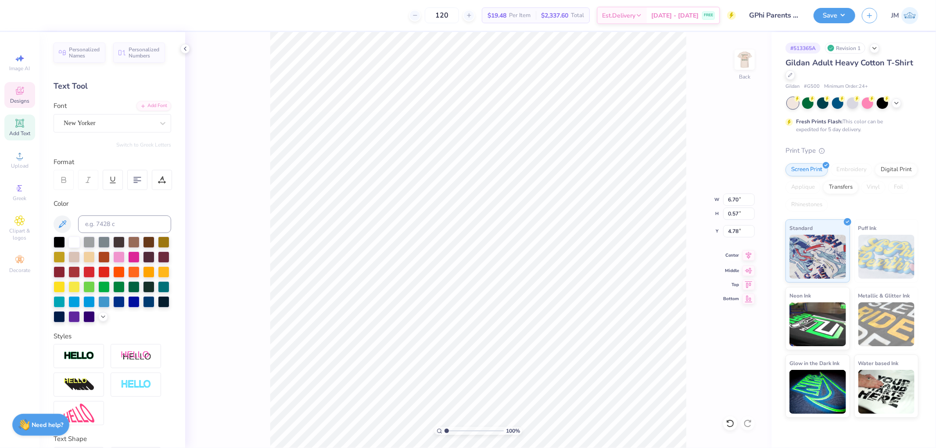
click at [752, 257] on icon at bounding box center [748, 255] width 12 height 11
click at [19, 18] on div at bounding box center [24, 14] width 12 height 12
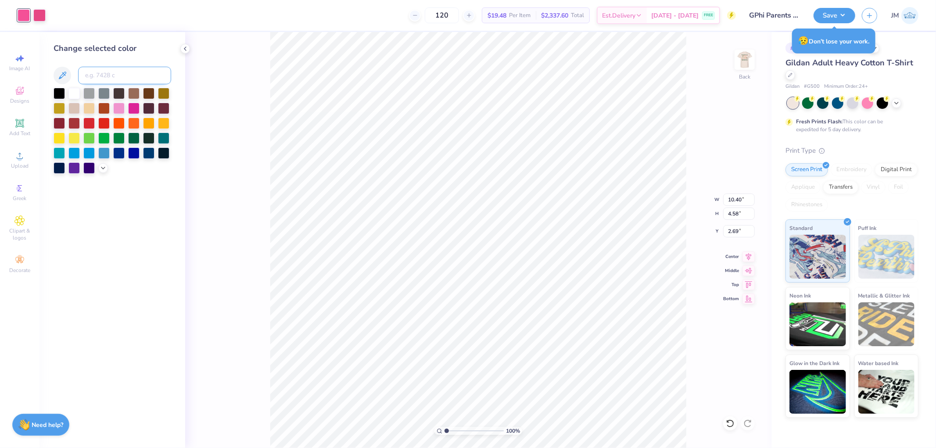
click at [111, 76] on input at bounding box center [124, 76] width 93 height 18
type input "350"
click at [39, 19] on div at bounding box center [39, 14] width 12 height 12
click at [107, 76] on input at bounding box center [124, 76] width 93 height 18
type input "350"
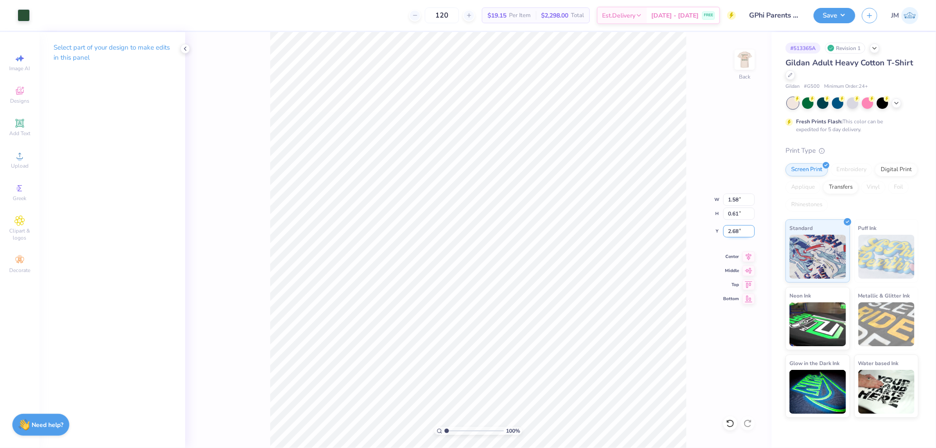
click at [748, 231] on input "2.68" at bounding box center [739, 231] width 32 height 12
type input "3.00"
click at [45, 19] on div at bounding box center [39, 14] width 12 height 12
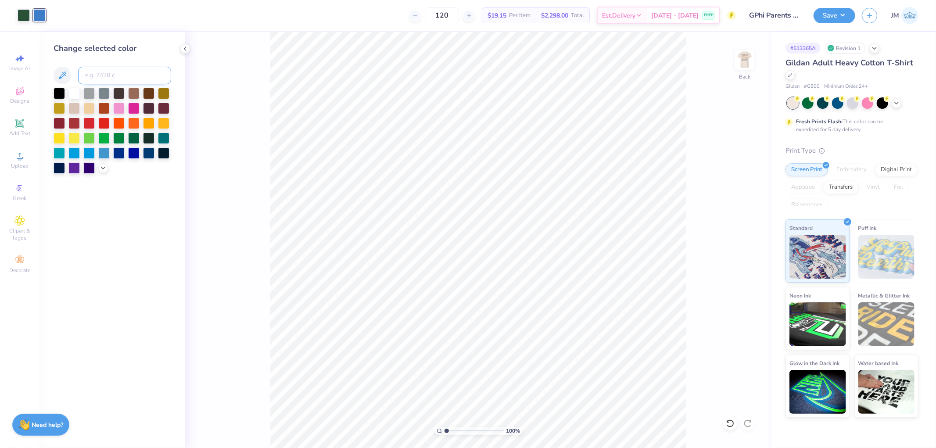
click at [90, 73] on input at bounding box center [124, 76] width 93 height 18
type input "7411"
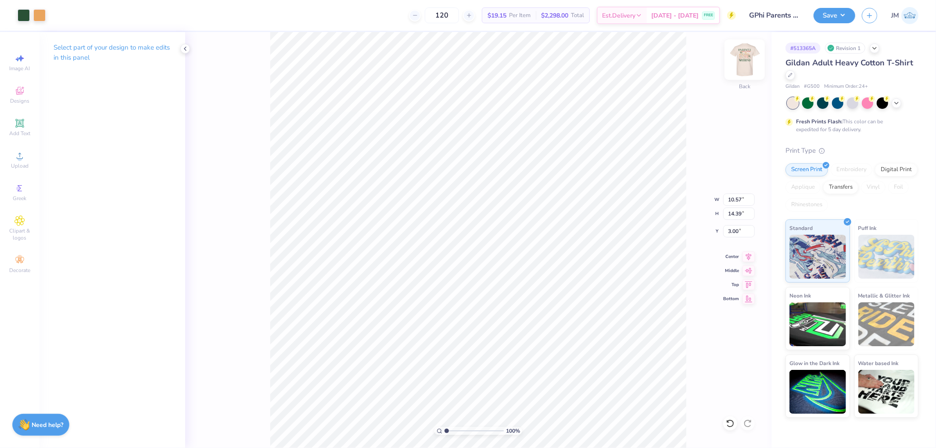
click at [744, 54] on img at bounding box center [744, 59] width 35 height 35
click at [736, 240] on input "4.13" at bounding box center [739, 238] width 32 height 12
type input "3.00"
click at [748, 62] on img at bounding box center [744, 59] width 35 height 35
click at [842, 13] on button "Save" at bounding box center [834, 14] width 42 height 15
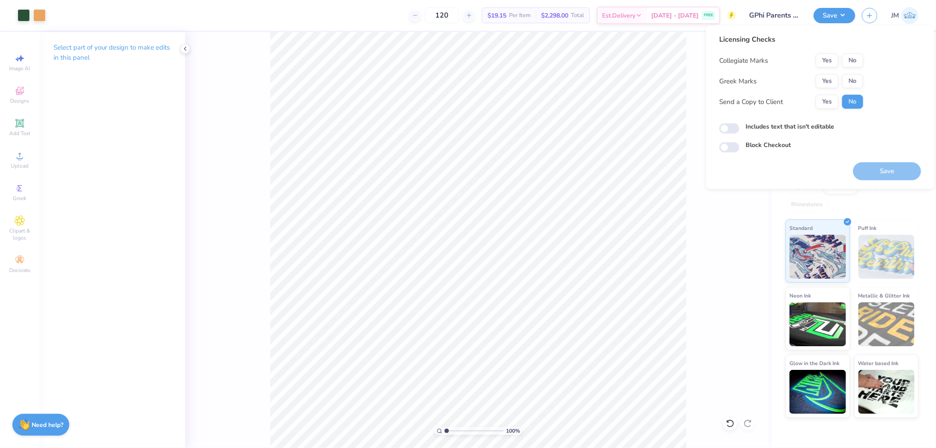
click at [827, 73] on div "Collegiate Marks Yes No Greek Marks Yes No Send a Copy to Client Yes No" at bounding box center [791, 81] width 144 height 55
click at [831, 78] on button "Yes" at bounding box center [827, 81] width 23 height 14
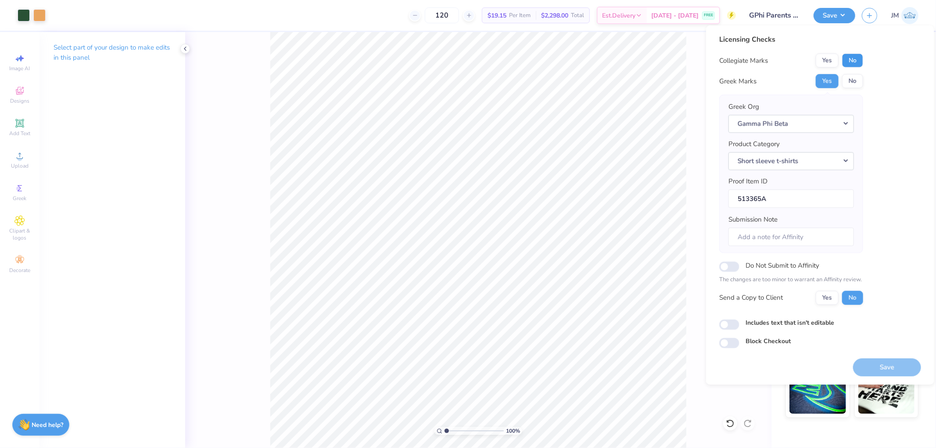
click at [853, 64] on button "No" at bounding box center [852, 61] width 21 height 14
drag, startPoint x: 874, startPoint y: 377, endPoint x: 875, endPoint y: 370, distance: 7.1
click at [874, 377] on div "Licensing Checks Collegiate Marks Yes No Greek Marks Yes No Greek Org Gamma Phi…" at bounding box center [820, 204] width 228 height 359
click at [875, 370] on button "Save" at bounding box center [887, 367] width 68 height 18
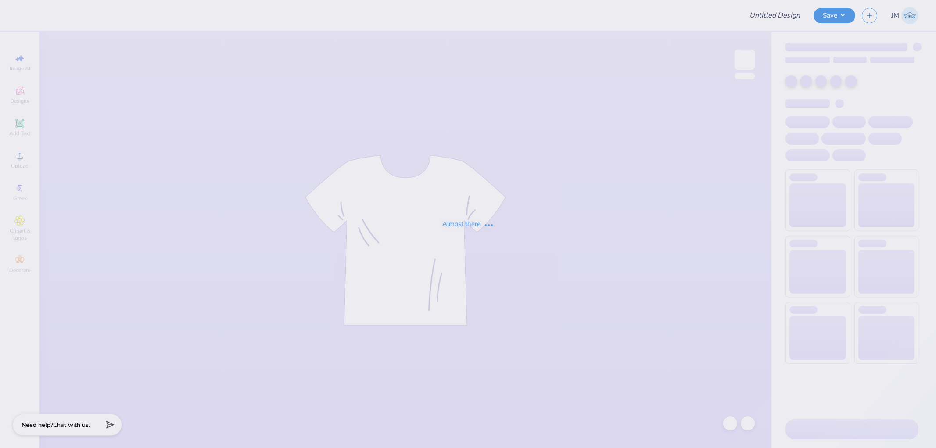
type input "VEX Robotics Shirt"
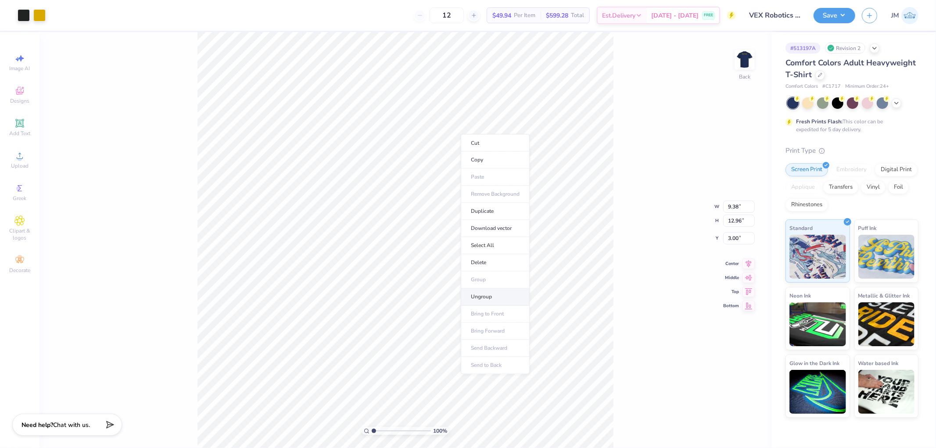
click at [494, 295] on li "Ungroup" at bounding box center [495, 297] width 69 height 17
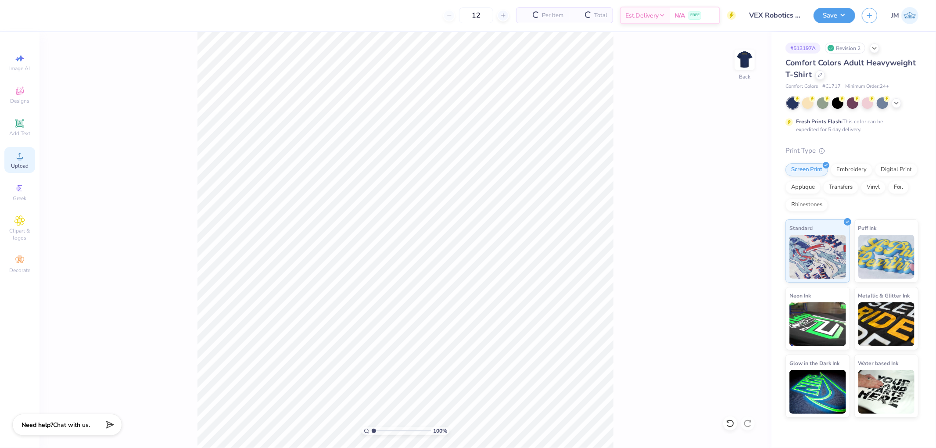
click at [27, 160] on div "Upload" at bounding box center [19, 160] width 31 height 26
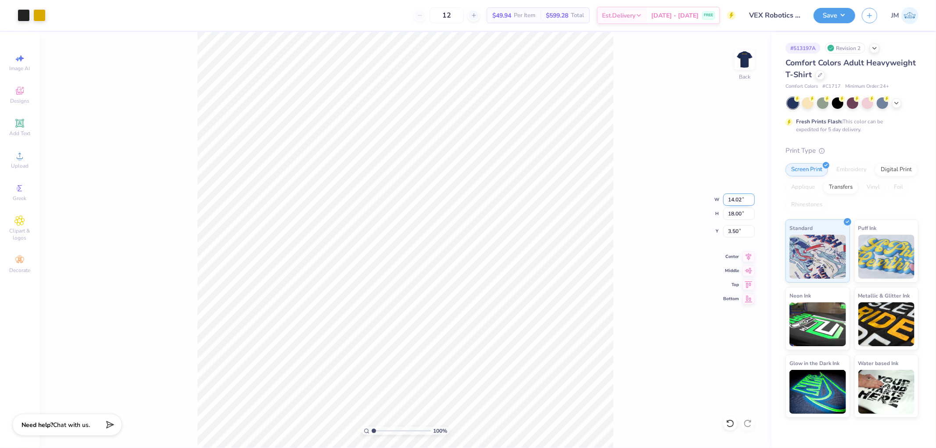
click at [724, 197] on input "14.02" at bounding box center [739, 199] width 32 height 12
type input "9.38"
type input "12.04"
click at [739, 231] on input "6.48" at bounding box center [739, 231] width 32 height 12
type input "3.00"
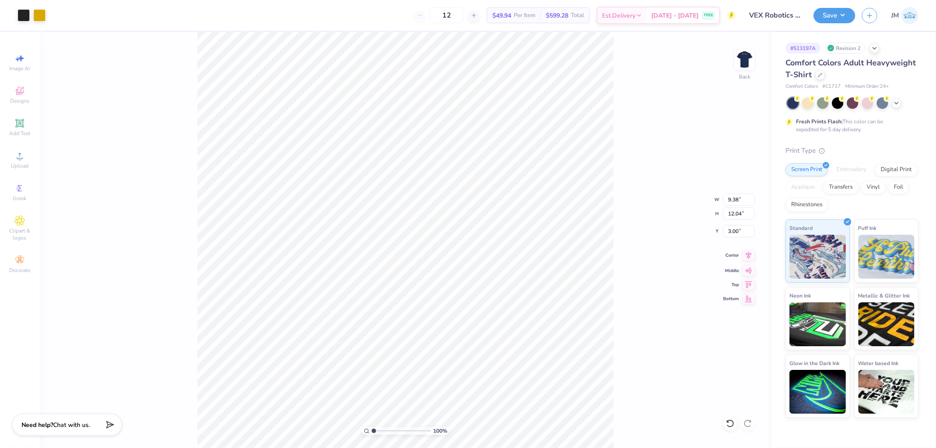
click at [746, 256] on icon at bounding box center [748, 255] width 12 height 11
click at [739, 63] on img at bounding box center [744, 59] width 35 height 35
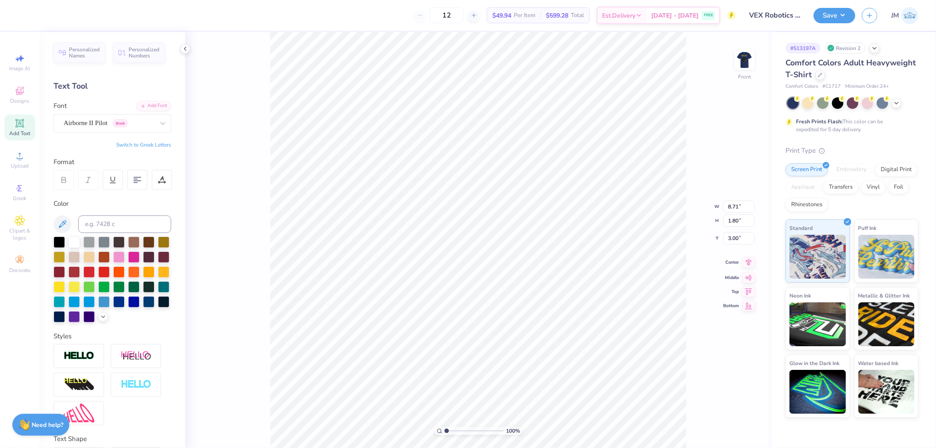
click at [748, 265] on icon at bounding box center [748, 262] width 12 height 11
click at [743, 61] on img at bounding box center [744, 59] width 35 height 35
click at [14, 130] on span "Add Text" at bounding box center [19, 133] width 21 height 7
type input "1.15977064983947"
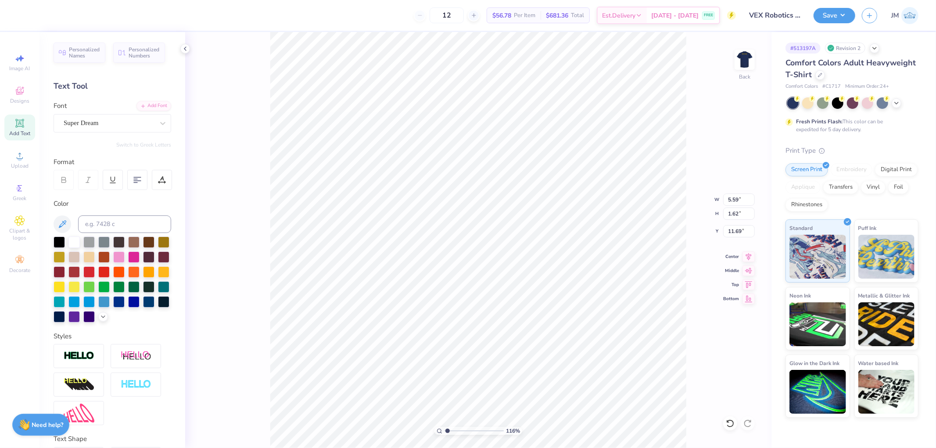
type textarea "®"
type input "1.15977064983947"
type input "1.61"
click at [160, 123] on icon at bounding box center [162, 123] width 5 height 3
type input "1.15977064983947"
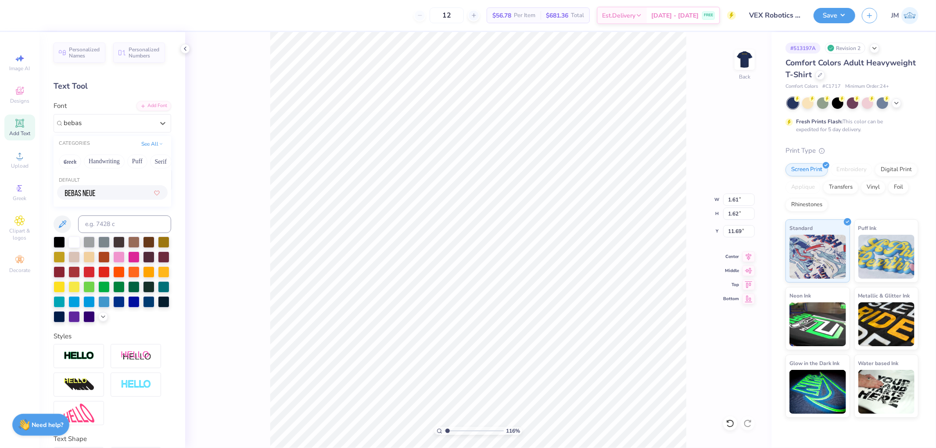
click at [112, 194] on div at bounding box center [112, 192] width 95 height 9
type input "bebas"
type input "1.15977064983947"
type input "1.59"
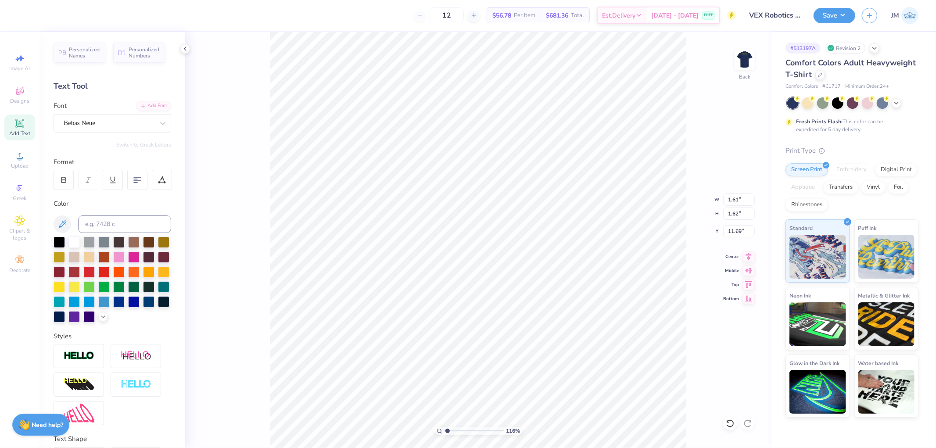
type input "1.64"
type input "11.68"
click at [96, 128] on div at bounding box center [109, 123] width 90 height 12
type input "1.15977064983947"
click at [97, 191] on div at bounding box center [112, 192] width 95 height 9
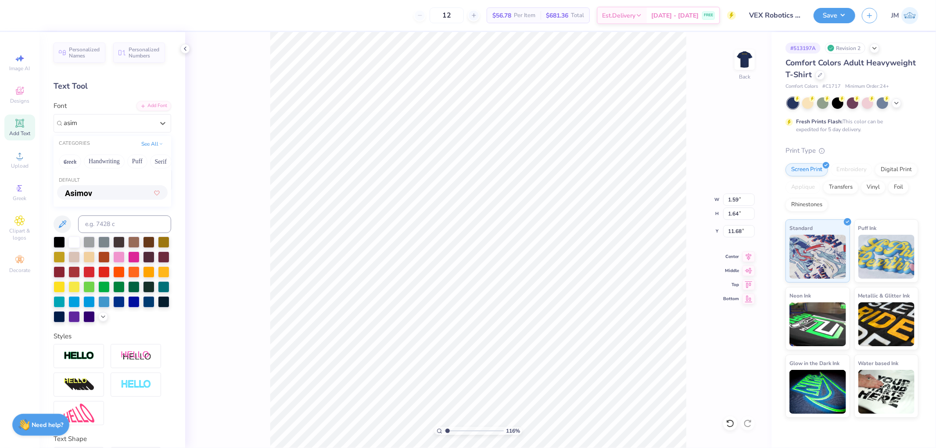
type input "asim"
type input "1.15977064983947"
type input "1.60"
type input "1.69"
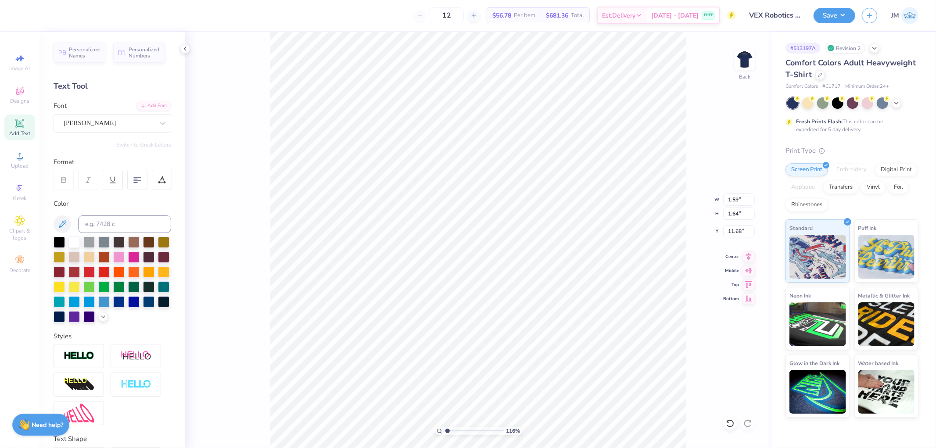
type input "11.66"
click at [51, 14] on div at bounding box center [55, 14] width 12 height 12
type input "1.15977064983947"
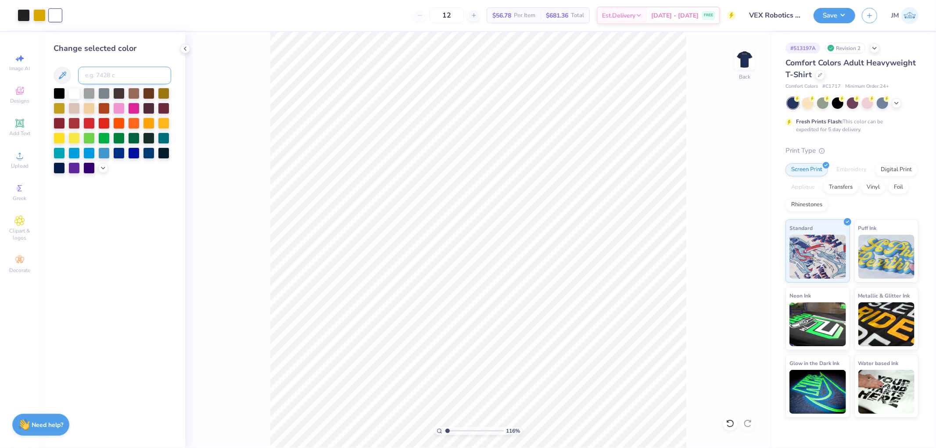
click at [100, 77] on input at bounding box center [124, 76] width 93 height 18
type input "110"
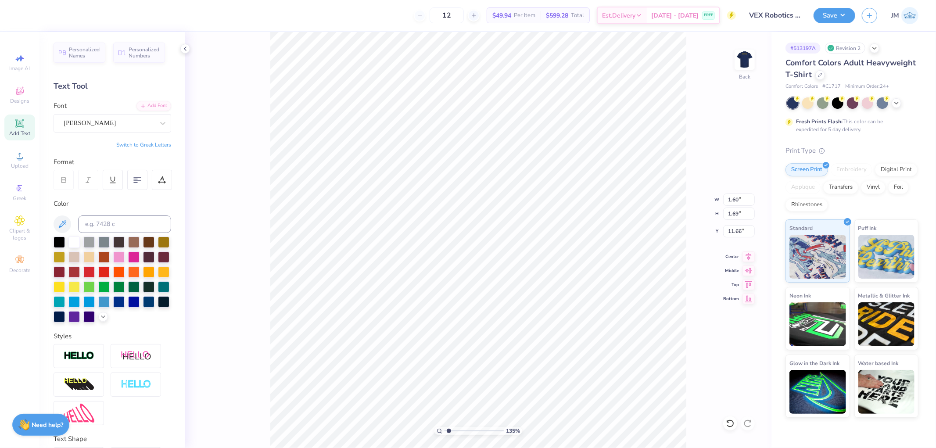
type input "1.34506796022906"
type input "3.00"
type input "5.10614629021219"
type input "0.28"
type input "0.30"
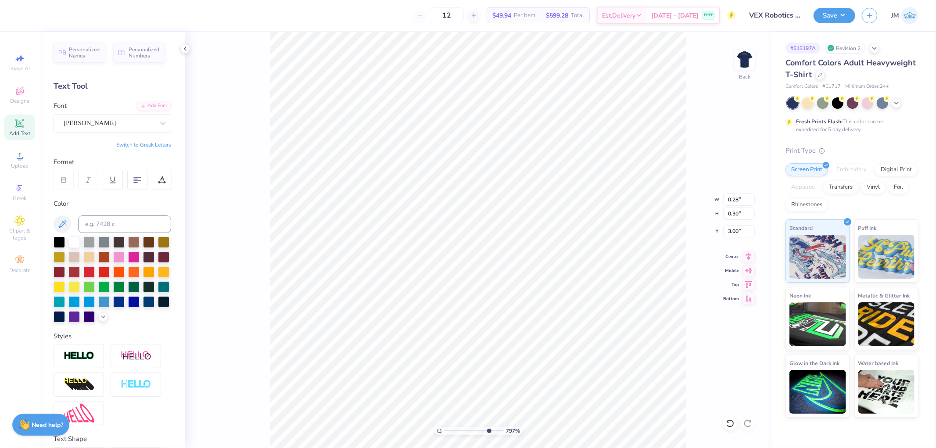
type input "10"
type input "9.38"
type input "12.04"
type input "1"
click at [850, 14] on button "Save" at bounding box center [834, 14] width 42 height 15
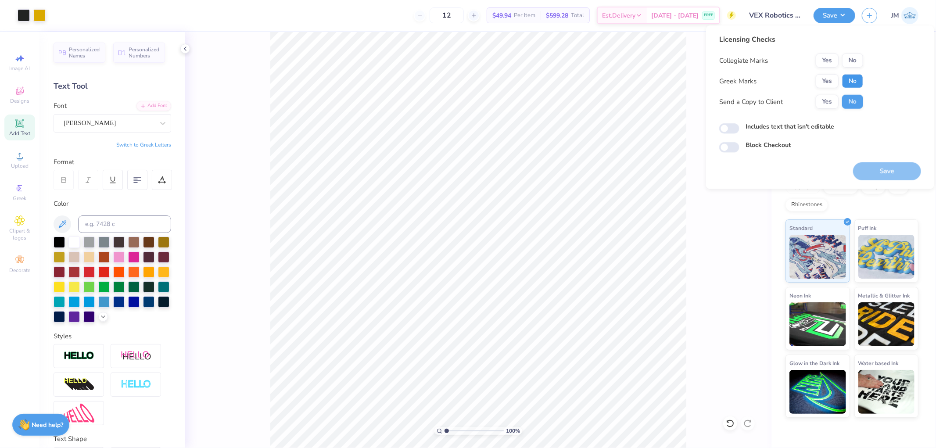
click at [857, 80] on button "No" at bounding box center [852, 81] width 21 height 14
click at [852, 64] on button "No" at bounding box center [852, 61] width 21 height 14
click at [870, 173] on button "Save" at bounding box center [887, 171] width 68 height 18
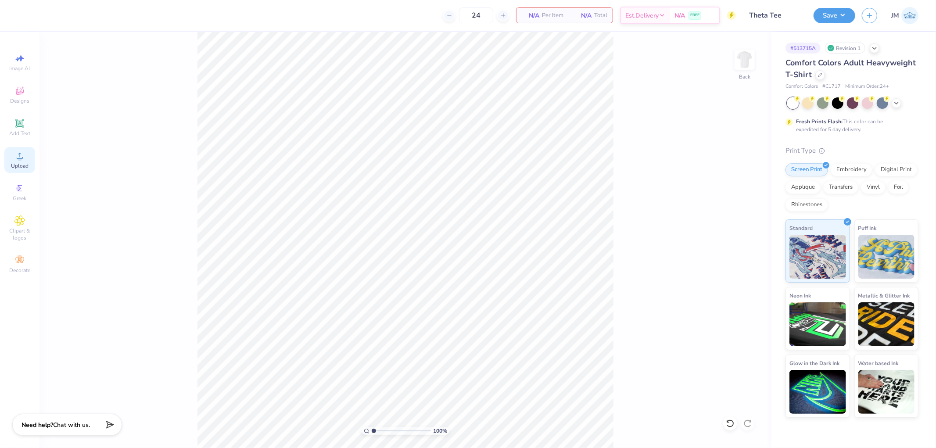
click at [26, 157] on div "Upload" at bounding box center [19, 160] width 31 height 26
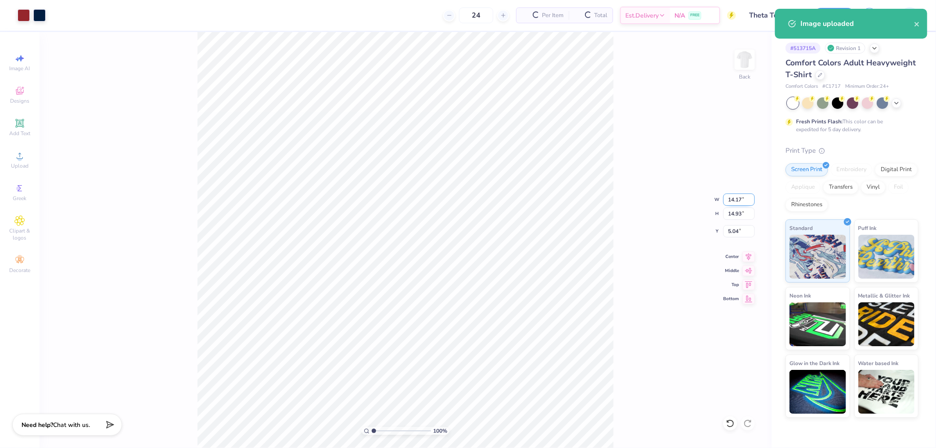
click at [730, 196] on input "14.17" at bounding box center [739, 199] width 32 height 12
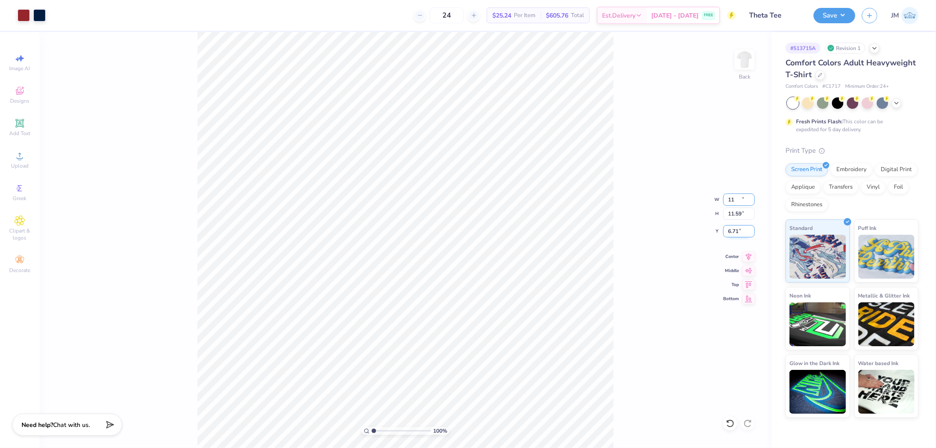
type input "11.00"
type input "11.59"
click at [742, 231] on input "6.71" at bounding box center [739, 231] width 32 height 12
type input "3.00"
click at [844, 16] on button "Save" at bounding box center [834, 14] width 42 height 15
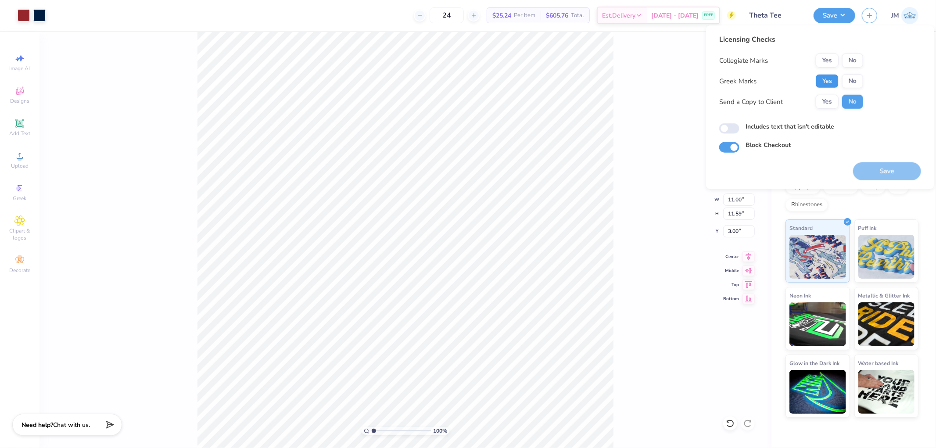
click at [834, 76] on button "Yes" at bounding box center [827, 81] width 23 height 14
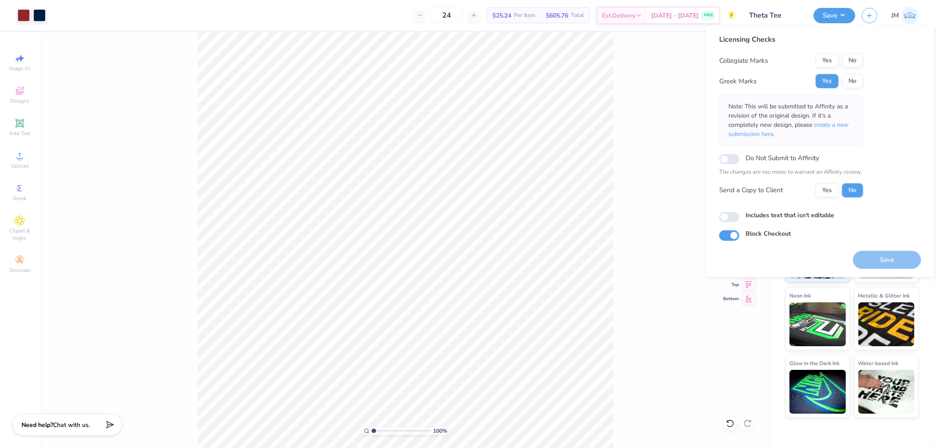
click at [854, 52] on div "Licensing Checks Collegiate Marks Yes No Greek Marks Yes No Note: This will be …" at bounding box center [791, 119] width 144 height 170
click at [854, 68] on div "Collegiate Marks Yes No Greek Marks Yes No Note: This will be submitted to Affi…" at bounding box center [791, 126] width 144 height 144
click at [855, 63] on button "No" at bounding box center [852, 61] width 21 height 14
click at [848, 122] on span "create a new submission here" at bounding box center [788, 130] width 120 height 18
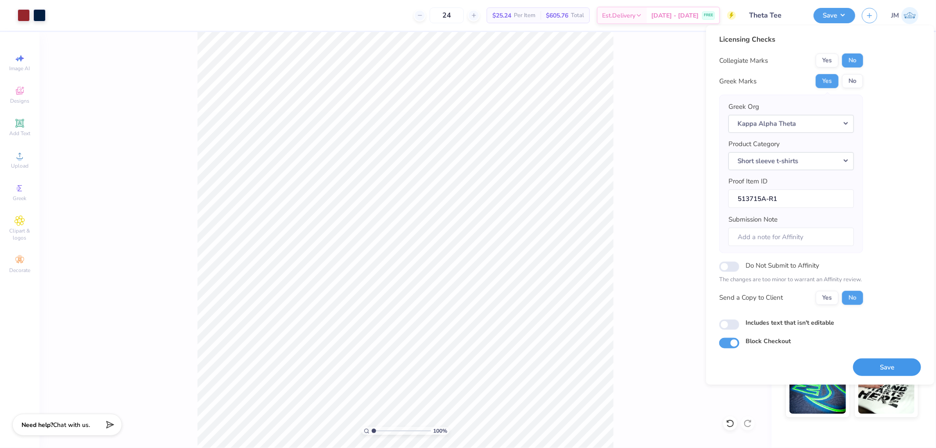
click at [879, 372] on button "Save" at bounding box center [887, 367] width 68 height 18
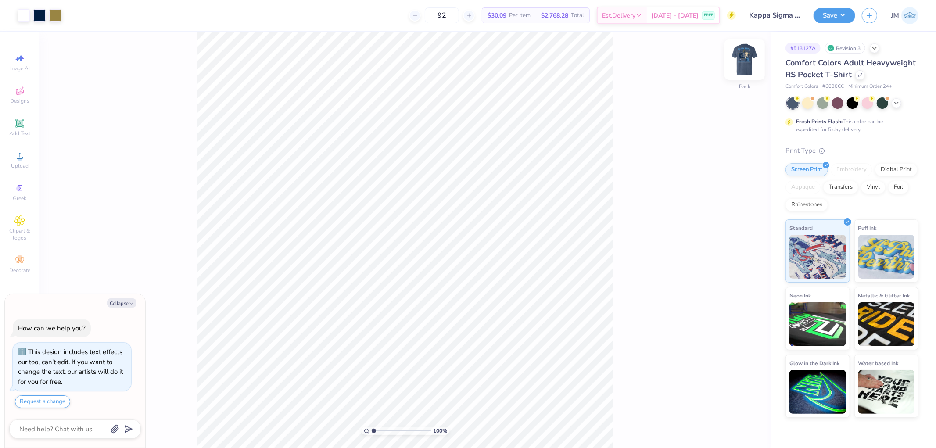
click at [737, 58] on img at bounding box center [744, 59] width 35 height 35
type textarea "x"
click at [749, 63] on img at bounding box center [744, 59] width 35 height 35
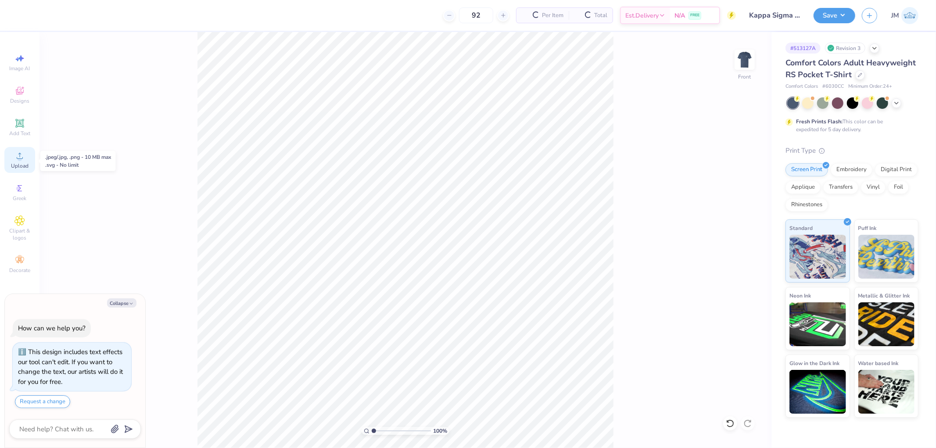
click at [19, 165] on span "Upload" at bounding box center [20, 165] width 18 height 7
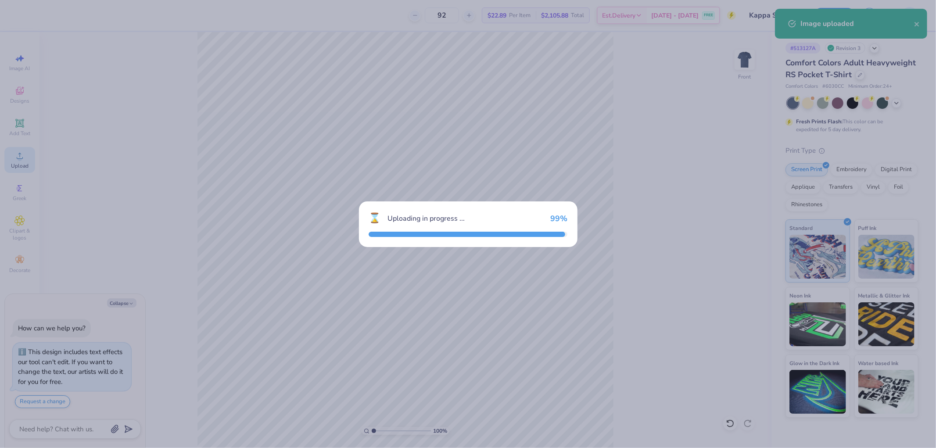
type textarea "x"
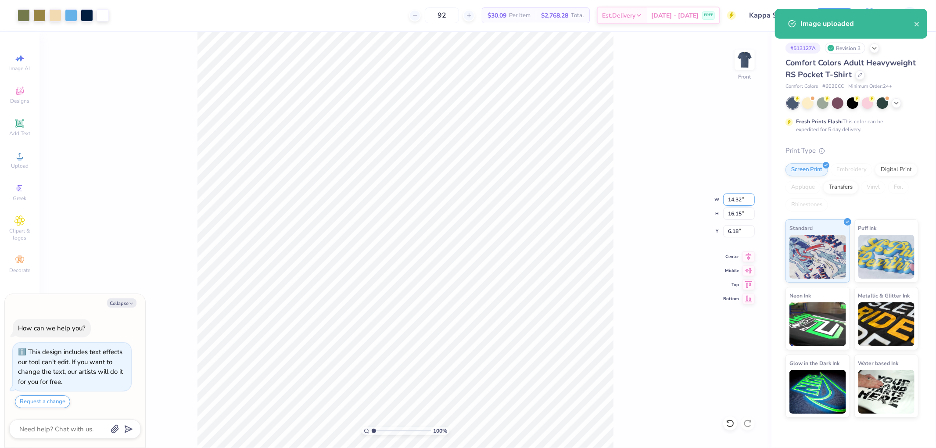
click at [738, 200] on input "14.32" at bounding box center [739, 199] width 32 height 12
type input "12.5"
type textarea "x"
type input "12.50"
type input "14.09"
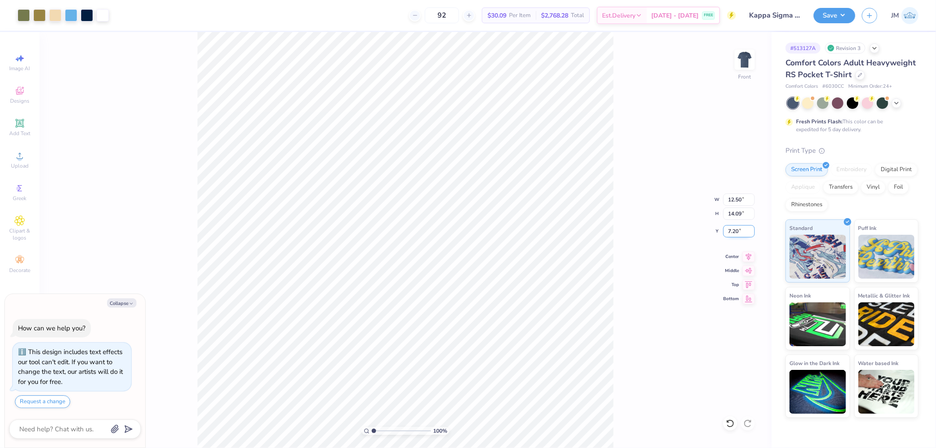
click at [743, 233] on input "7.20" at bounding box center [739, 231] width 32 height 12
type input "3"
type textarea "x"
type input "3.00"
click at [657, 174] on div "100 % Front W 12.50 12.50 " H 14.09 14.09 " Y 3.00 3.00 " Center Middle Top Bot…" at bounding box center [405, 240] width 732 height 416
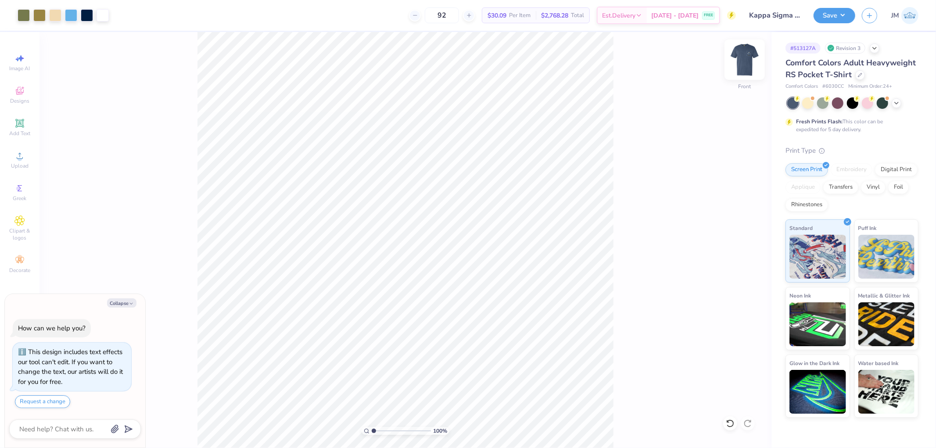
click at [749, 53] on img at bounding box center [744, 59] width 35 height 35
click at [854, 15] on button "Save" at bounding box center [834, 14] width 42 height 15
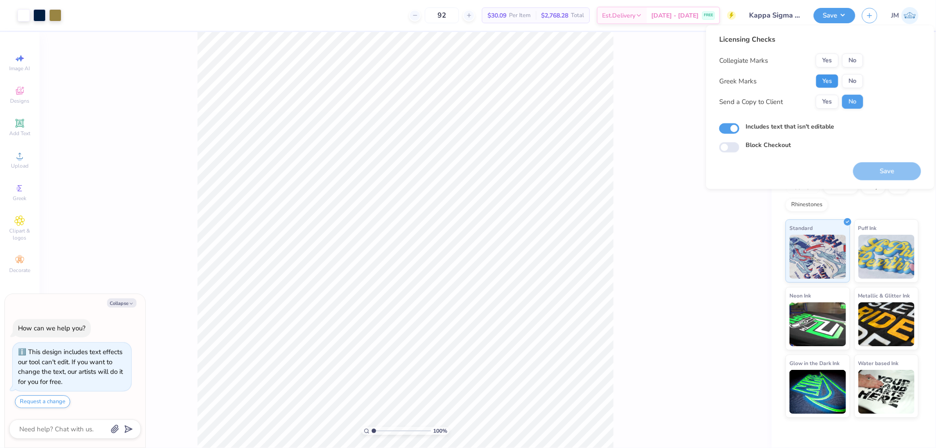
click at [827, 86] on button "Yes" at bounding box center [827, 81] width 23 height 14
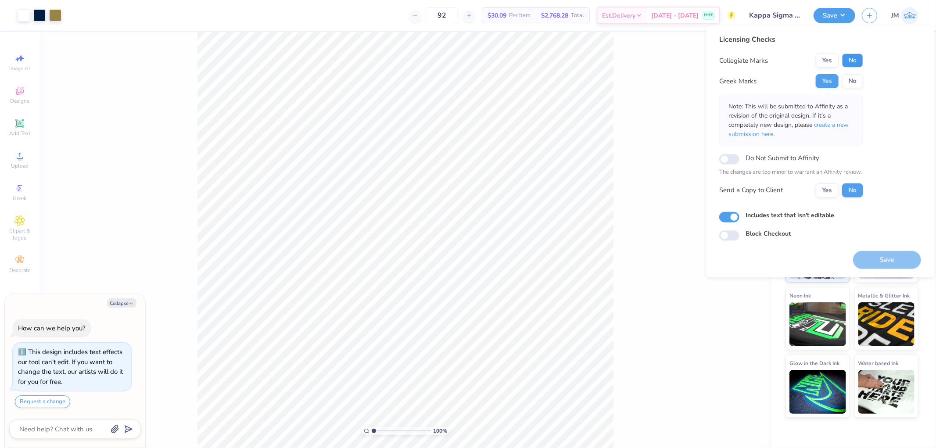
click at [851, 60] on button "No" at bounding box center [852, 61] width 21 height 14
click at [872, 259] on button "Save" at bounding box center [887, 259] width 68 height 18
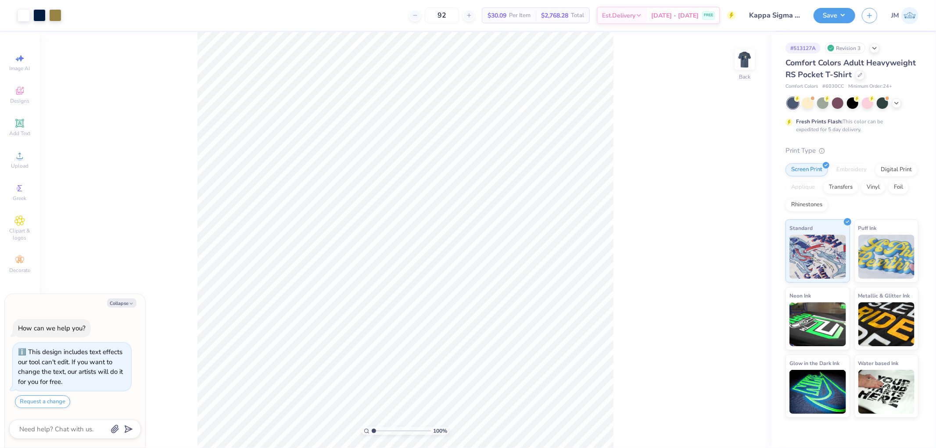
type textarea "x"
